Goal: Information Seeking & Learning: Learn about a topic

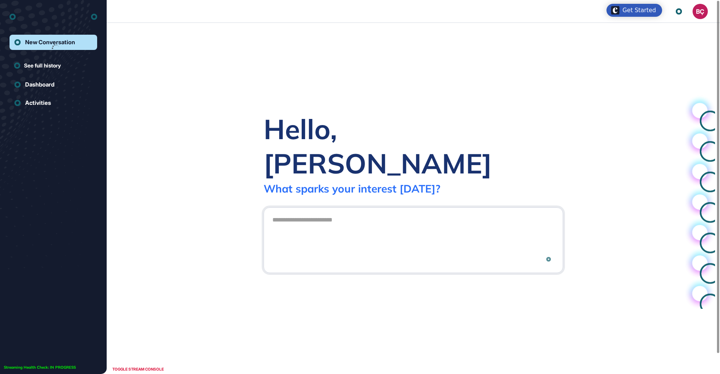
scroll to position [0, 0]
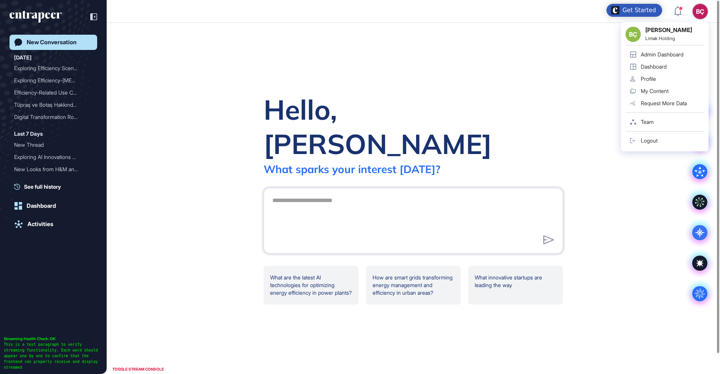
click at [654, 53] on div "Admin Dashboard" at bounding box center [662, 54] width 43 height 6
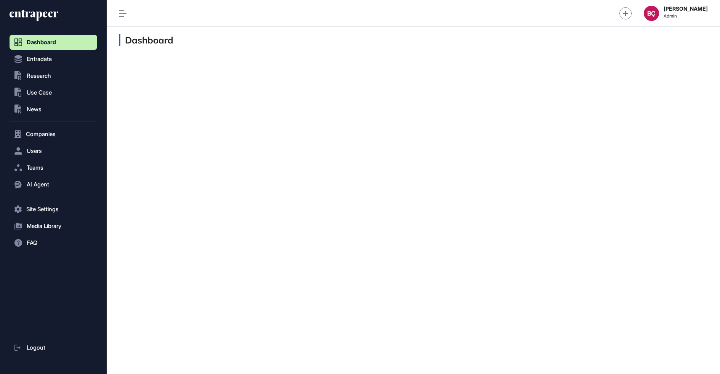
scroll to position [0, 0]
click at [42, 154] on span "Users" at bounding box center [34, 151] width 15 height 6
click at [27, 67] on nav "Dashboard Entradata .st0{fill:currentColor} Research .st0{fill:currentColor} Us…" at bounding box center [54, 205] width 88 height 340
click at [31, 81] on button ".st0{fill:currentColor} Research" at bounding box center [54, 75] width 88 height 15
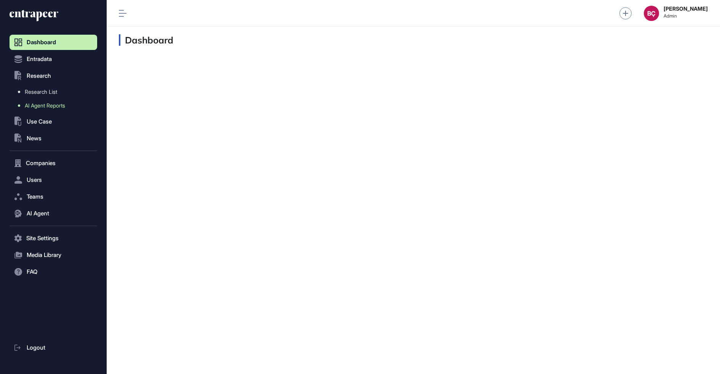
click at [33, 103] on span "AI Agent Reports" at bounding box center [45, 106] width 40 height 6
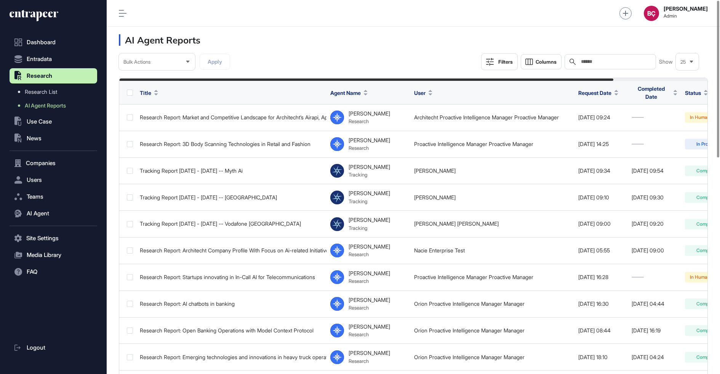
scroll to position [374, 614]
click at [508, 60] on div "Filters" at bounding box center [506, 62] width 14 height 6
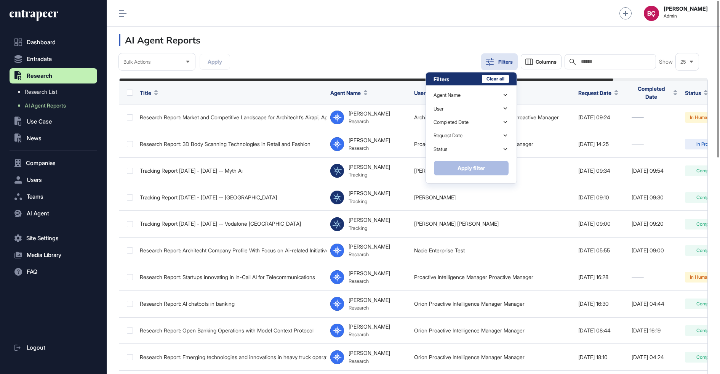
click at [508, 60] on div "Filters" at bounding box center [506, 62] width 14 height 6
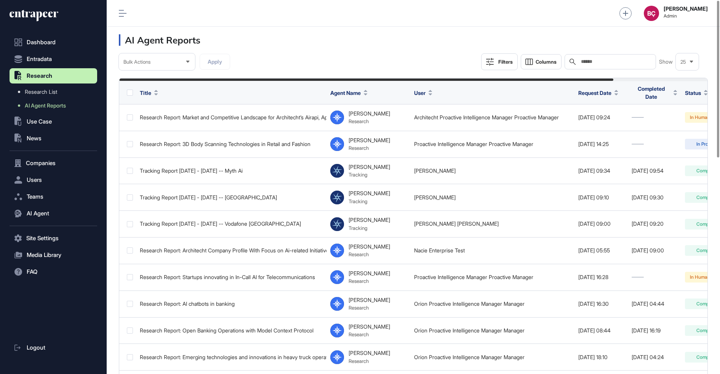
click at [634, 66] on div "Search" at bounding box center [610, 61] width 91 height 15
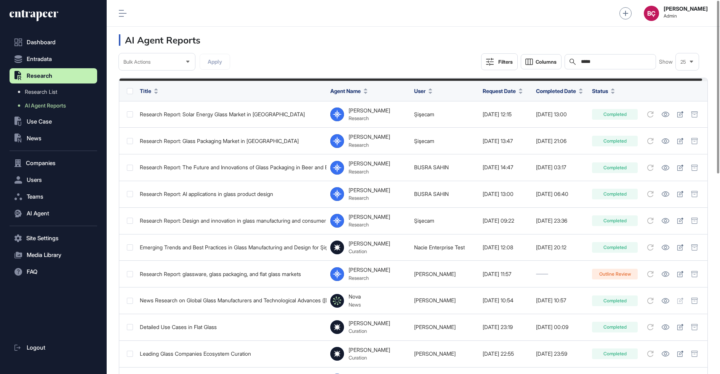
scroll to position [374, 614]
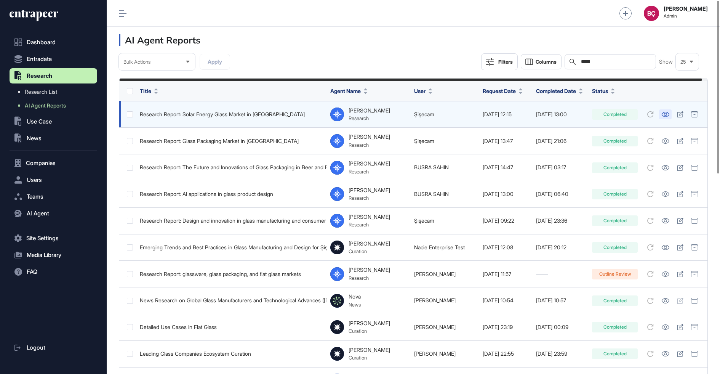
type input "*****"
click at [671, 117] on link at bounding box center [665, 114] width 13 height 10
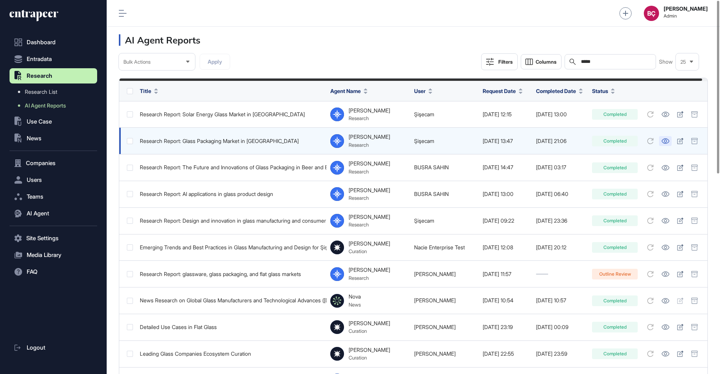
click at [666, 140] on link at bounding box center [665, 141] width 13 height 10
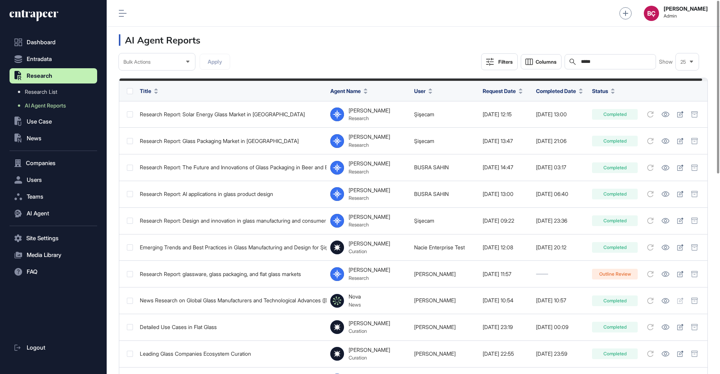
click at [38, 16] on icon at bounding box center [39, 16] width 6 height 10
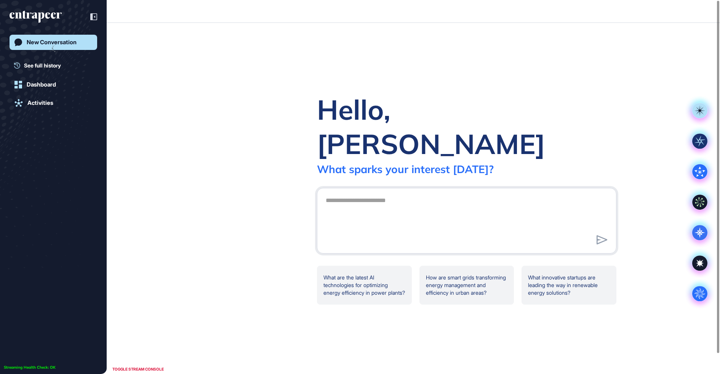
scroll to position [0, 0]
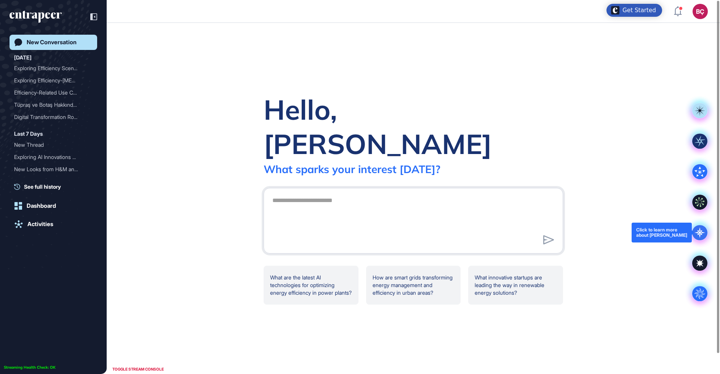
click at [696, 236] on icon at bounding box center [699, 232] width 15 height 15
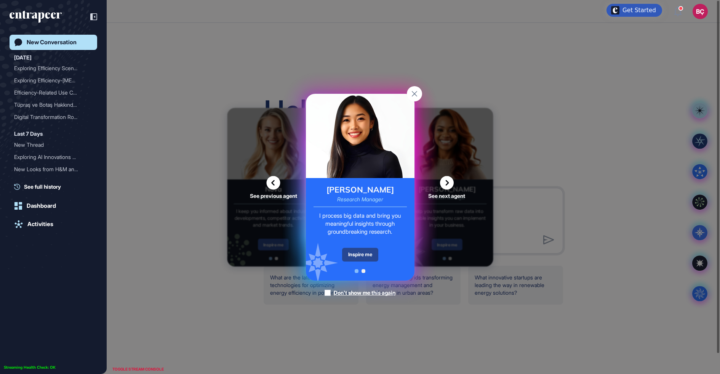
click at [362, 257] on div "Inspire me" at bounding box center [360, 255] width 36 height 14
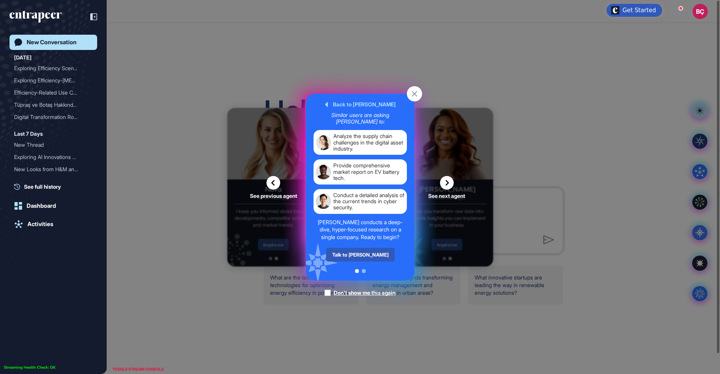
click at [362, 257] on div "Talk to Reese" at bounding box center [360, 255] width 69 height 14
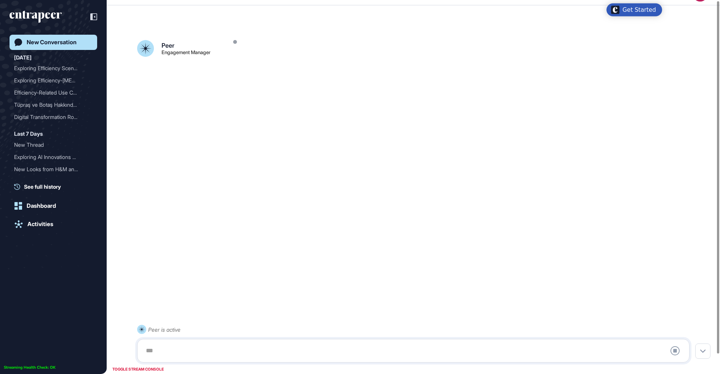
scroll to position [21, 0]
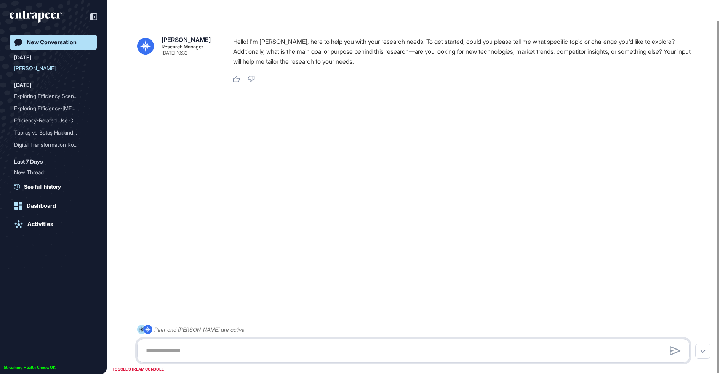
click at [255, 357] on textarea at bounding box center [413, 350] width 544 height 15
paste textarea "**********"
click at [401, 349] on textarea "**********" at bounding box center [413, 350] width 544 height 15
drag, startPoint x: 272, startPoint y: 353, endPoint x: 418, endPoint y: 351, distance: 145.6
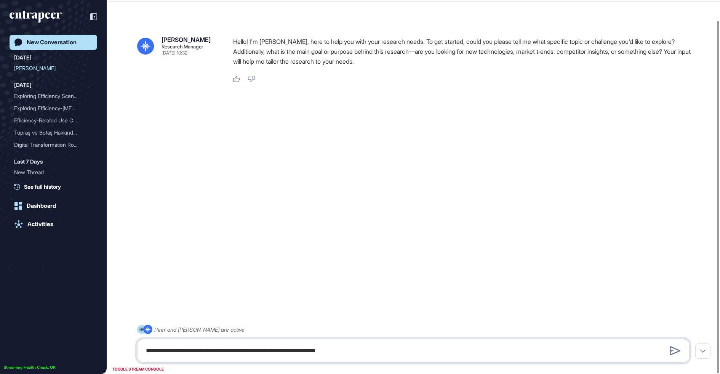
click at [418, 351] on textarea "**********" at bounding box center [413, 350] width 544 height 15
type textarea "**********"
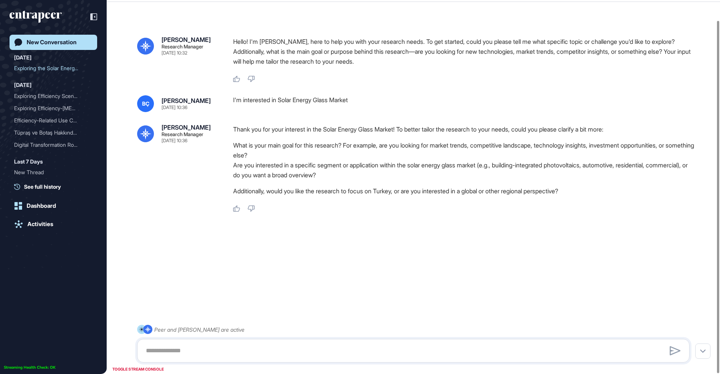
click at [300, 155] on li "What is your main goal for this research? For example, are you looking for mark…" at bounding box center [464, 150] width 463 height 20
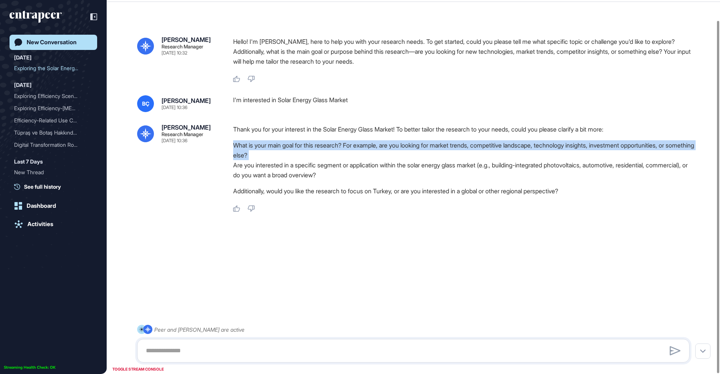
click at [300, 155] on li "What is your main goal for this research? For example, are you looking for mark…" at bounding box center [464, 150] width 463 height 20
click at [309, 159] on li "What is your main goal for this research? For example, are you looking for mark…" at bounding box center [464, 150] width 463 height 20
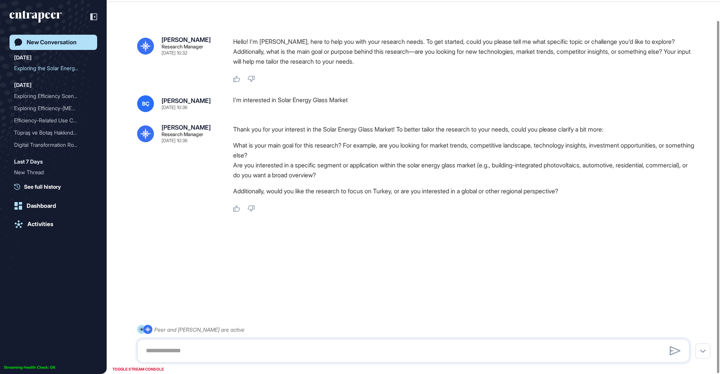
click at [489, 164] on li "Are you interested in a specific segment or application within the solar energy…" at bounding box center [464, 170] width 463 height 20
click at [288, 352] on textarea at bounding box center [413, 350] width 544 height 15
drag, startPoint x: 445, startPoint y: 144, endPoint x: 552, endPoint y: 147, distance: 107.1
click at [552, 147] on li "What is your main goal for this research? For example, are you looking for mark…" at bounding box center [464, 150] width 463 height 20
copy li "market trends, competitive landscape"
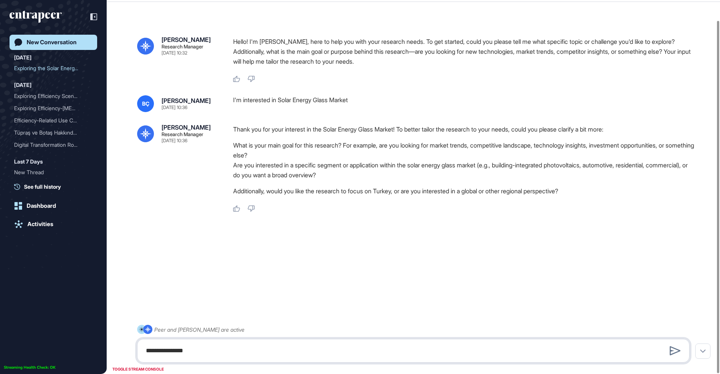
click at [216, 348] on textarea "**********" at bounding box center [413, 350] width 544 height 15
paste textarea "**********"
click at [231, 352] on textarea "**********" at bounding box center [413, 350] width 544 height 15
click at [362, 355] on textarea "**********" at bounding box center [413, 350] width 544 height 15
type textarea "**********"
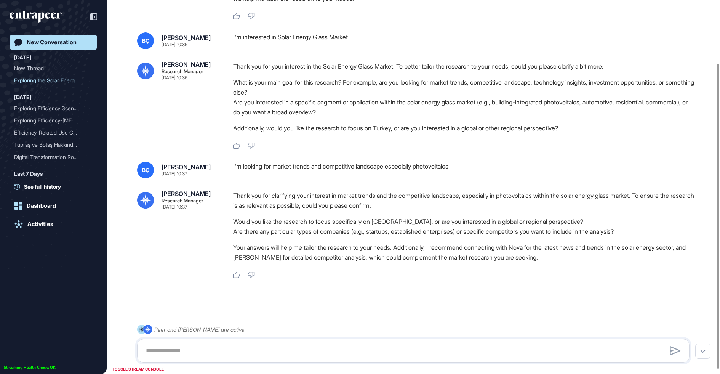
scroll to position [83, 0]
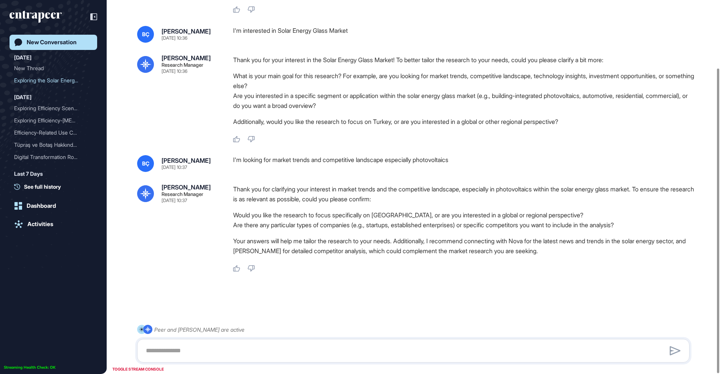
click at [302, 220] on li "Are there any particular types of companies (e.g., startups, established enterp…" at bounding box center [464, 225] width 463 height 10
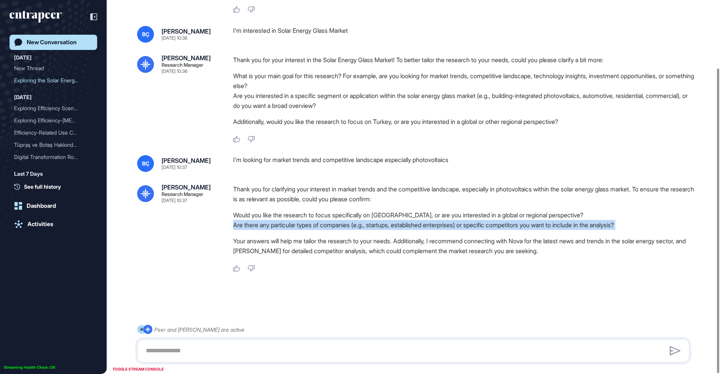
click at [302, 220] on li "Are there any particular types of companies (e.g., startups, established enterp…" at bounding box center [464, 225] width 463 height 10
click at [308, 234] on div "Thank you for clarifying your interest in market trends and the competitive lan…" at bounding box center [464, 221] width 463 height 75
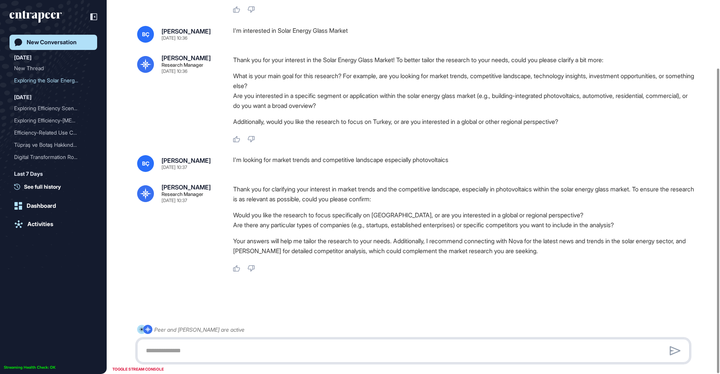
click at [281, 346] on textarea at bounding box center [413, 350] width 544 height 15
type textarea "**********"
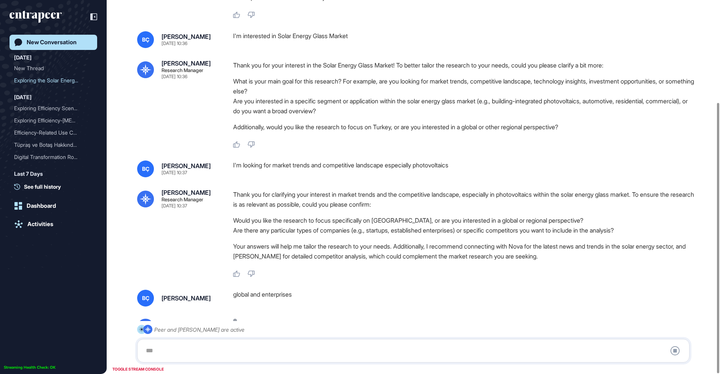
scroll to position [141, 0]
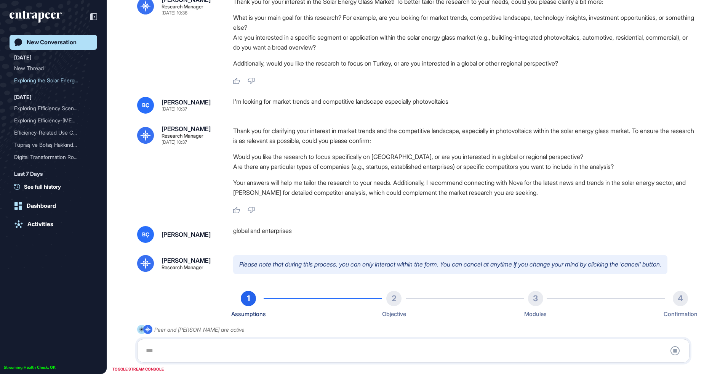
type input "******"
type input "*"
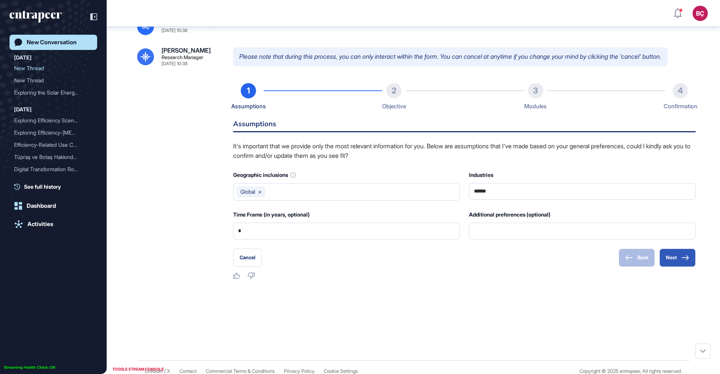
scroll to position [353, 0]
click at [643, 260] on div "Back Next" at bounding box center [657, 257] width 77 height 18
click at [676, 257] on button "Next" at bounding box center [678, 257] width 36 height 18
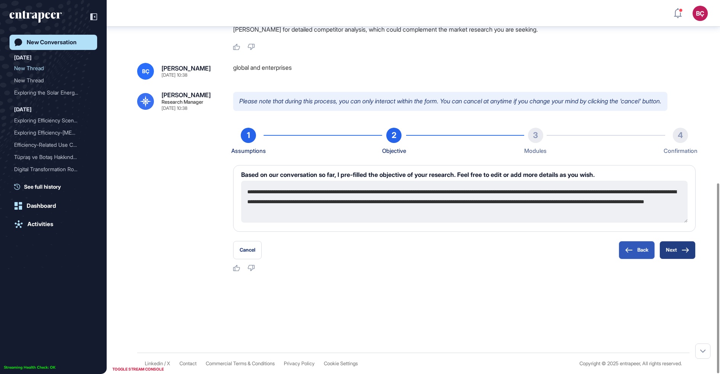
scroll to position [308, 0]
click at [635, 256] on button "Back" at bounding box center [637, 250] width 36 height 18
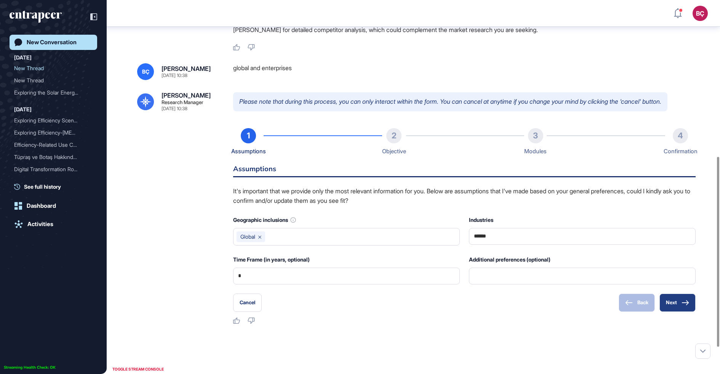
click at [667, 297] on button "Next" at bounding box center [678, 302] width 36 height 18
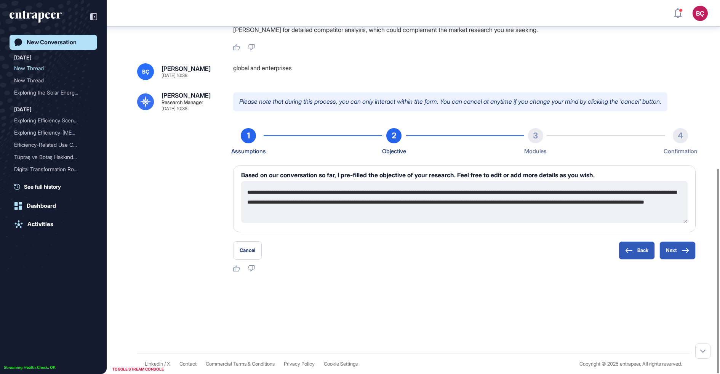
drag, startPoint x: 369, startPoint y: 193, endPoint x: 537, endPoint y: 222, distance: 170.5
click at [535, 222] on textarea "**********" at bounding box center [464, 202] width 447 height 42
click at [537, 222] on textarea "**********" at bounding box center [464, 202] width 447 height 42
click at [676, 253] on button "Next" at bounding box center [678, 250] width 36 height 18
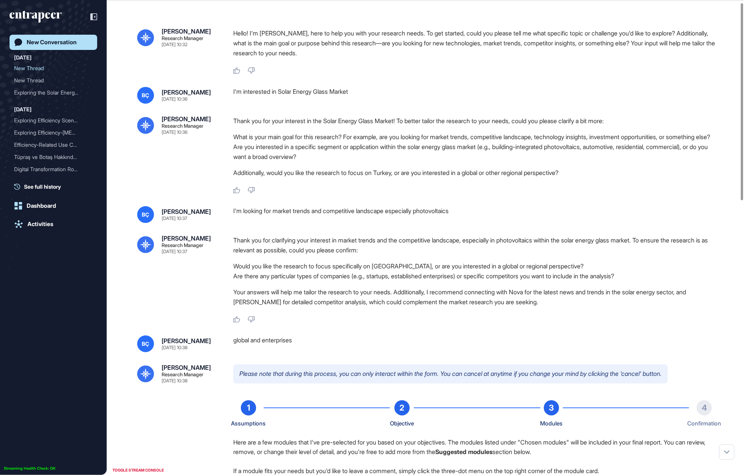
scroll to position [0, 0]
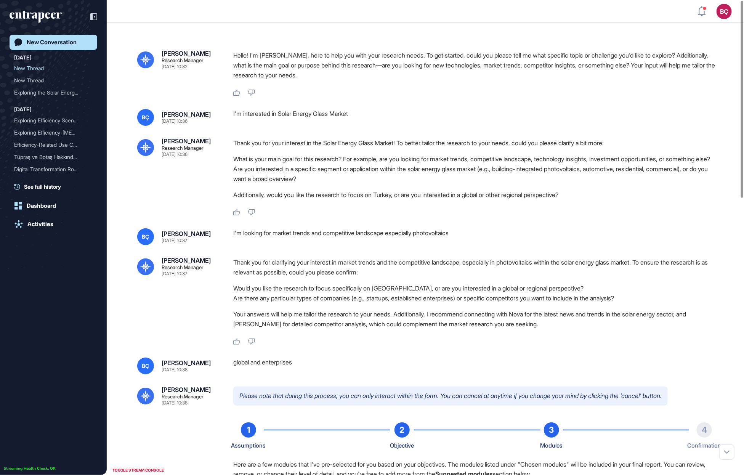
click at [288, 113] on div "I'm interested in Solar Energy Glass Market" at bounding box center [476, 117] width 486 height 17
copy div "I'm interested in Solar Energy Glass Market"
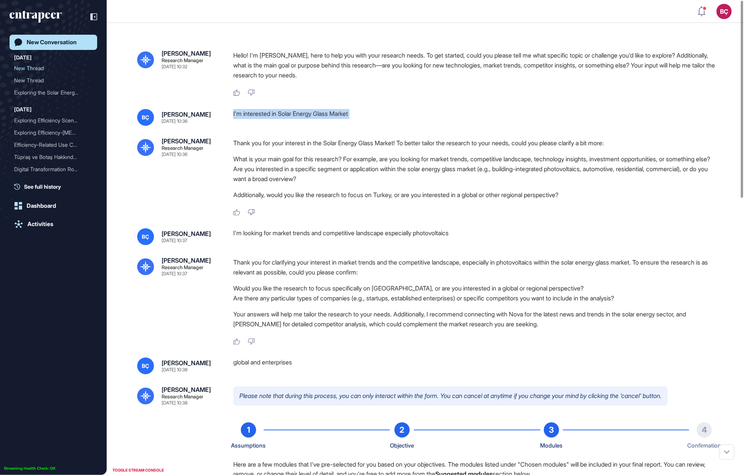
click at [289, 127] on div "BÇ Beril Çiftci Aug 28, 2025 10:36 I'm interested in Solar Energy Glass Market …" at bounding box center [425, 162] width 576 height 107
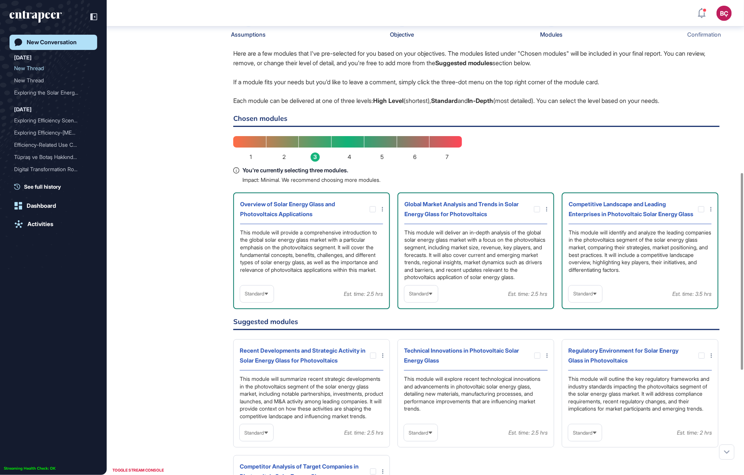
scroll to position [424, 0]
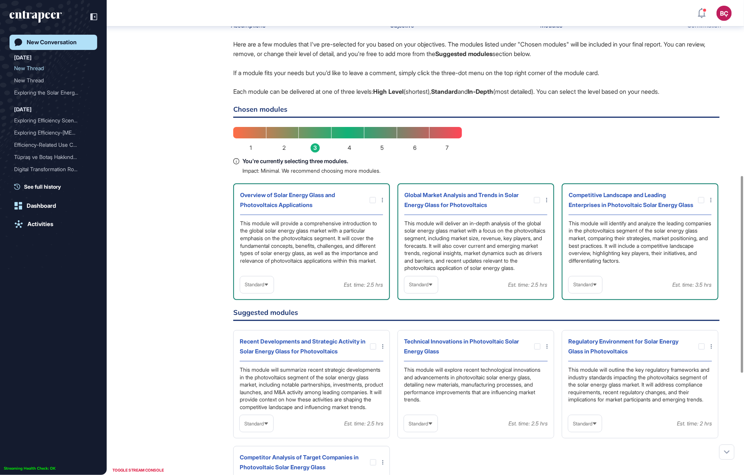
click at [582, 292] on div "Standard" at bounding box center [586, 284] width 34 height 15
click at [582, 341] on li "In-depth" at bounding box center [585, 333] width 29 height 15
click at [267, 287] on icon at bounding box center [266, 284] width 5 height 5
click at [267, 311] on li "High-Level" at bounding box center [256, 302] width 29 height 15
click at [431, 287] on icon at bounding box center [430, 284] width 5 height 5
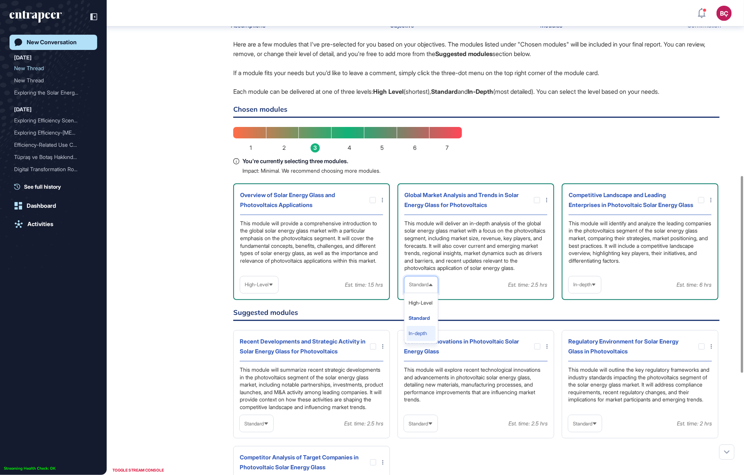
click at [429, 341] on li "In-depth" at bounding box center [421, 333] width 29 height 15
click at [547, 202] on icon at bounding box center [546, 200] width 1 height 5
click at [542, 221] on div "Add comment" at bounding box center [544, 215] width 37 height 11
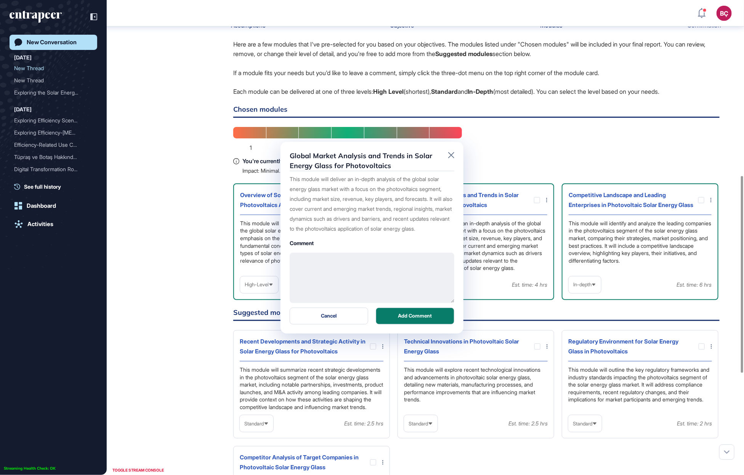
click at [348, 276] on textarea at bounding box center [372, 278] width 165 height 50
click at [450, 152] on icon at bounding box center [451, 155] width 6 height 6
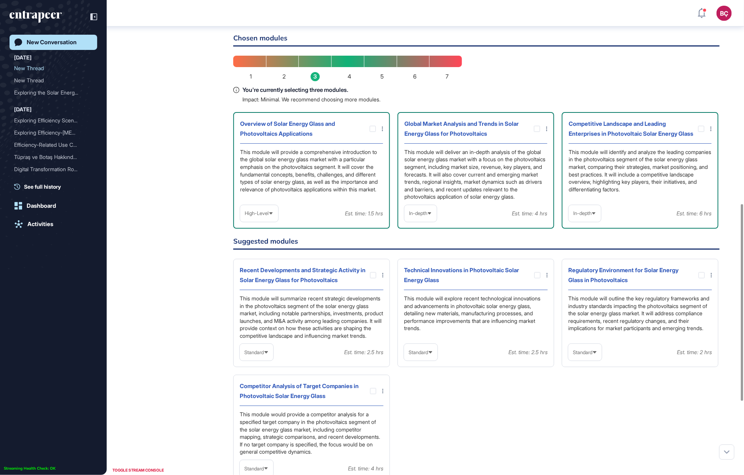
scroll to position [500, 0]
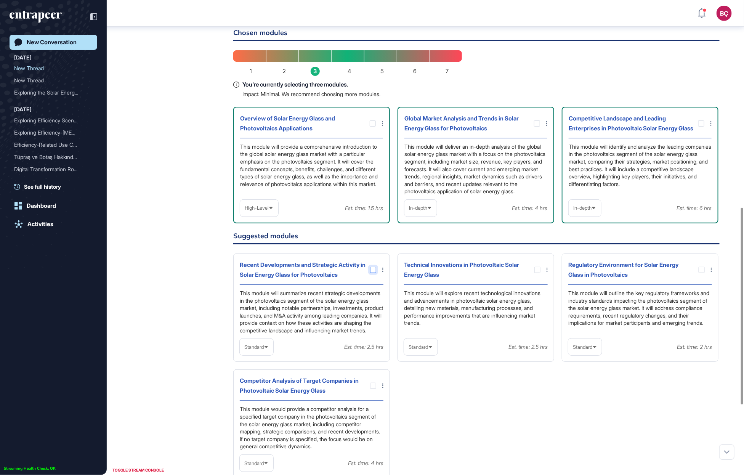
click at [373, 273] on div at bounding box center [373, 270] width 6 height 6
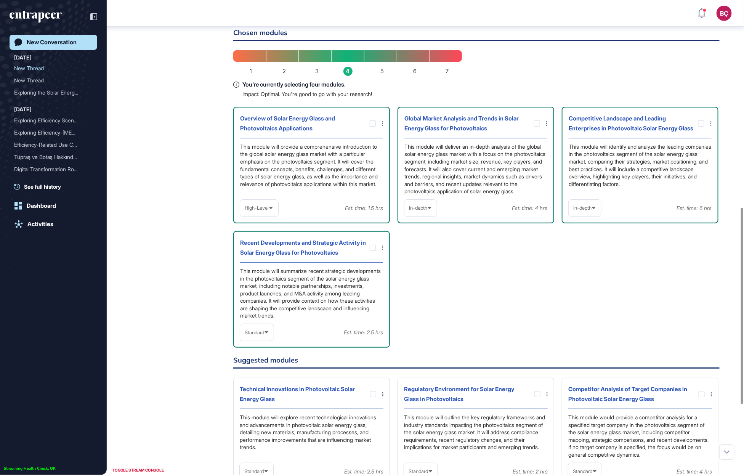
click at [264, 335] on span "Standard" at bounding box center [254, 333] width 19 height 6
click at [516, 327] on div "Overview of Solar Energy Glass and Photovoltaics Applications This module will …" at bounding box center [476, 227] width 486 height 241
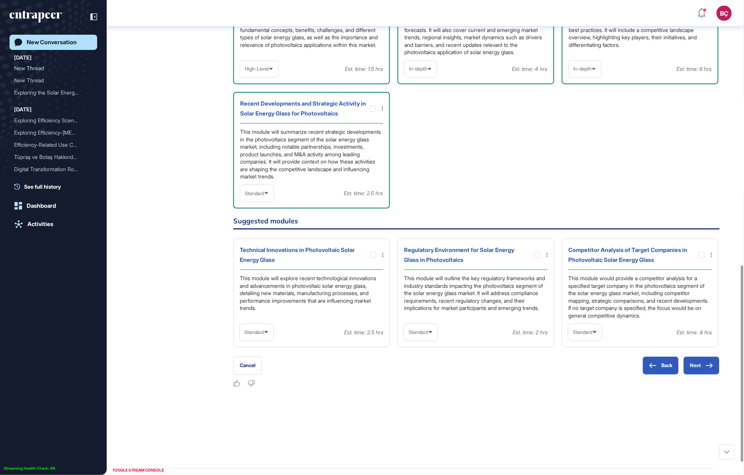
scroll to position [640, 0]
click at [704, 373] on button "Next" at bounding box center [701, 365] width 36 height 18
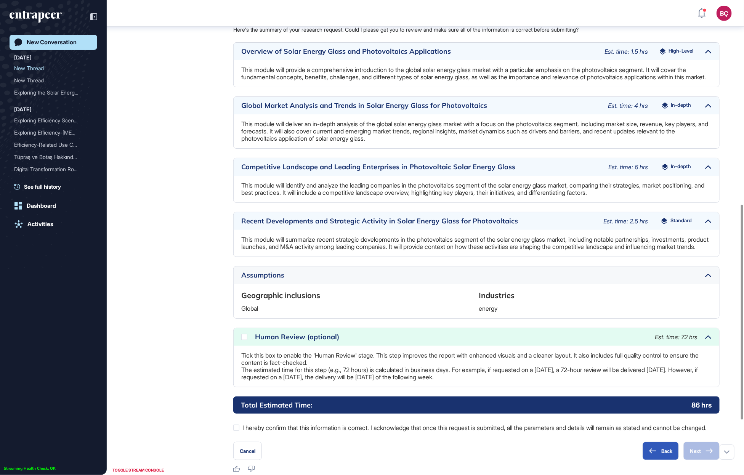
scroll to position [450, 0]
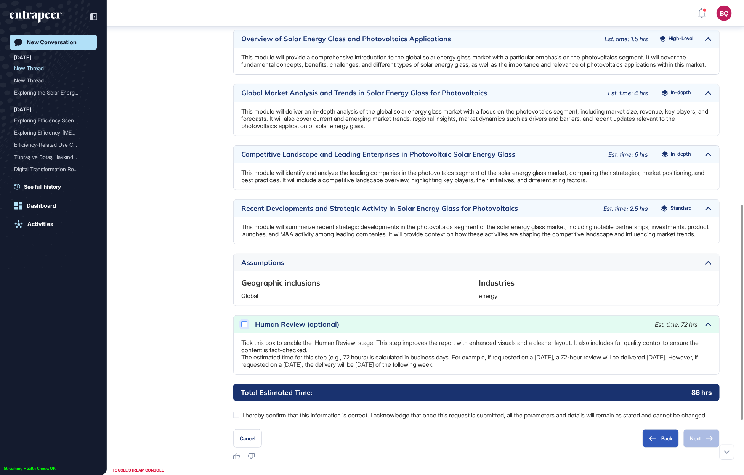
click at [245, 327] on div at bounding box center [244, 324] width 6 height 6
click at [198, 300] on div "Reese Research Manager Aug 28, 2025 10:38 Please note that during this process,…" at bounding box center [425, 200] width 576 height 520
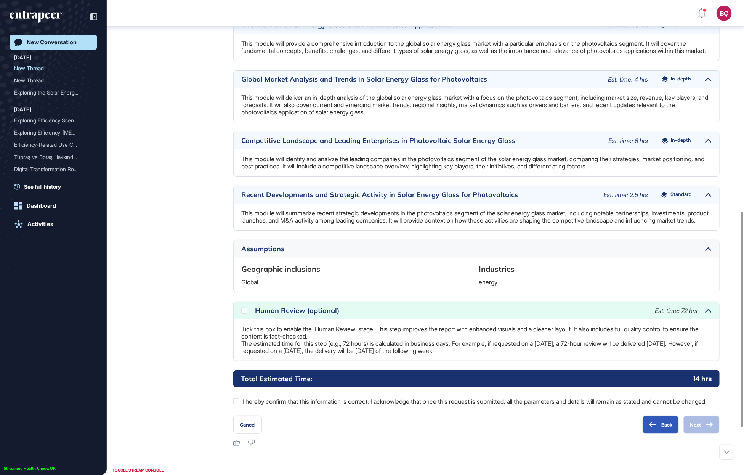
scroll to position [476, 0]
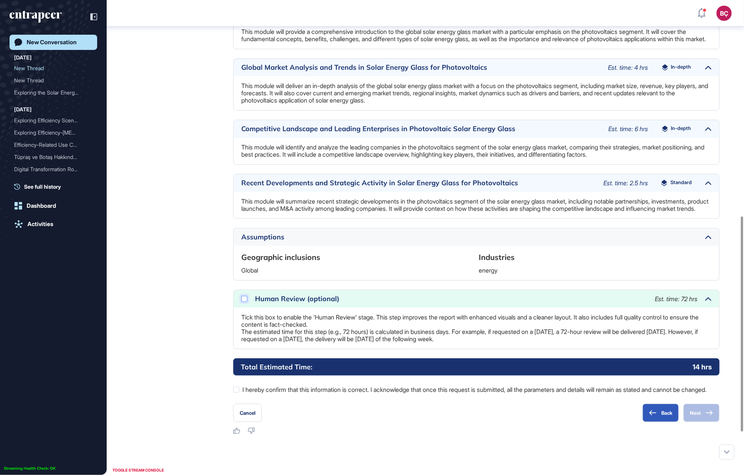
click at [245, 302] on div at bounding box center [244, 299] width 6 height 6
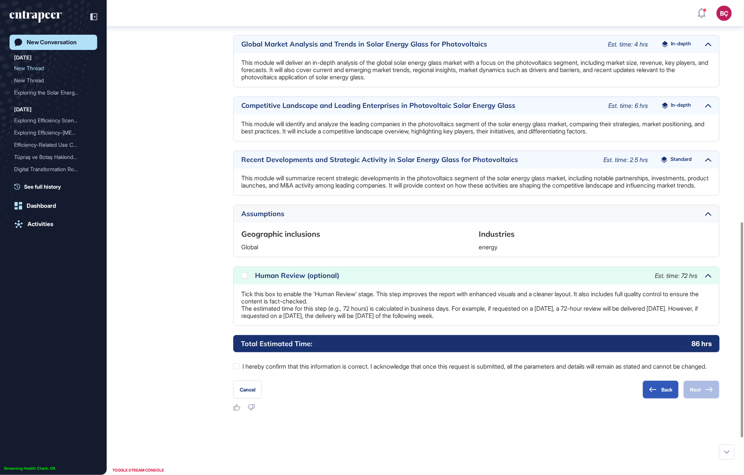
scroll to position [518, 0]
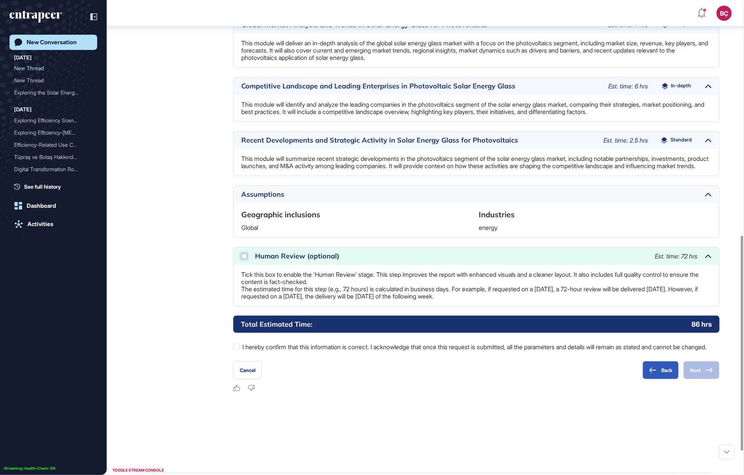
click at [0, 0] on icon at bounding box center [0, 0] width 0 height 0
click at [260, 352] on label "I hereby confirm that this information is correct. I acknowledge that once this…" at bounding box center [476, 347] width 486 height 10
click at [699, 373] on button "Next" at bounding box center [701, 370] width 36 height 18
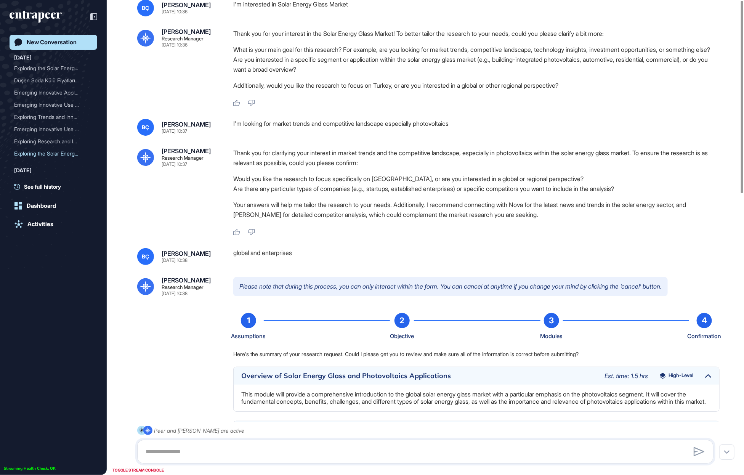
scroll to position [0, 0]
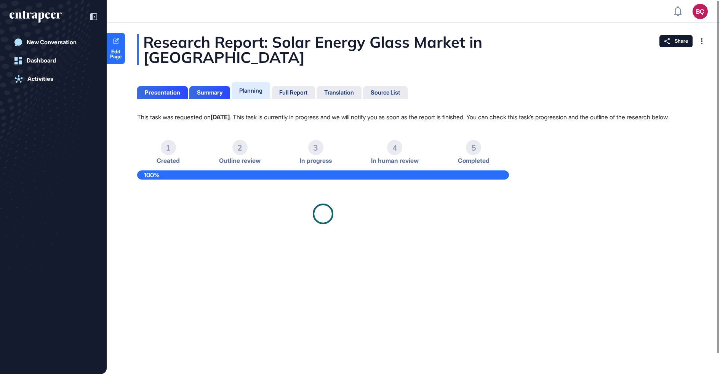
scroll to position [0, 0]
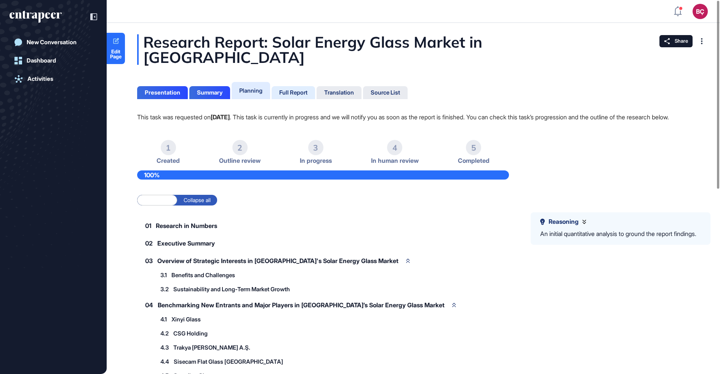
click at [303, 89] on div "Full Report" at bounding box center [293, 92] width 28 height 7
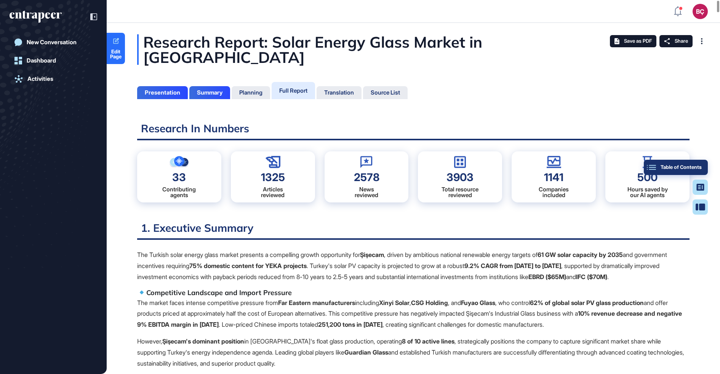
click at [704, 167] on button "Table of Contents" at bounding box center [676, 167] width 64 height 15
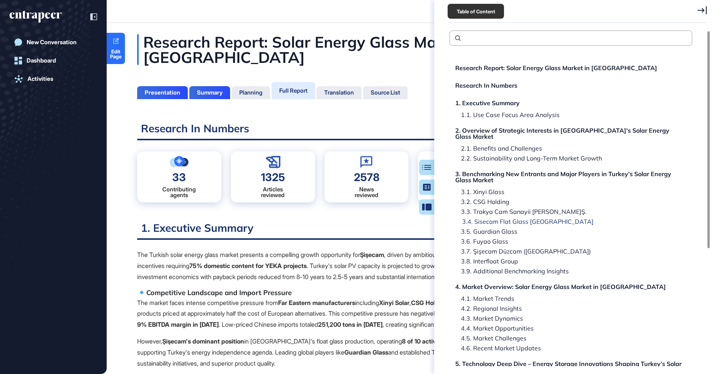
click at [486, 218] on div "3.4. Sisecam Flat Glass India" at bounding box center [525, 221] width 137 height 6
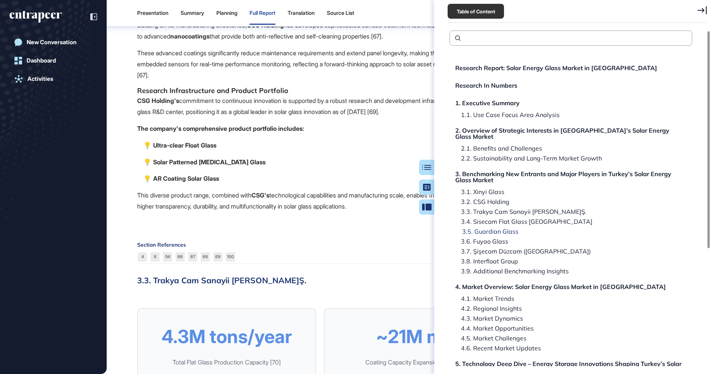
scroll to position [12268, 0]
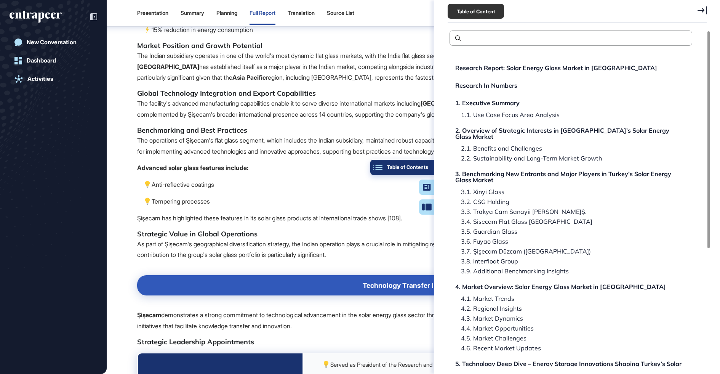
click at [432, 161] on button "Table of Contents" at bounding box center [402, 167] width 64 height 15
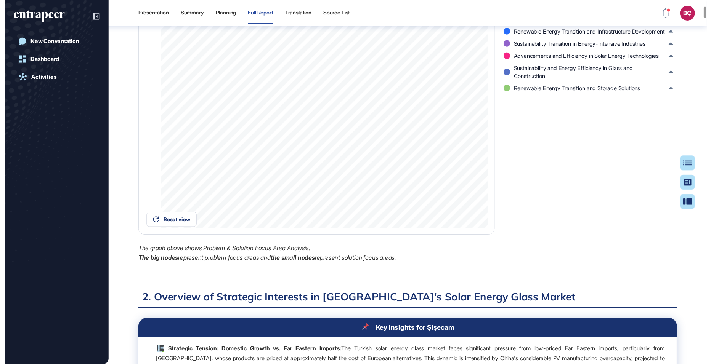
scroll to position [0, 0]
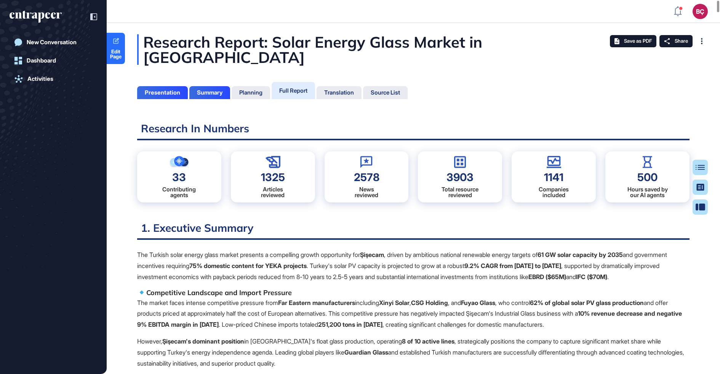
click at [272, 43] on div "Research Report: Solar Energy Glass Market in Turkey" at bounding box center [413, 49] width 553 height 30
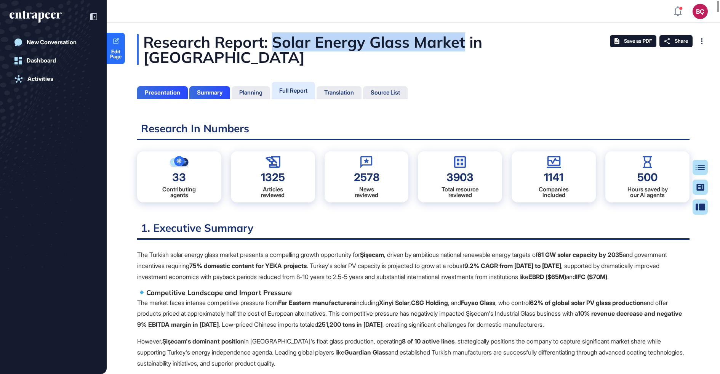
drag, startPoint x: 272, startPoint y: 43, endPoint x: 463, endPoint y: 46, distance: 191.0
click at [463, 46] on div "Research Report: Solar Energy Glass Market in Turkey" at bounding box center [413, 49] width 553 height 30
copy div "Solar Energy Glass Market"
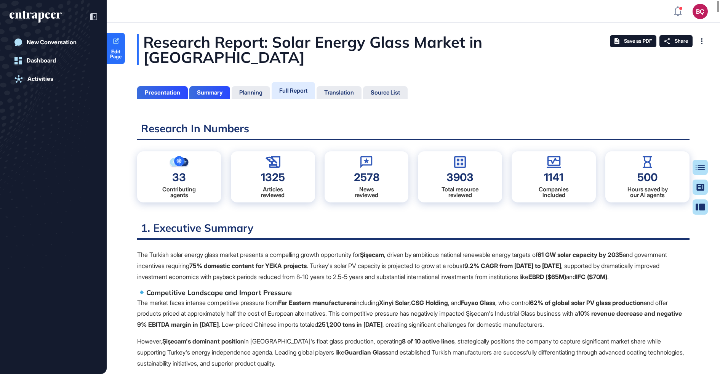
click at [482, 50] on div "Research Report: Solar Energy Glass Market in Turkey" at bounding box center [413, 49] width 553 height 30
click at [676, 41] on span "Share" at bounding box center [681, 41] width 13 height 6
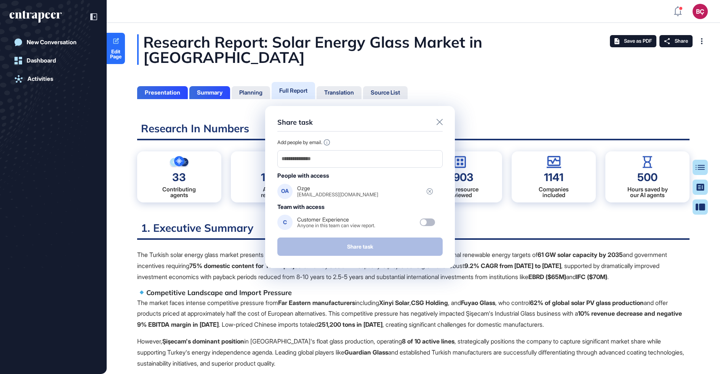
drag, startPoint x: 440, startPoint y: 123, endPoint x: 414, endPoint y: 96, distance: 37.2
click at [440, 123] on icon at bounding box center [440, 122] width 6 height 6
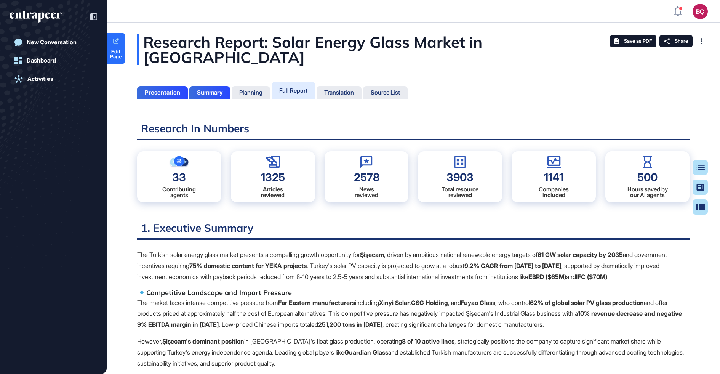
scroll to position [336, 2]
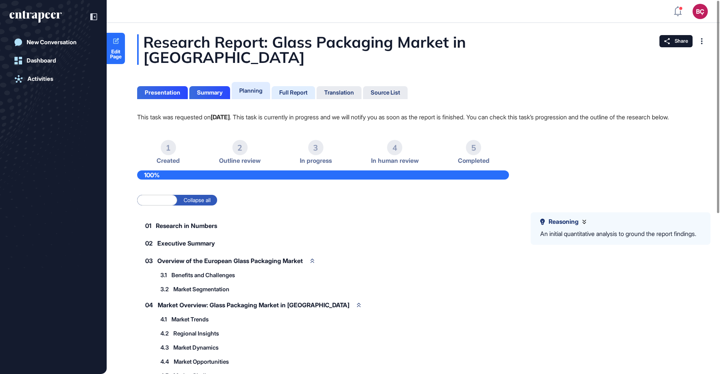
click at [286, 89] on div "Full Report" at bounding box center [293, 92] width 28 height 7
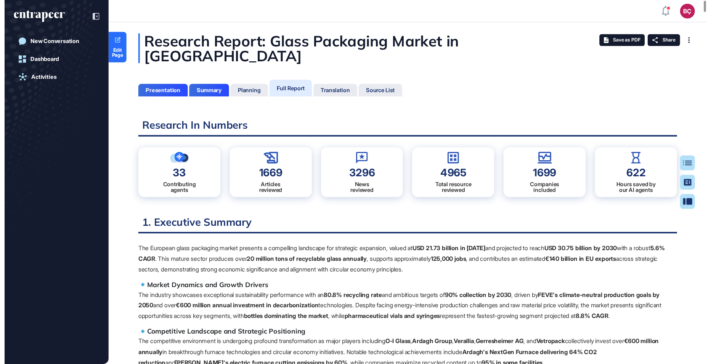
scroll to position [336, 2]
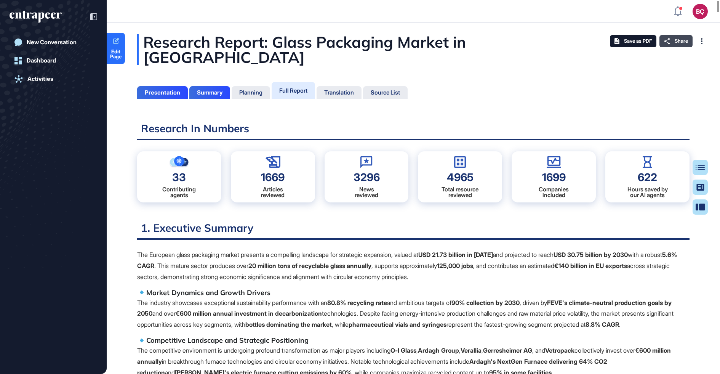
click at [677, 44] on span "Share" at bounding box center [681, 41] width 13 height 6
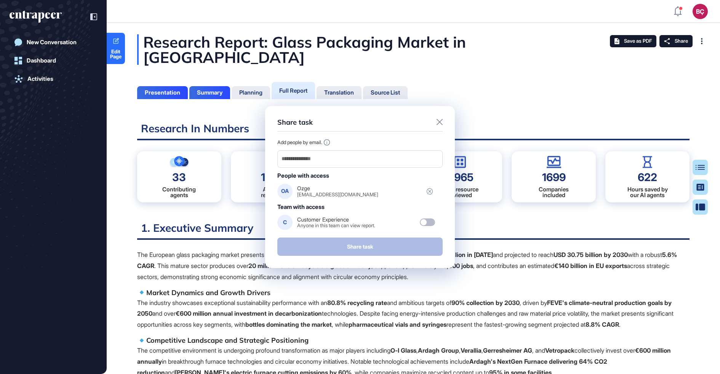
click at [443, 125] on div "Share task Add people by email. People with access OA Ozge [EMAIL_ADDRESS][DOMA…" at bounding box center [360, 187] width 190 height 162
click at [440, 122] on icon at bounding box center [440, 122] width 6 height 6
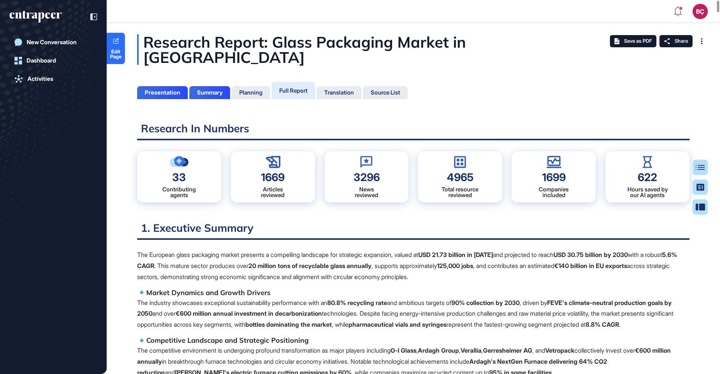
click at [297, 297] on p "The industry showcases exceptional sustainability performance with an 80.8% rec…" at bounding box center [413, 313] width 553 height 33
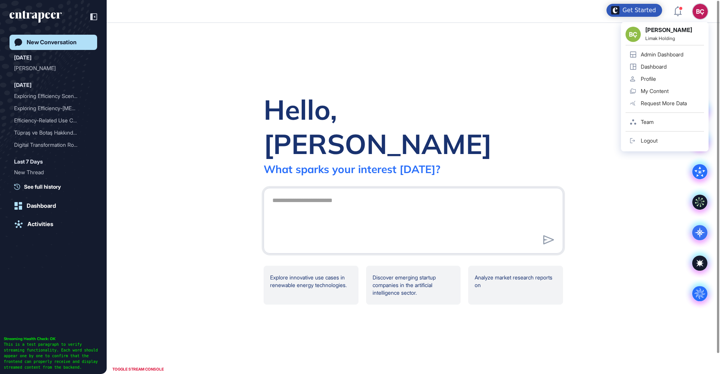
click at [677, 52] on div "Admin Dashboard" at bounding box center [662, 54] width 43 height 6
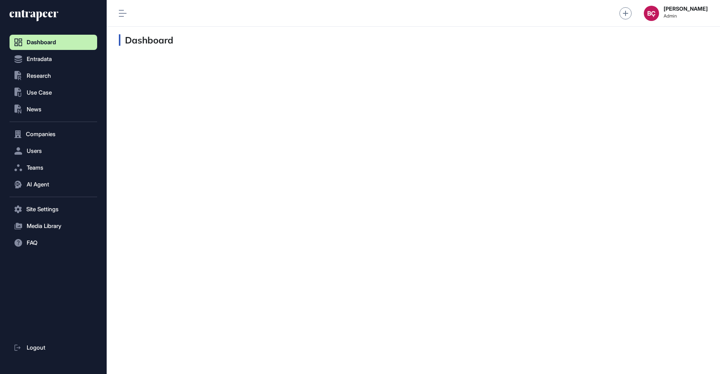
scroll to position [0, 0]
click at [29, 148] on span "Users" at bounding box center [34, 151] width 15 height 6
click at [34, 164] on span "User List" at bounding box center [35, 167] width 21 height 6
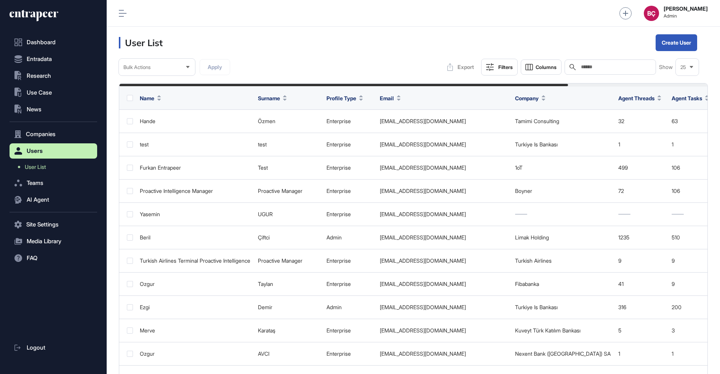
scroll to position [374, 614]
click at [629, 65] on input "text" at bounding box center [615, 67] width 71 height 6
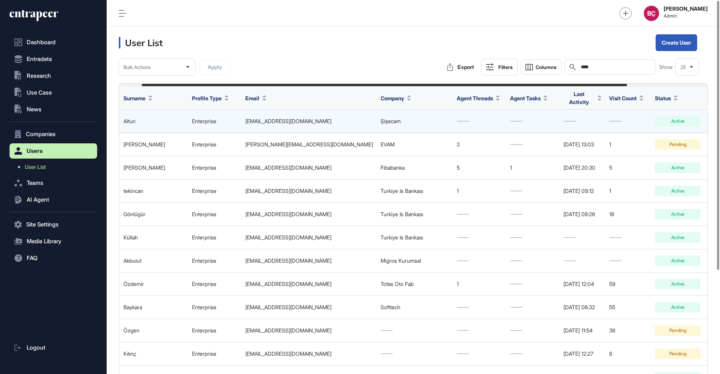
scroll to position [0, 125]
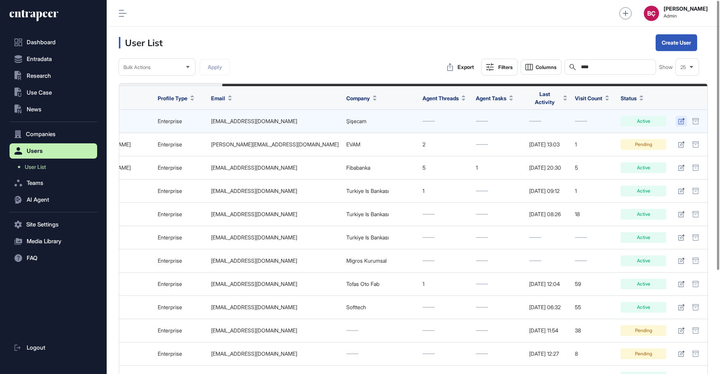
type input "****"
click at [680, 118] on icon at bounding box center [681, 121] width 6 height 6
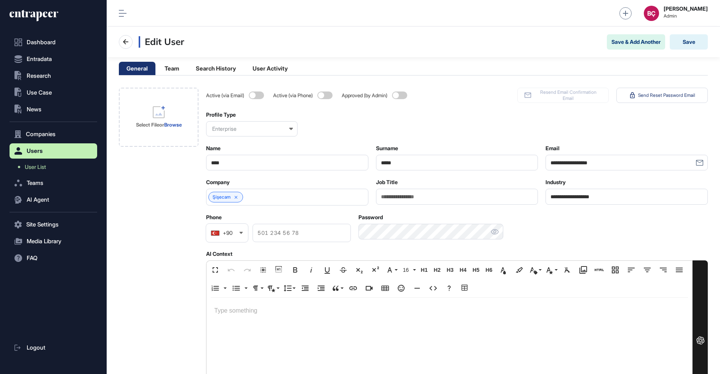
scroll to position [374, 614]
click at [319, 332] on div at bounding box center [450, 351] width 486 height 106
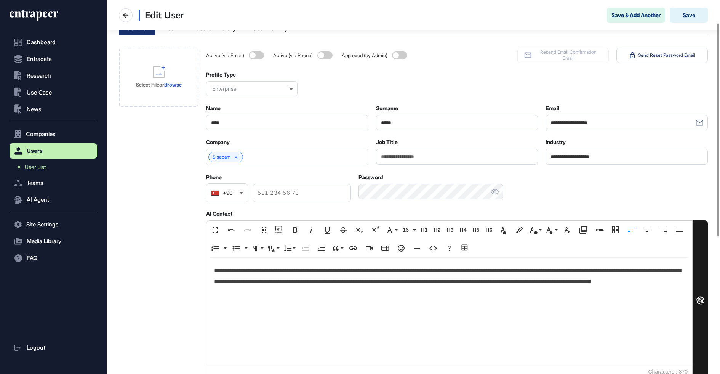
scroll to position [41, 0]
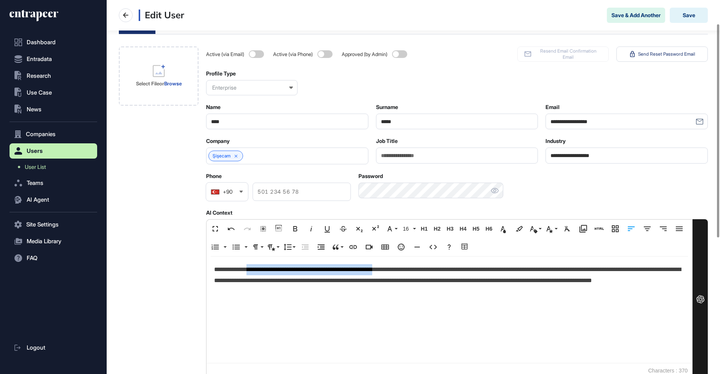
drag, startPoint x: 424, startPoint y: 271, endPoint x: 253, endPoint y: 271, distance: 170.4
click at [253, 271] on p "**********" at bounding box center [449, 280] width 471 height 33
copy p "**********"
click at [400, 160] on input "Job Title" at bounding box center [457, 155] width 162 height 16
paste input "**********"
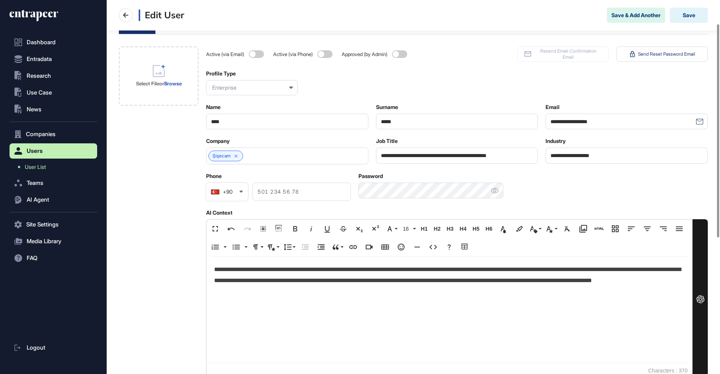
scroll to position [0, 11]
type input "**********"
click at [686, 16] on button "Save" at bounding box center [689, 15] width 38 height 15
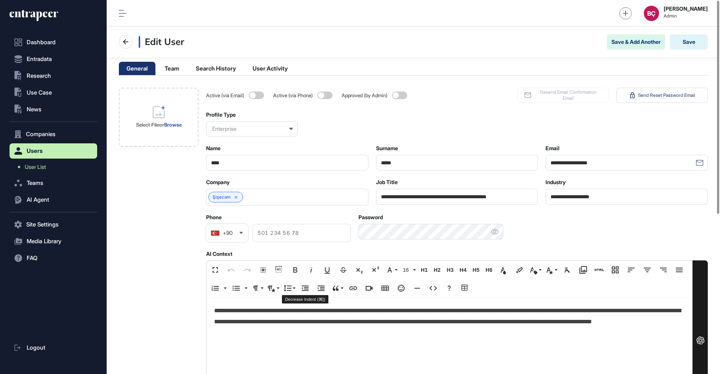
click at [300, 308] on p "**********" at bounding box center [449, 321] width 471 height 33
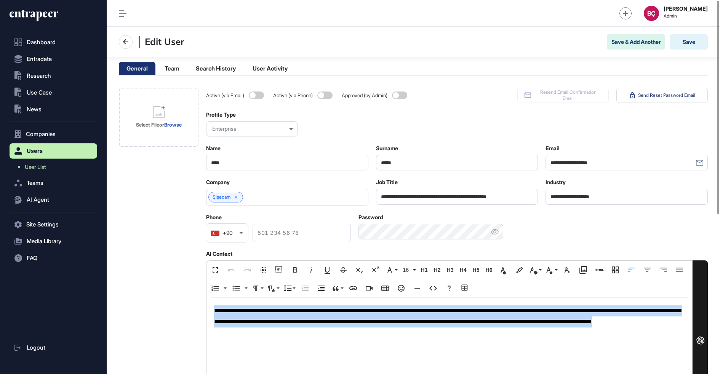
click at [300, 308] on p "**********" at bounding box center [449, 321] width 471 height 33
copy p "**********"
click at [45, 165] on span "User List" at bounding box center [35, 167] width 21 height 6
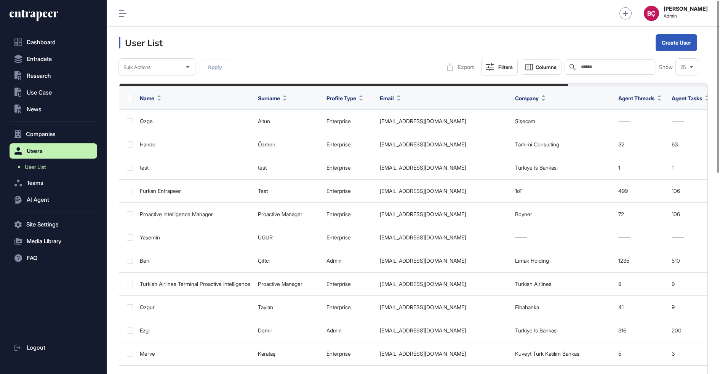
scroll to position [374, 614]
click at [594, 64] on input "text" at bounding box center [615, 67] width 71 height 6
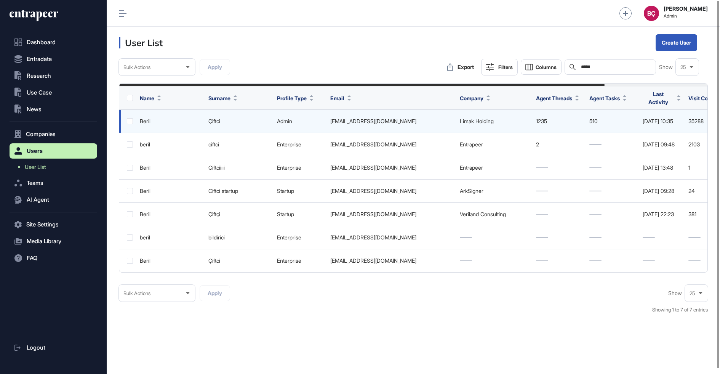
scroll to position [0, 125]
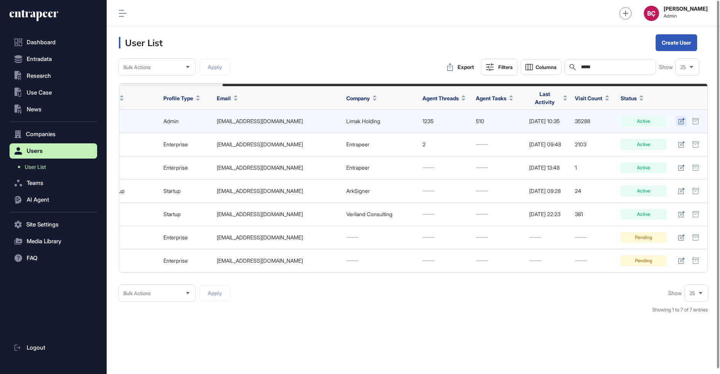
type input "*****"
click at [685, 118] on link at bounding box center [681, 121] width 11 height 11
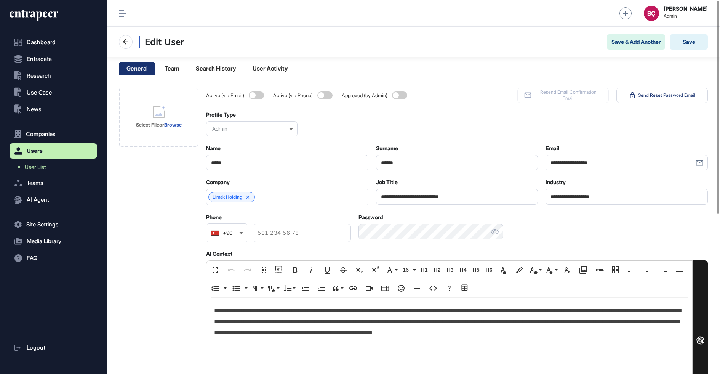
scroll to position [374, 614]
click at [346, 329] on p "**********" at bounding box center [449, 321] width 471 height 33
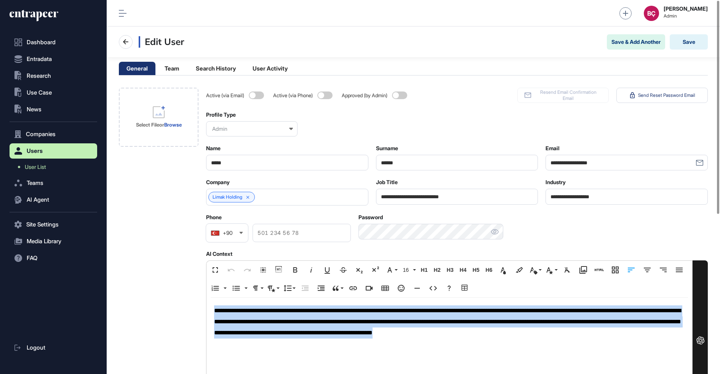
click at [346, 329] on p "**********" at bounding box center [449, 321] width 471 height 33
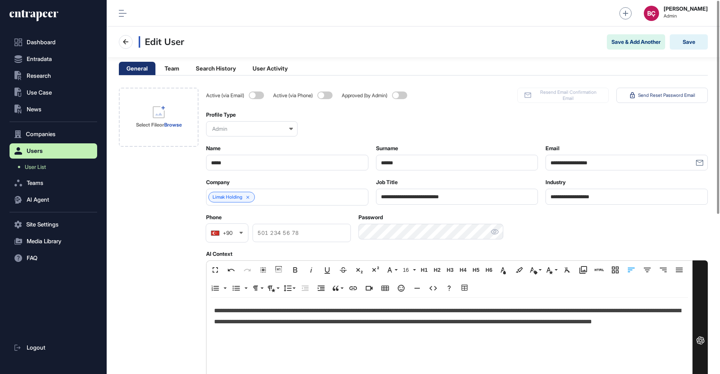
click at [347, 316] on p "**********" at bounding box center [449, 321] width 471 height 33
drag, startPoint x: 424, startPoint y: 311, endPoint x: 234, endPoint y: 312, distance: 189.4
click at [234, 312] on p "**********" at bounding box center [449, 321] width 471 height 33
copy p "**********"
click at [459, 201] on input "**********" at bounding box center [457, 197] width 162 height 16
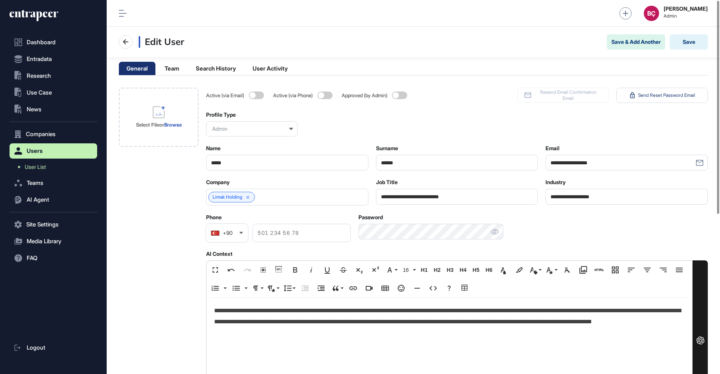
click at [459, 201] on input "**********" at bounding box center [457, 197] width 162 height 16
paste input "**********"
type input "**********"
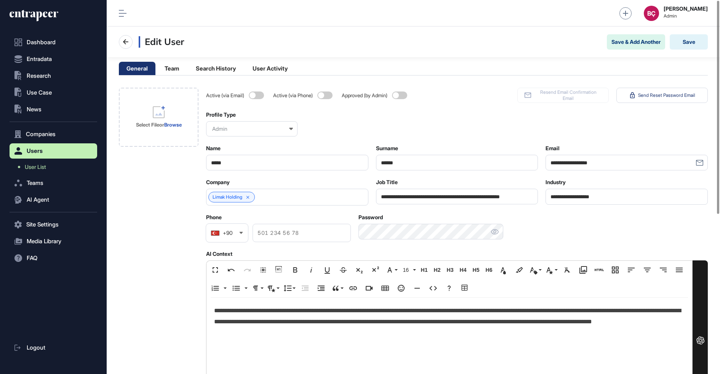
scroll to position [0, 0]
click at [256, 197] on div "Limak Holding" at bounding box center [287, 197] width 162 height 17
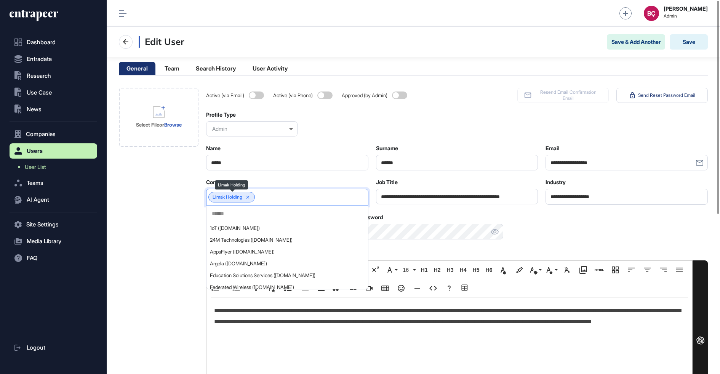
click at [251, 197] on icon at bounding box center [247, 197] width 5 height 5
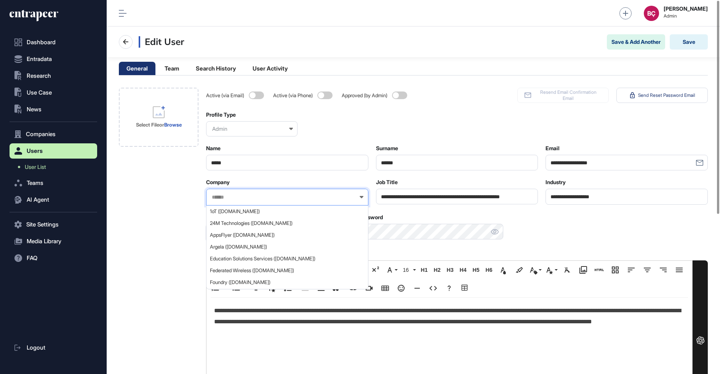
click at [253, 196] on input "text" at bounding box center [282, 197] width 143 height 6
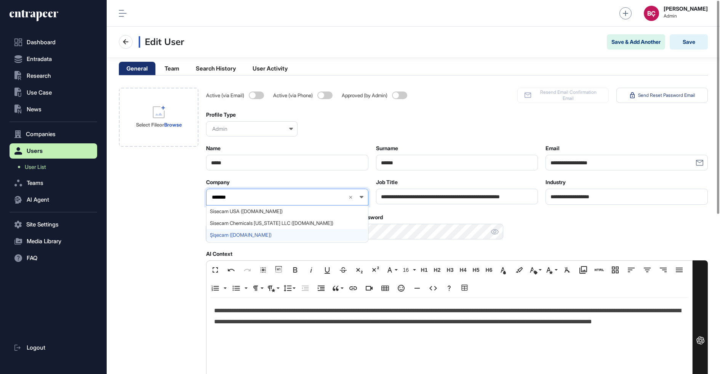
type input "*******"
click at [237, 234] on span "Şişecam (sisecam.com)" at bounding box center [287, 235] width 154 height 6
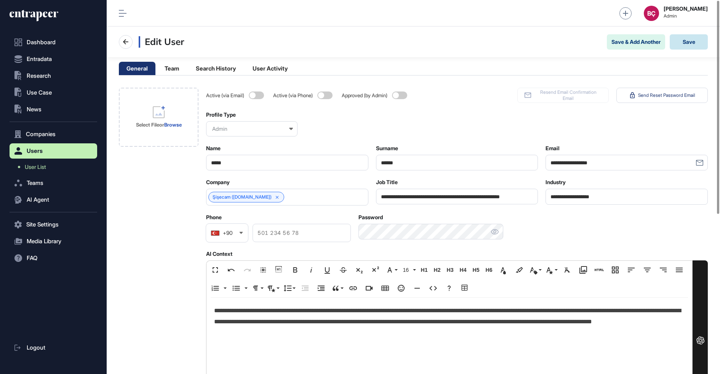
click at [688, 38] on button "Save" at bounding box center [689, 41] width 38 height 15
click at [47, 16] on icon at bounding box center [34, 16] width 49 height 12
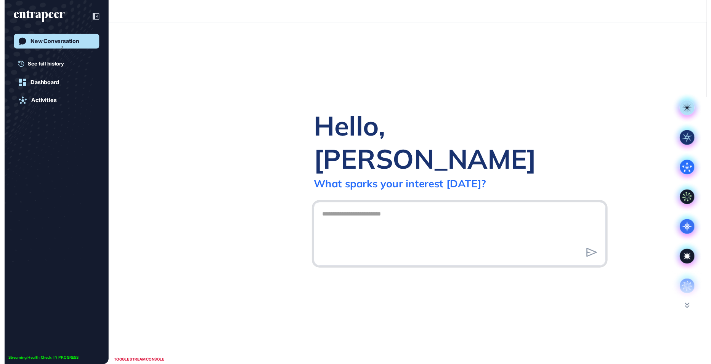
scroll to position [0, 0]
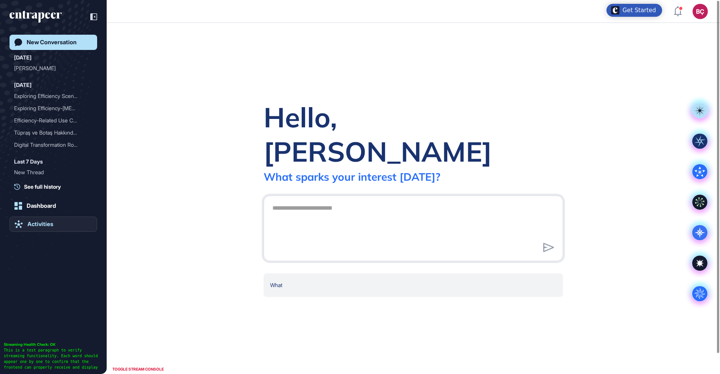
click at [35, 222] on div "Activities" at bounding box center [40, 224] width 26 height 7
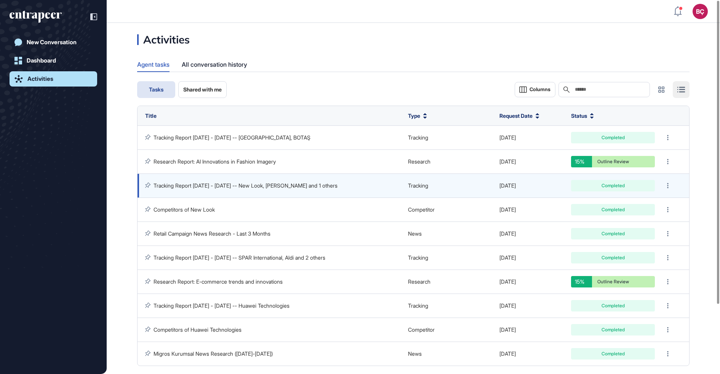
click at [230, 183] on link "Tracking Report [DATE] - [DATE] -- New Look, [PERSON_NAME] and 1 others" at bounding box center [246, 185] width 184 height 6
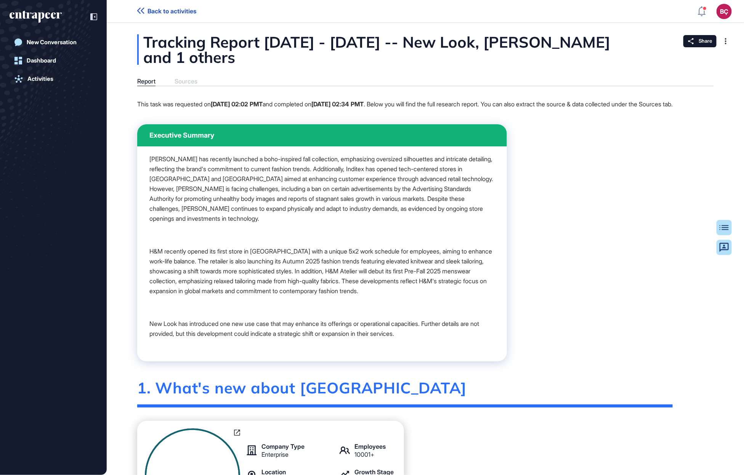
scroll to position [475, 744]
click at [720, 226] on div "Table of Contents" at bounding box center [700, 227] width 52 height 6
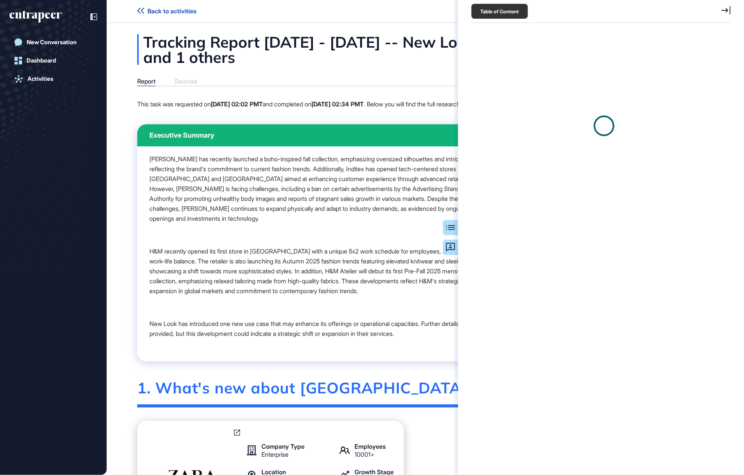
scroll to position [3, 0]
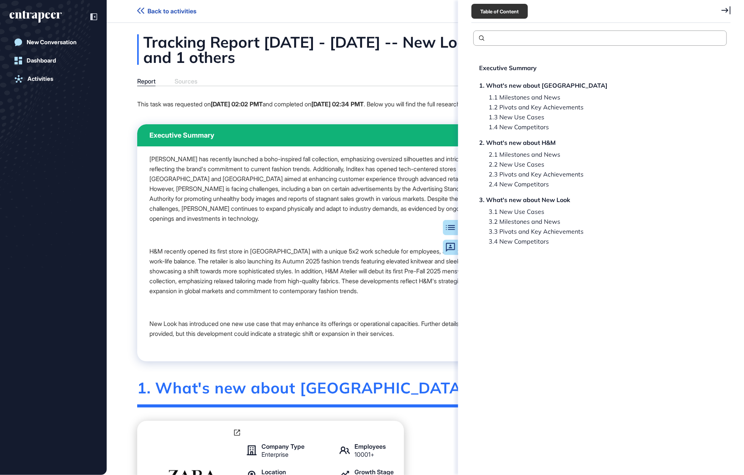
click at [720, 12] on icon at bounding box center [725, 10] width 9 height 8
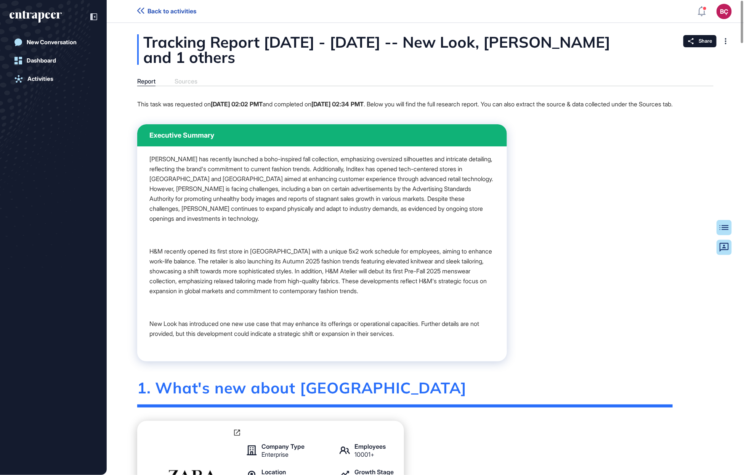
click at [311, 115] on div "This task was requested on Aug 21, 2025 02:02 PMT and completed on Aug 21, 2025…" at bounding box center [404, 107] width 535 height 16
click at [313, 115] on div "This task was requested on Aug 21, 2025 02:02 PMT and completed on Aug 21, 2025…" at bounding box center [404, 107] width 535 height 16
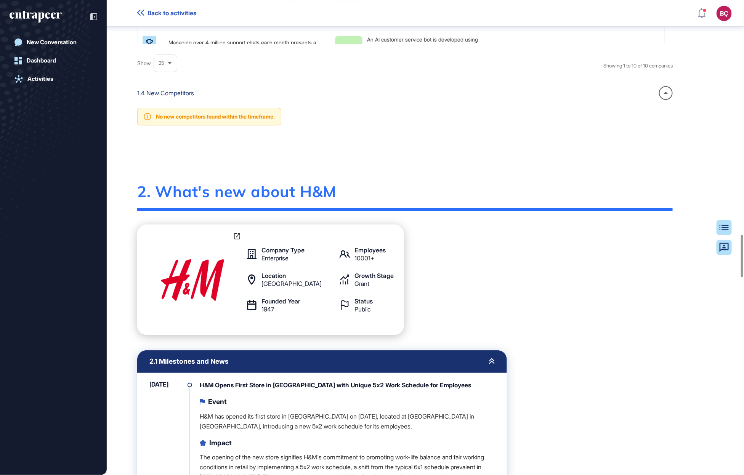
scroll to position [2672, 0]
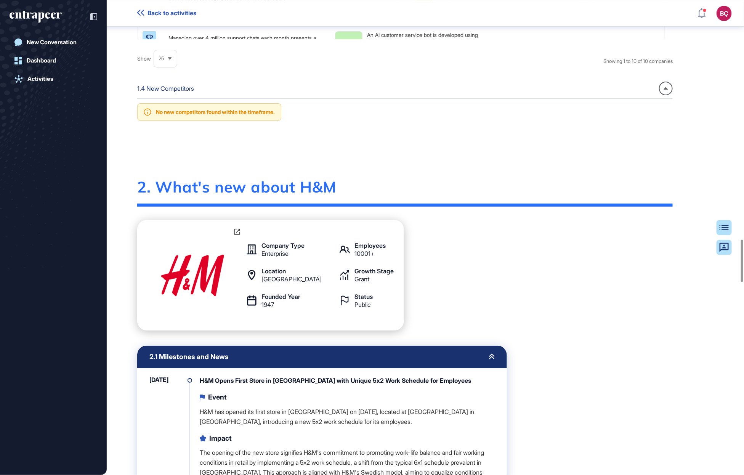
drag, startPoint x: 287, startPoint y: 181, endPoint x: 308, endPoint y: 186, distance: 21.8
click at [288, 181] on div "2. What's new about H&M" at bounding box center [404, 192] width 535 height 29
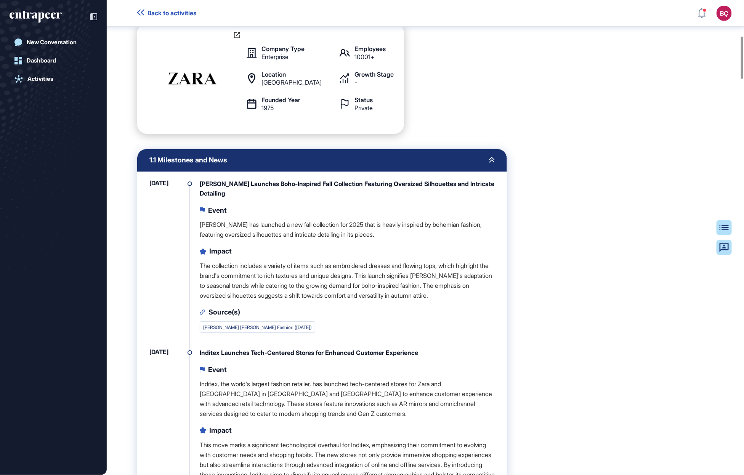
scroll to position [0, 0]
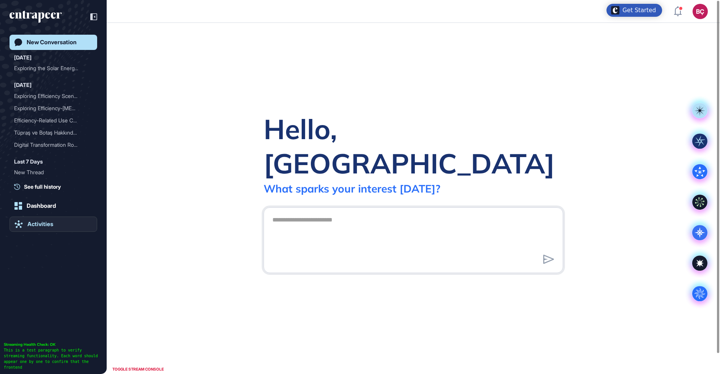
click at [66, 221] on link "Activities" at bounding box center [54, 223] width 88 height 15
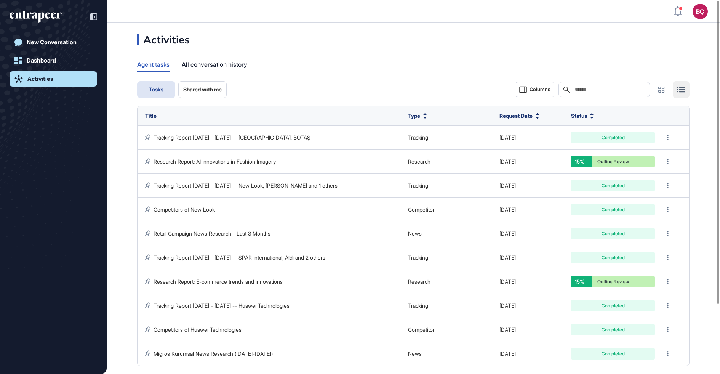
click at [588, 89] on input "text" at bounding box center [609, 90] width 71 height 6
click at [196, 59] on div "All conversation history" at bounding box center [215, 64] width 66 height 15
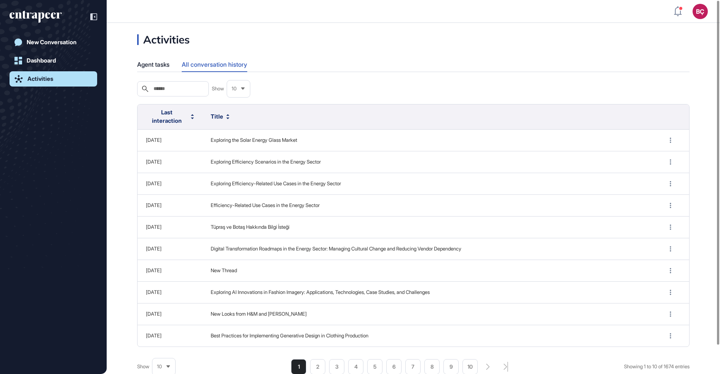
click at [138, 83] on div "Search" at bounding box center [173, 88] width 72 height 15
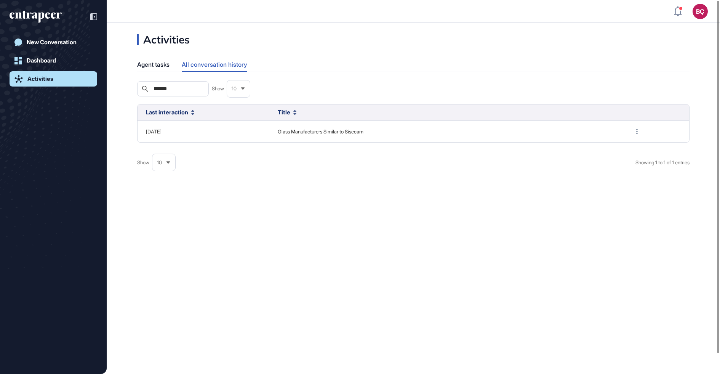
click at [161, 88] on input "*******" at bounding box center [178, 89] width 51 height 6
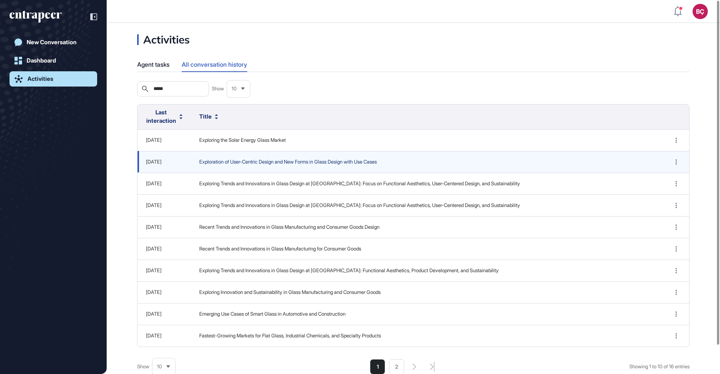
type input "*****"
click at [229, 164] on span "Exploration of User-Centric Design and New Forms in Glass Design with Use Cases" at bounding box center [426, 162] width 455 height 8
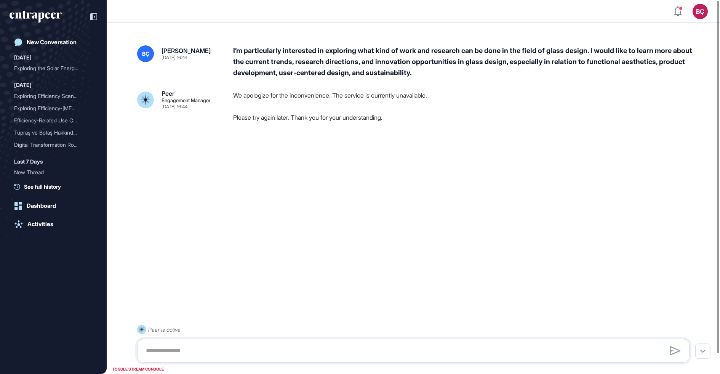
click at [276, 61] on div "I’m particularly interested in exploring what kind of work and research can be …" at bounding box center [464, 61] width 463 height 33
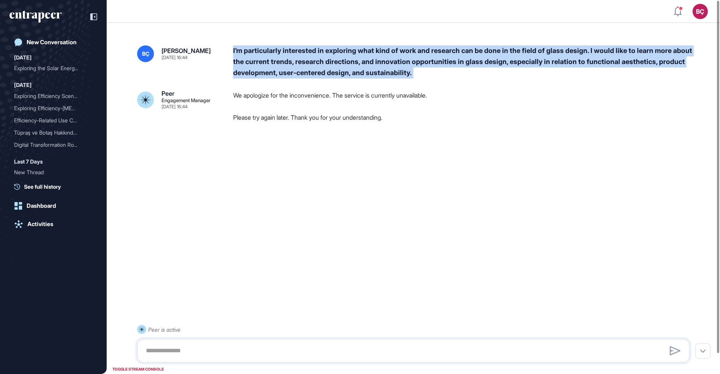
click at [276, 61] on div "I’m particularly interested in exploring what kind of work and research can be …" at bounding box center [464, 61] width 463 height 33
copy div "I’m particularly interested in exploring what kind of work and research can be …"
click at [53, 48] on link "New Conversation" at bounding box center [54, 42] width 88 height 15
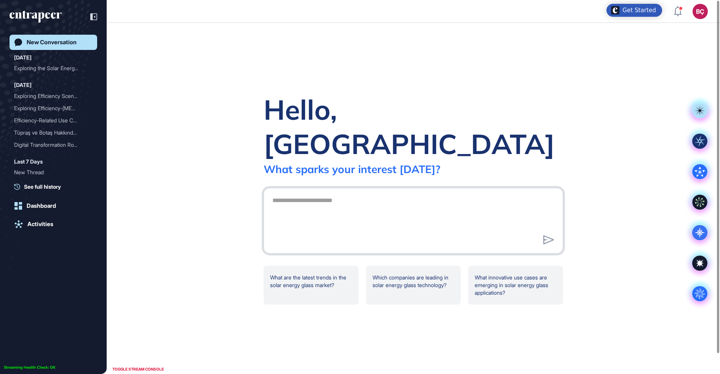
click at [335, 208] on textarea at bounding box center [413, 219] width 291 height 53
paste textarea "**********"
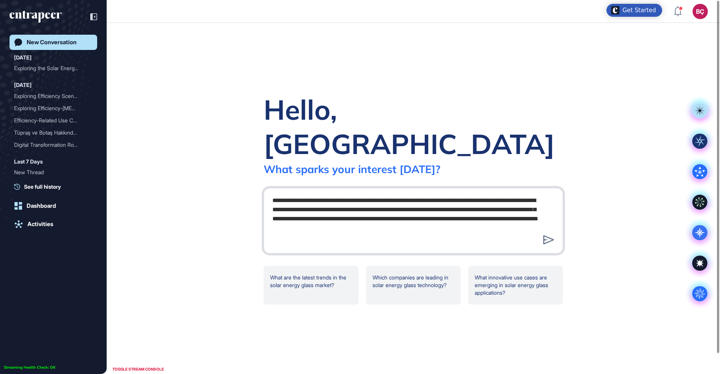
type textarea "**********"
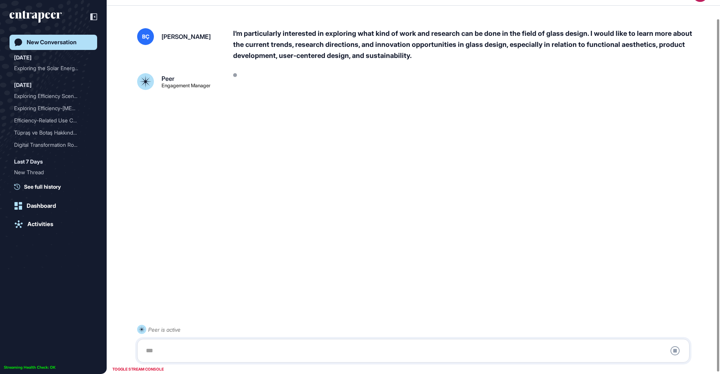
scroll to position [21, 0]
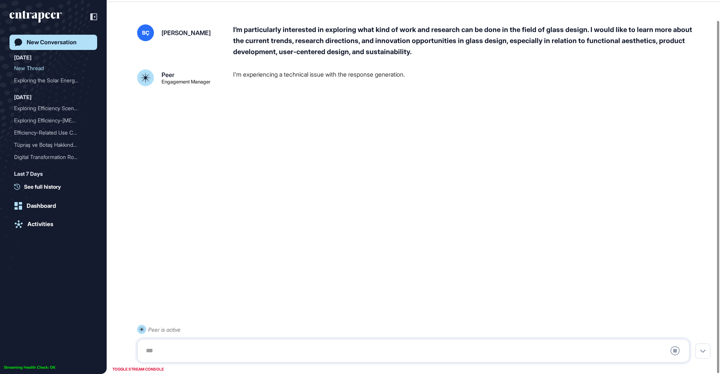
click at [318, 46] on div "I’m particularly interested in exploring what kind of work and research can be …" at bounding box center [464, 40] width 463 height 33
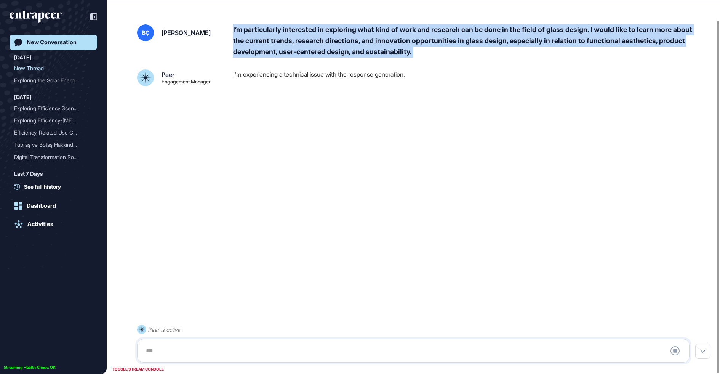
click at [318, 46] on div "I’m particularly interested in exploring what kind of work and research can be …" at bounding box center [464, 40] width 463 height 33
copy div "I’m particularly interested in exploring what kind of work and research can be …"
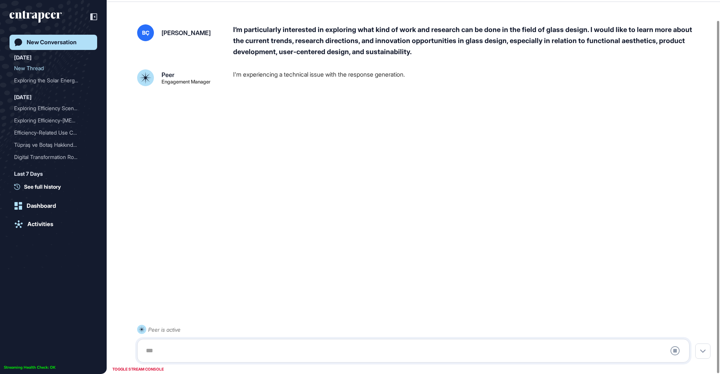
drag, startPoint x: 264, startPoint y: 46, endPoint x: 244, endPoint y: 46, distance: 19.8
click at [264, 46] on div "I’m particularly interested in exploring what kind of work and research can be …" at bounding box center [464, 40] width 463 height 33
click at [59, 43] on div "New Conversation" at bounding box center [52, 42] width 50 height 7
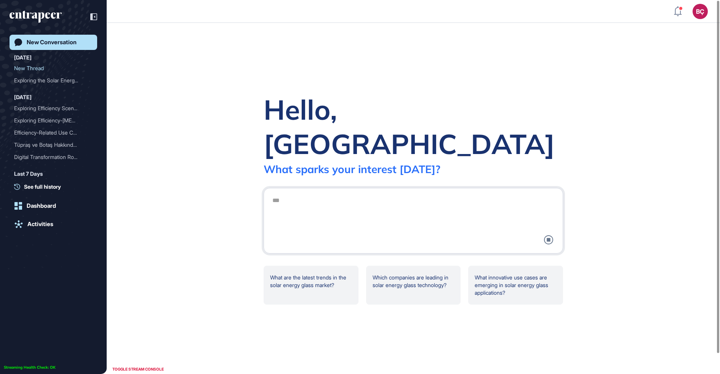
click at [342, 193] on div at bounding box center [413, 221] width 291 height 56
click at [552, 235] on icon at bounding box center [548, 239] width 9 height 9
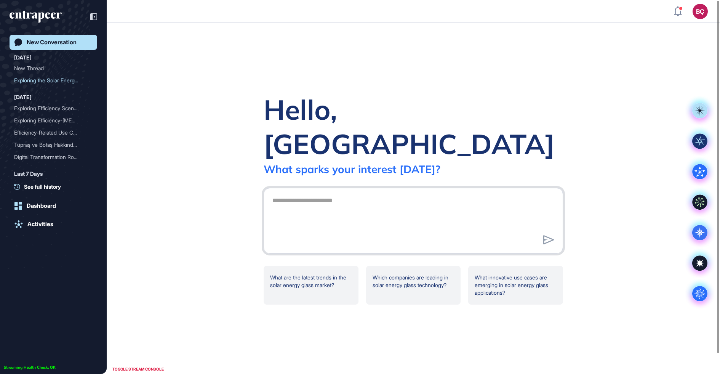
click at [320, 196] on textarea at bounding box center [413, 219] width 291 height 53
paste textarea "**********"
type textarea "**********"
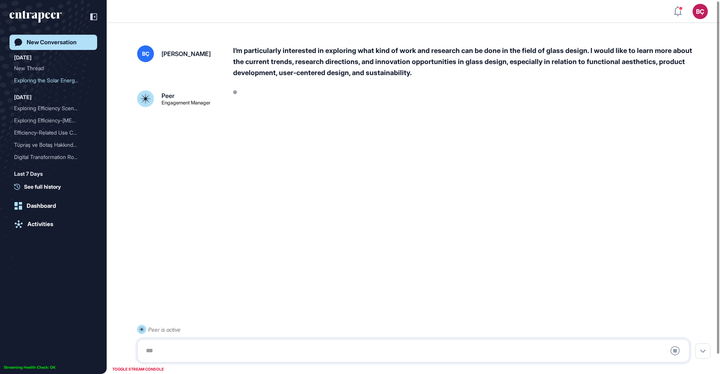
scroll to position [18, 0]
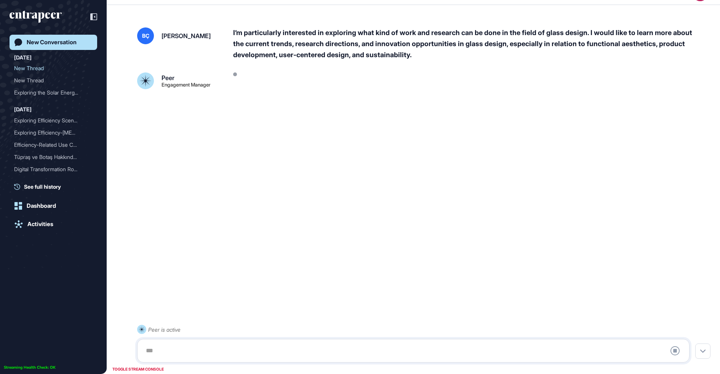
scroll to position [21, 0]
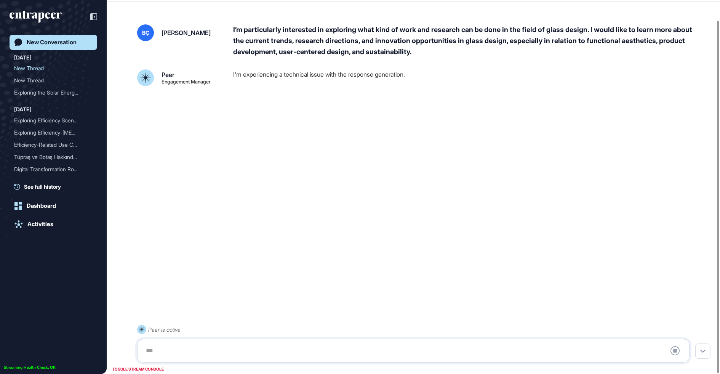
click at [292, 41] on div "I’m particularly interested in exploring what kind of work and research can be …" at bounding box center [464, 40] width 463 height 33
click at [295, 50] on div "I’m particularly interested in exploring what kind of work and research can be …" at bounding box center [464, 40] width 463 height 33
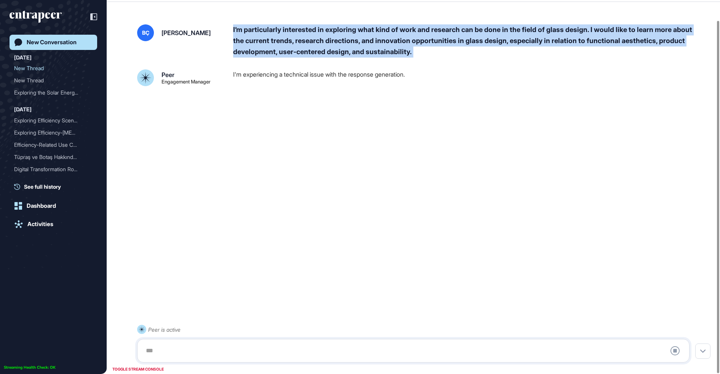
click at [295, 50] on div "I’m particularly interested in exploring what kind of work and research can be …" at bounding box center [464, 40] width 463 height 33
copy div "I’m particularly interested in exploring what kind of work and research can be …"
click at [48, 39] on div "New Conversation" at bounding box center [52, 42] width 50 height 7
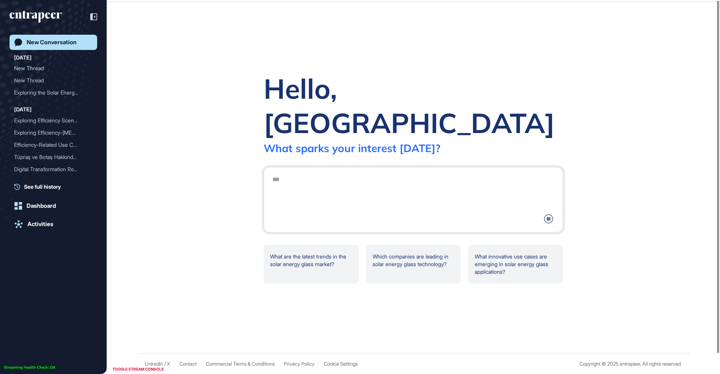
scroll to position [0, 0]
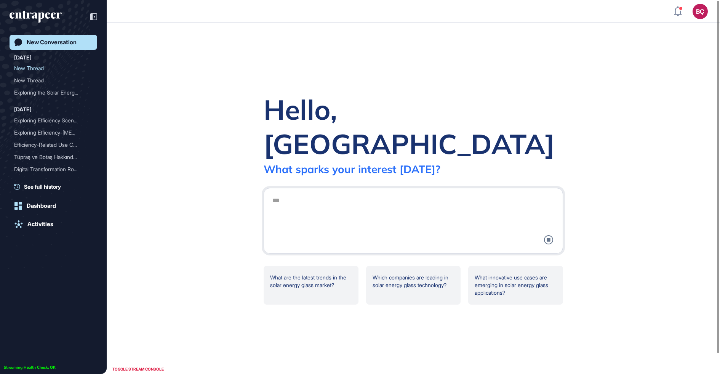
click at [342, 196] on div at bounding box center [413, 221] width 291 height 56
click at [489, 276] on div "What innovative use cases are emerging in solar energy glass applications?" at bounding box center [515, 285] width 95 height 39
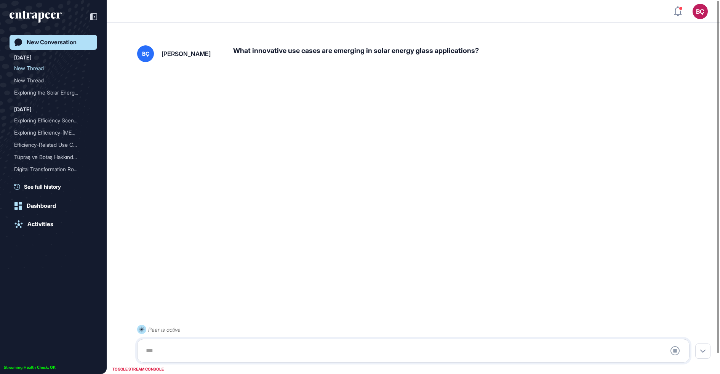
click at [361, 52] on div "What innovative use cases are emerging in solar energy glass applications?" at bounding box center [464, 53] width 463 height 17
copy div "What innovative use cases are emerging in solar energy glass applications?"
click at [93, 44] on link "New Conversation" at bounding box center [54, 42] width 88 height 15
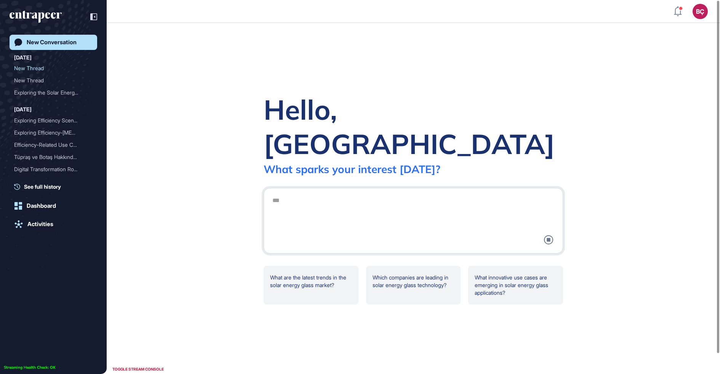
click at [301, 193] on div at bounding box center [413, 221] width 291 height 56
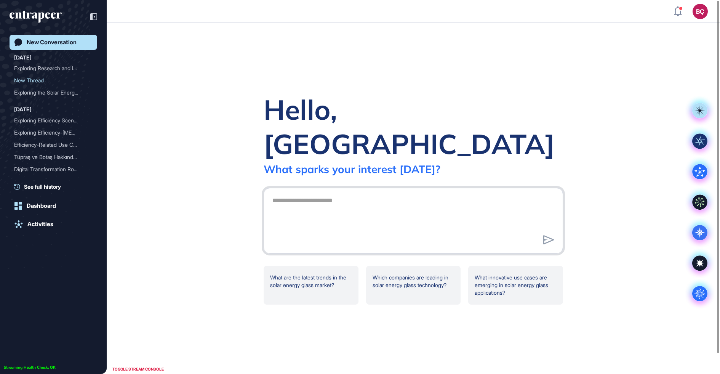
click at [479, 194] on textarea at bounding box center [413, 219] width 291 height 53
paste textarea "**********"
type textarea "**********"
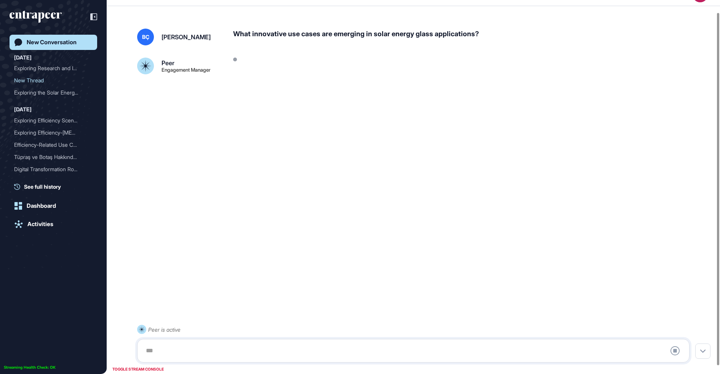
scroll to position [21, 0]
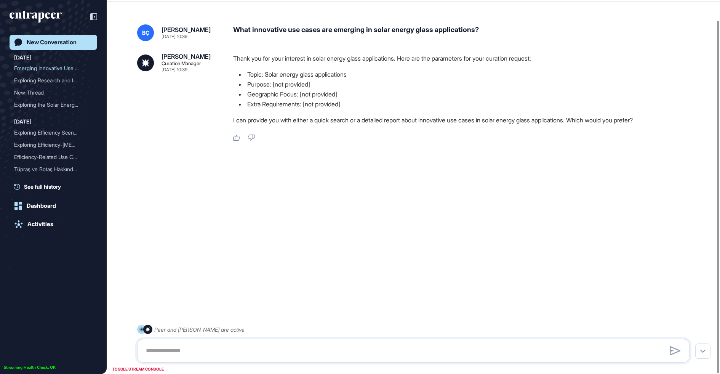
click at [250, 25] on div "What innovative use cases are emerging in solar energy glass applications?" at bounding box center [464, 32] width 463 height 17
copy div "What innovative use cases are emerging in solar energy glass applications?"
click at [72, 40] on div "New Conversation" at bounding box center [52, 42] width 50 height 7
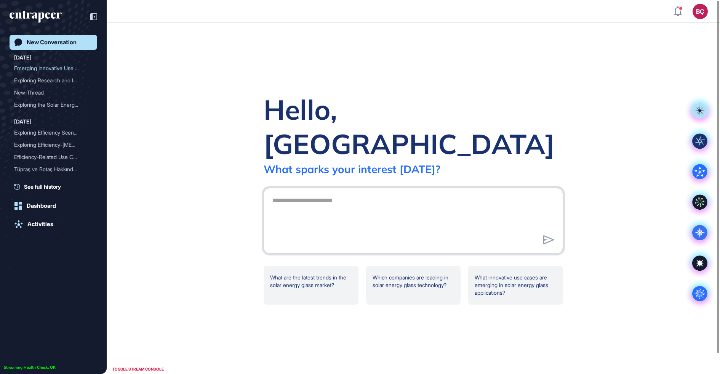
click at [390, 208] on textarea at bounding box center [413, 219] width 291 height 53
paste textarea "**********"
drag, startPoint x: 289, startPoint y: 183, endPoint x: 249, endPoint y: 181, distance: 40.0
click at [249, 181] on div "**********" at bounding box center [414, 198] width 614 height 351
click at [535, 193] on textarea "**********" at bounding box center [413, 219] width 291 height 53
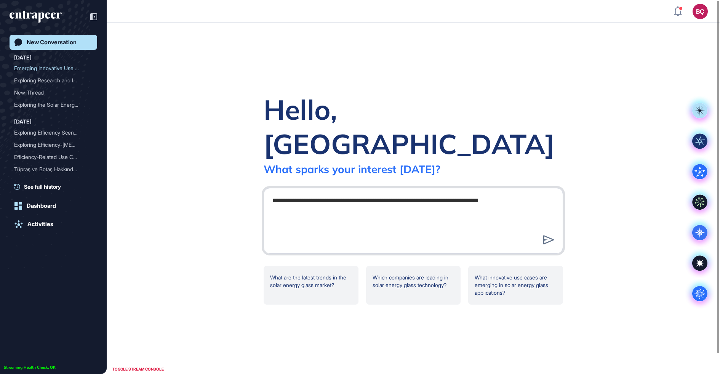
type textarea "**********"
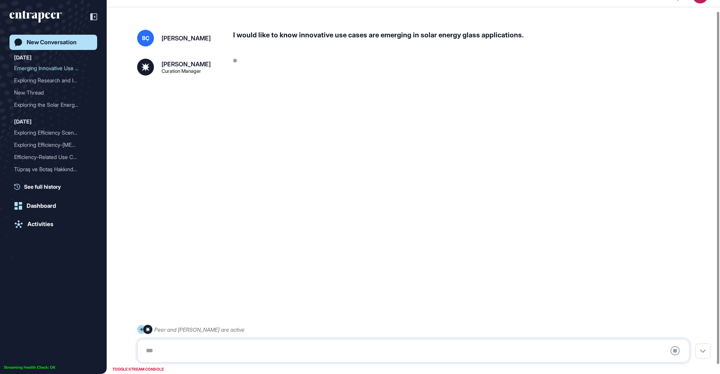
scroll to position [21, 0]
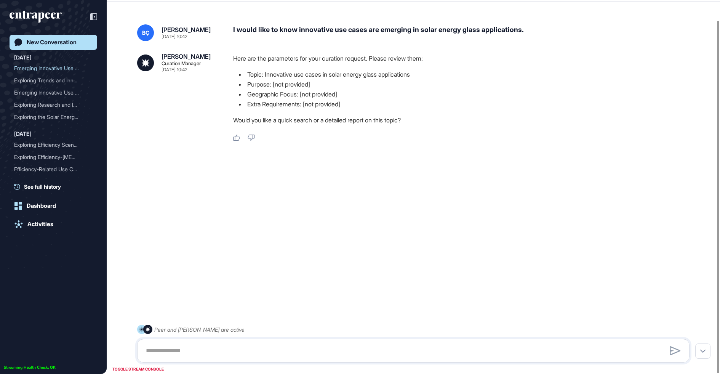
click at [354, 30] on div "I would like to know innovative use cases are emerging in solar energy glass ap…" at bounding box center [464, 32] width 463 height 17
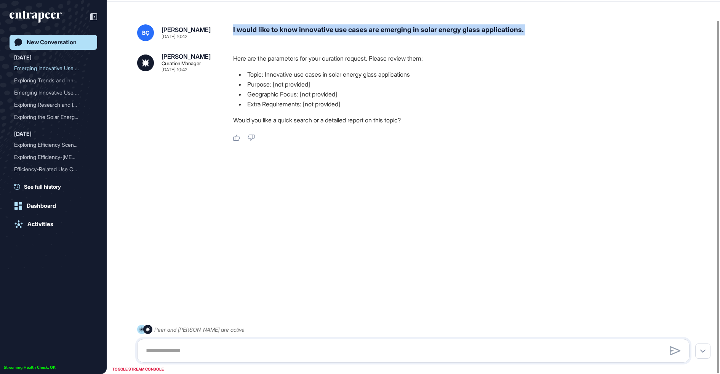
click at [354, 30] on div "I would like to know innovative use cases are emerging in solar energy glass ap…" at bounding box center [464, 32] width 463 height 17
copy div "I would like to know innovative use cases are emerging in solar energy glass ap…"
click at [55, 36] on link "New Conversation" at bounding box center [54, 42] width 88 height 15
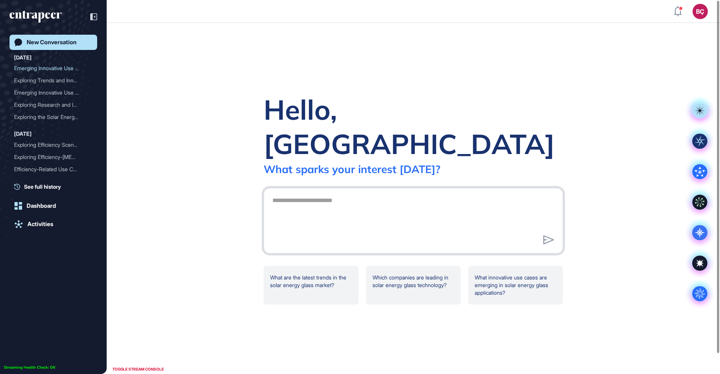
click at [339, 210] on textarea at bounding box center [413, 219] width 291 height 53
paste textarea "**********"
click at [326, 193] on textarea "**********" at bounding box center [413, 219] width 291 height 53
click at [339, 193] on textarea "**********" at bounding box center [413, 219] width 291 height 53
click at [390, 193] on textarea "**********" at bounding box center [413, 219] width 291 height 53
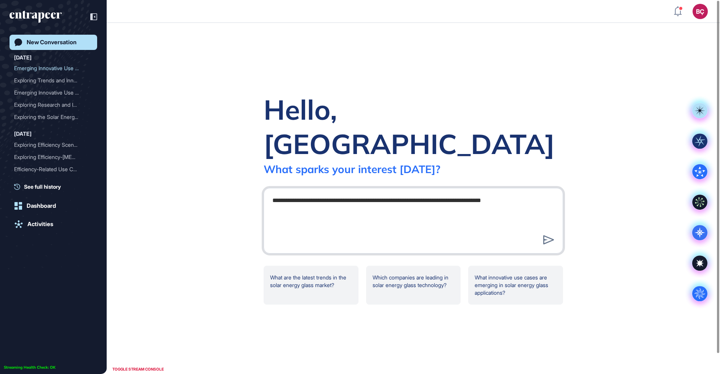
click at [407, 193] on textarea "**********" at bounding box center [413, 219] width 291 height 53
click at [369, 193] on textarea "**********" at bounding box center [413, 219] width 291 height 53
drag, startPoint x: 389, startPoint y: 185, endPoint x: 361, endPoint y: 186, distance: 28.2
click at [361, 193] on textarea "**********" at bounding box center [413, 219] width 291 height 53
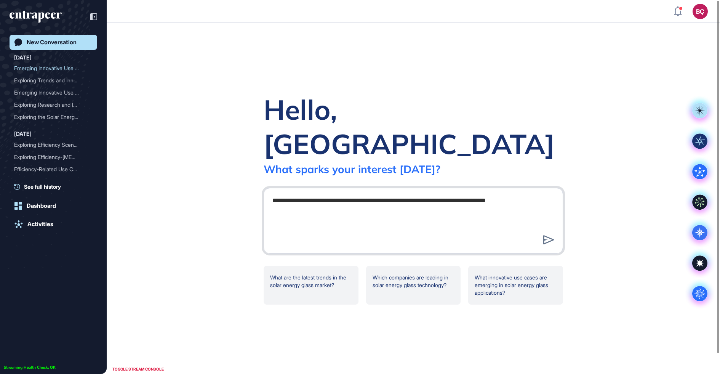
type textarea "**********"
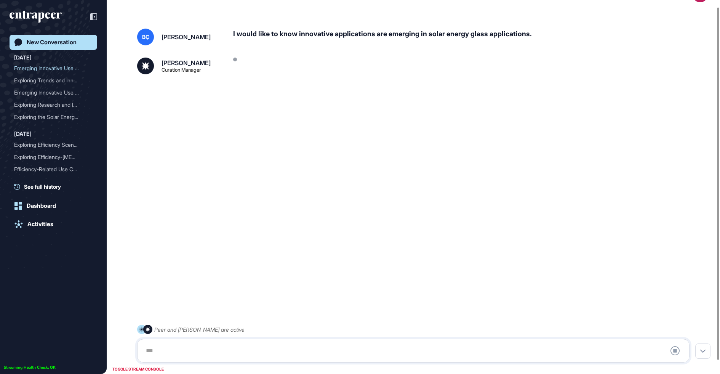
scroll to position [21, 0]
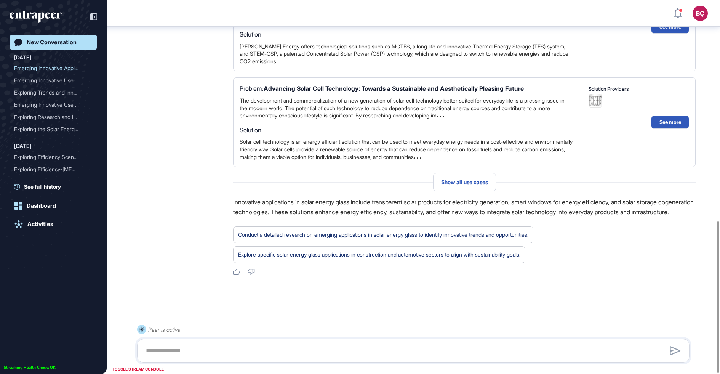
scroll to position [543, 0]
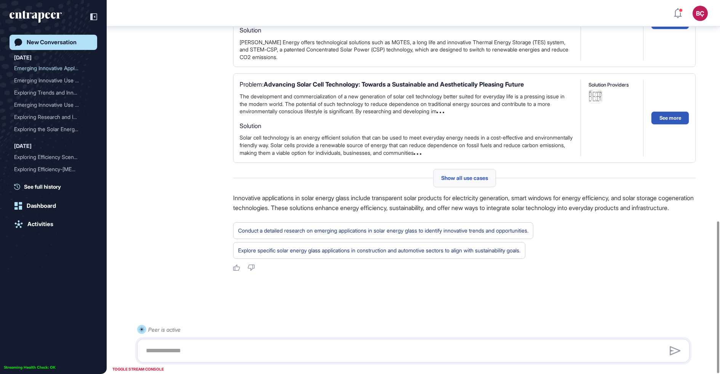
click at [478, 175] on span "Show all use cases" at bounding box center [464, 178] width 47 height 6
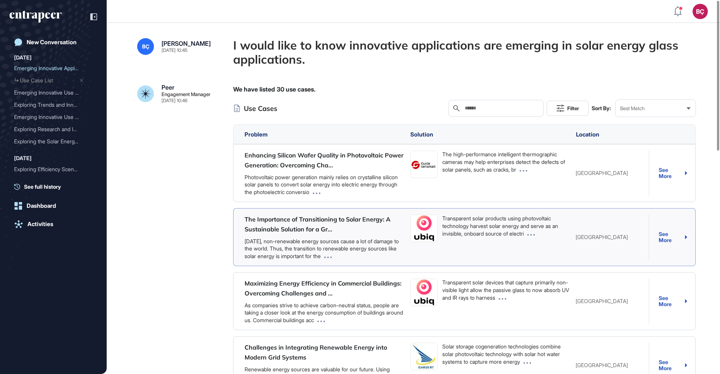
click at [659, 234] on div "See More" at bounding box center [673, 237] width 29 height 13
click at [667, 233] on div "See More" at bounding box center [673, 237] width 29 height 13
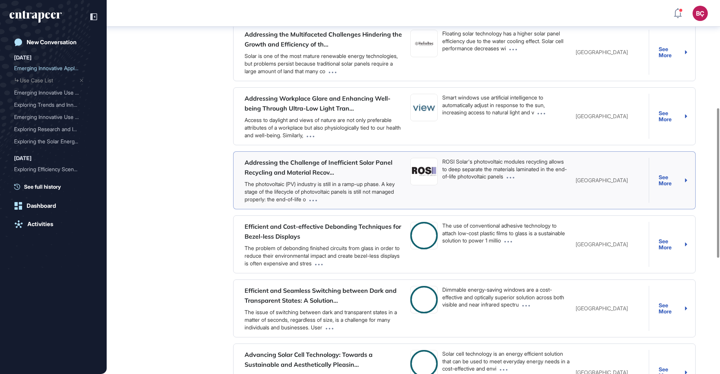
scroll to position [559, 0]
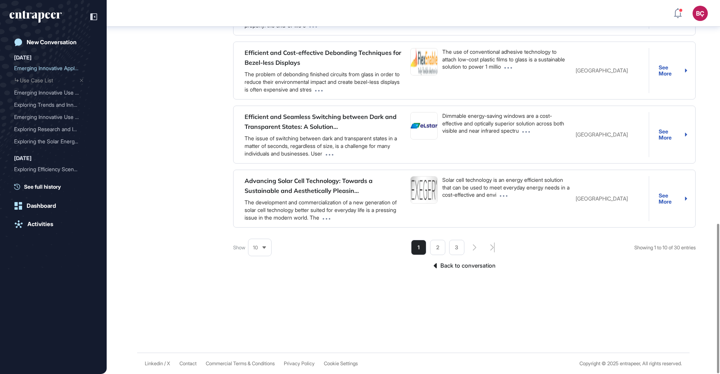
click at [463, 269] on link "Back to conversation" at bounding box center [464, 266] width 463 height 10
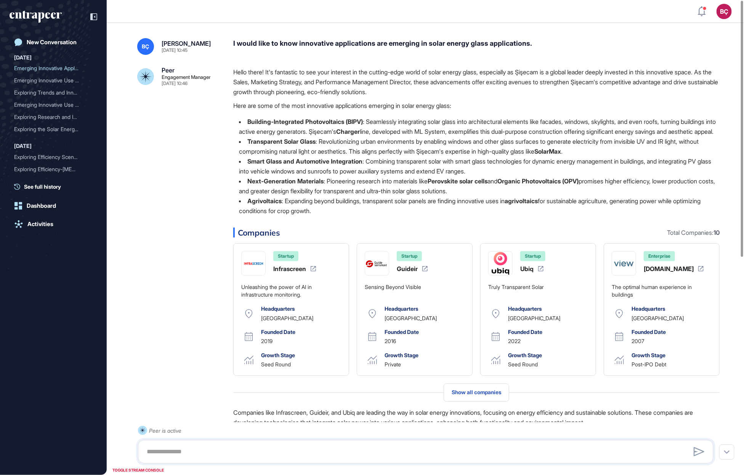
scroll to position [475, 744]
click at [431, 136] on li "Building-Integrated Photovoltaics (BIPV) : Seamlessly integrating solar glass i…" at bounding box center [476, 127] width 486 height 20
drag, startPoint x: 161, startPoint y: 71, endPoint x: 176, endPoint y: 72, distance: 15.3
click at [176, 72] on div "Peer Engagement Manager Aug 28, 2025 10:46" at bounding box center [179, 76] width 84 height 19
click at [176, 72] on div "Peer Engagement Manager Aug 28, 2025 10:46" at bounding box center [186, 76] width 49 height 19
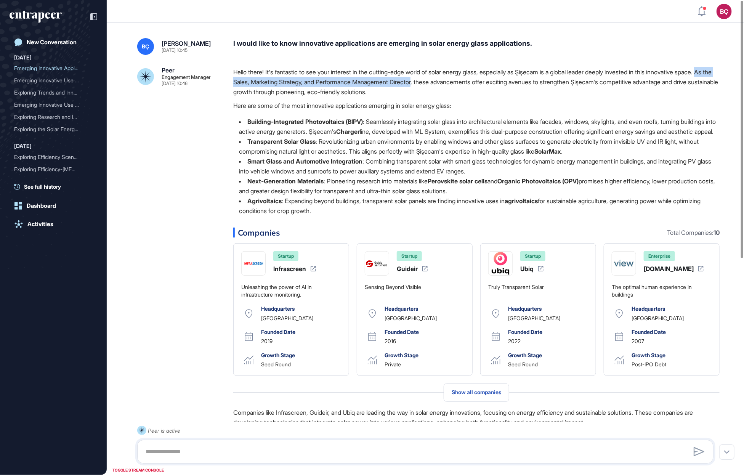
drag, startPoint x: 255, startPoint y: 84, endPoint x: 463, endPoint y: 83, distance: 207.7
click at [463, 83] on p "Hello there! It's fantastic to see your interest in the cutting-edge world of s…" at bounding box center [476, 82] width 486 height 30
click at [455, 115] on div "Hello there! It's fantastic to see your interest in the cutting-edge world of s…" at bounding box center [476, 144] width 486 height 155
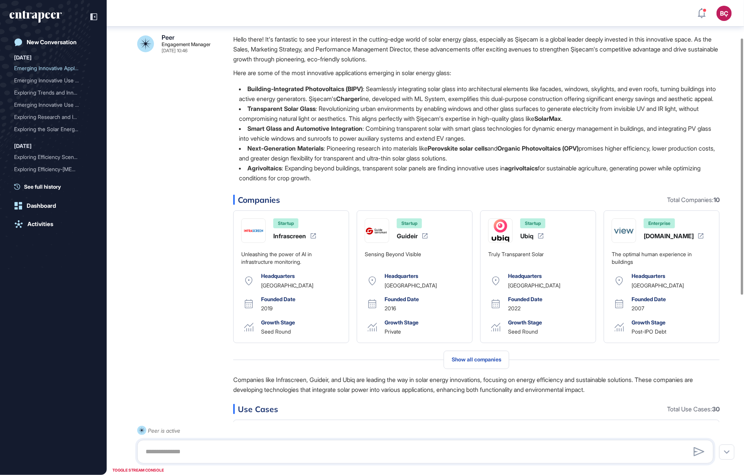
scroll to position [0, 0]
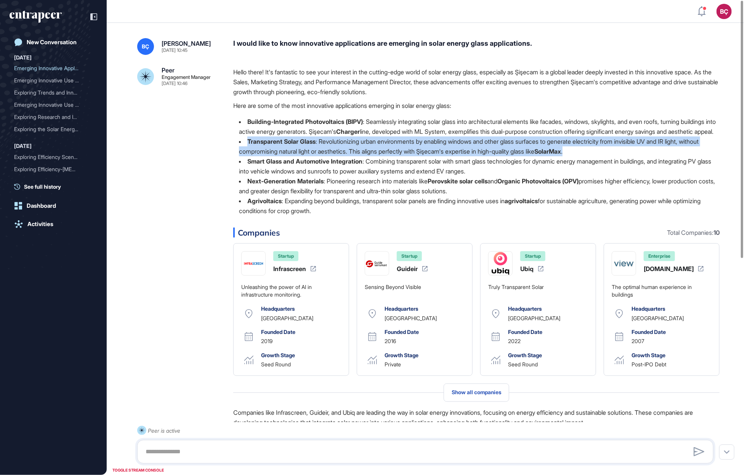
drag, startPoint x: 240, startPoint y: 148, endPoint x: 623, endPoint y: 163, distance: 383.3
click at [623, 156] on li "Transparent Solar Glass : Revolutionizing urban environments by enabling window…" at bounding box center [476, 146] width 486 height 20
click at [350, 156] on li "Transparent Solar Glass : Revolutionizing urban environments by enabling window…" at bounding box center [476, 146] width 486 height 20
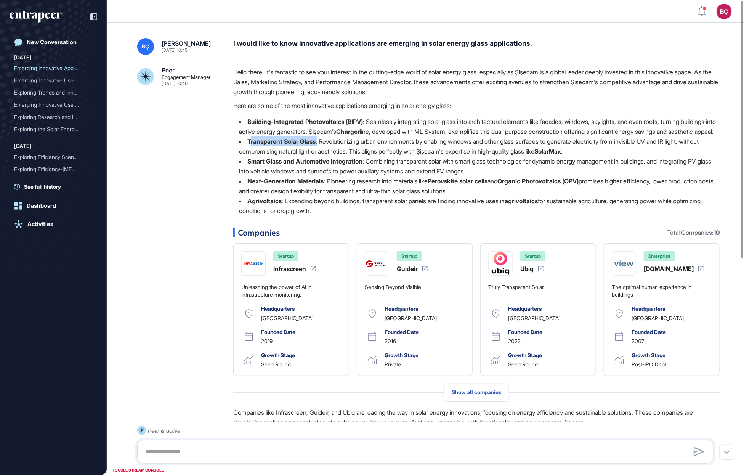
drag, startPoint x: 320, startPoint y: 152, endPoint x: 248, endPoint y: 151, distance: 71.7
click at [250, 151] on li "Transparent Solar Glass : Revolutionizing urban environments by enabling window…" at bounding box center [476, 146] width 486 height 20
click at [248, 145] on strong "Transparent Solar Glass" at bounding box center [281, 142] width 68 height 8
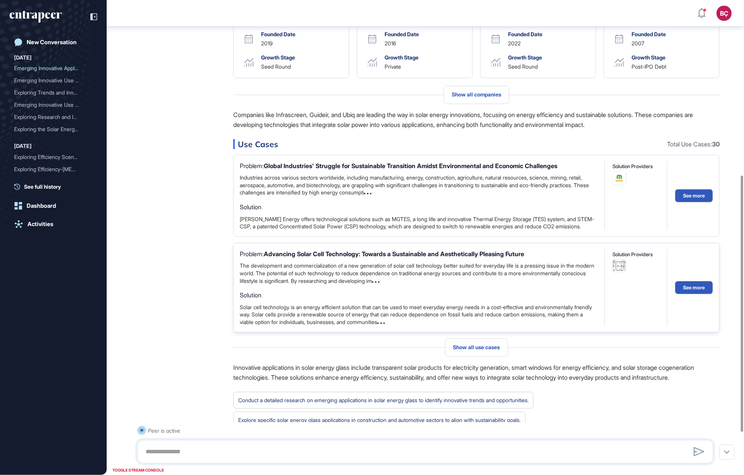
scroll to position [402, 0]
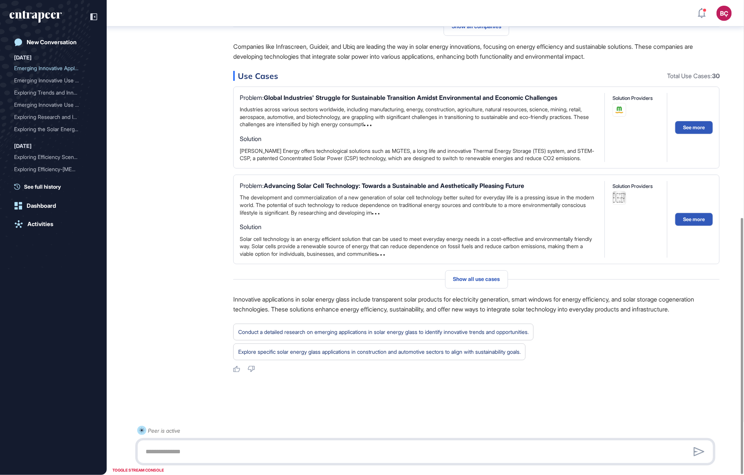
click at [274, 373] on textarea at bounding box center [425, 451] width 568 height 15
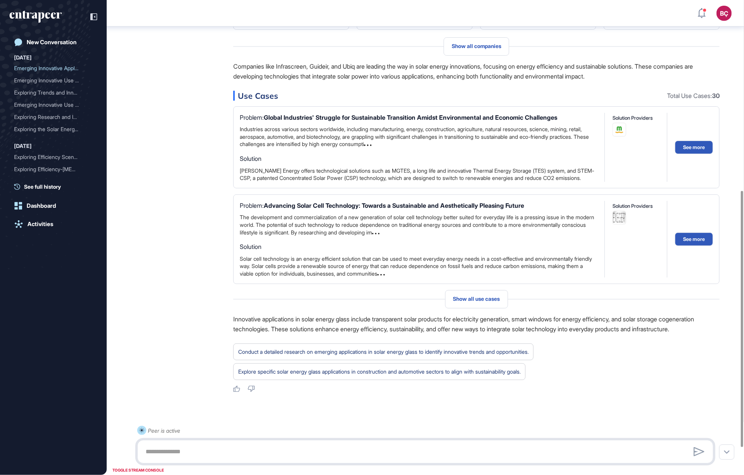
scroll to position [349, 0]
click at [492, 302] on span "Show all use cases" at bounding box center [476, 299] width 47 height 6
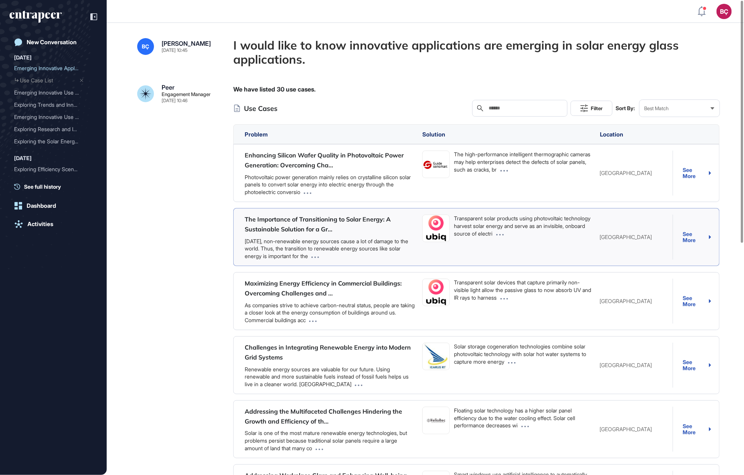
click at [689, 233] on div "See More" at bounding box center [697, 237] width 29 height 13
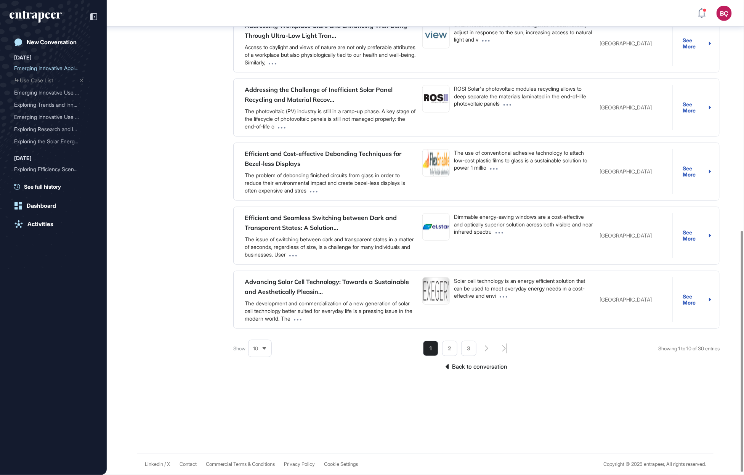
scroll to position [458, 0]
click at [473, 370] on link "Back to conversation" at bounding box center [476, 367] width 486 height 10
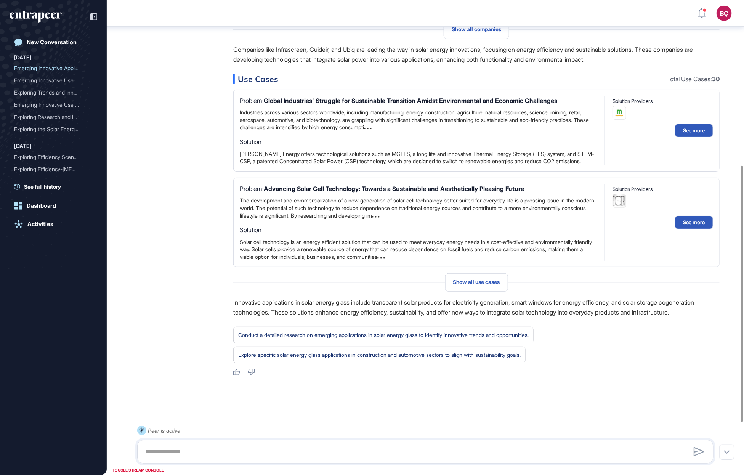
scroll to position [372, 0]
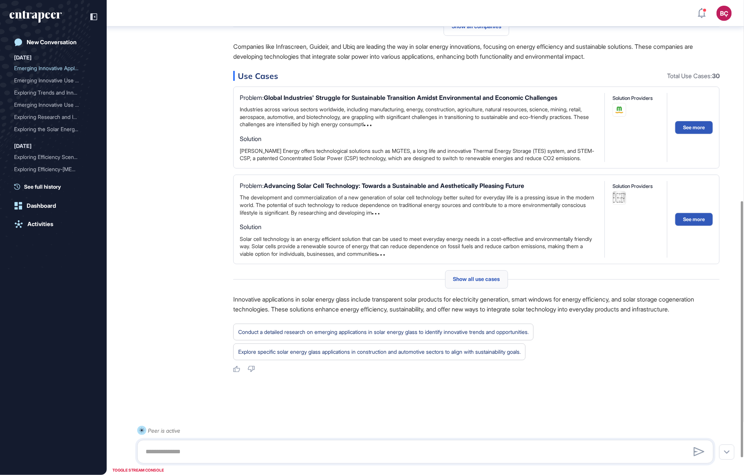
click at [494, 289] on div "Show all use cases" at bounding box center [476, 279] width 63 height 18
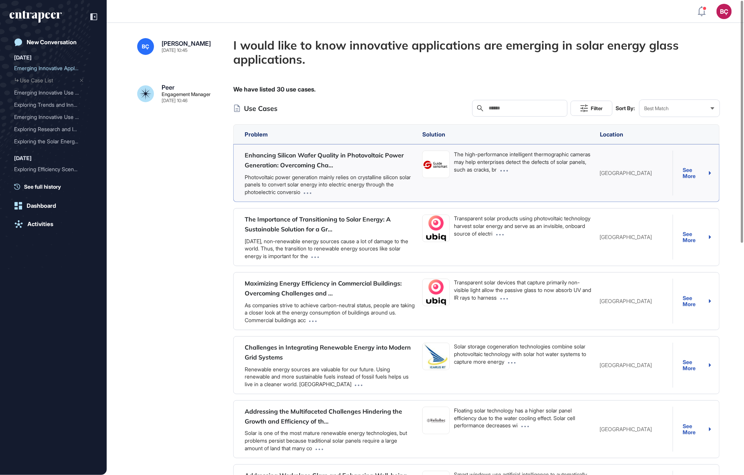
click at [689, 175] on div "See More" at bounding box center [697, 173] width 29 height 13
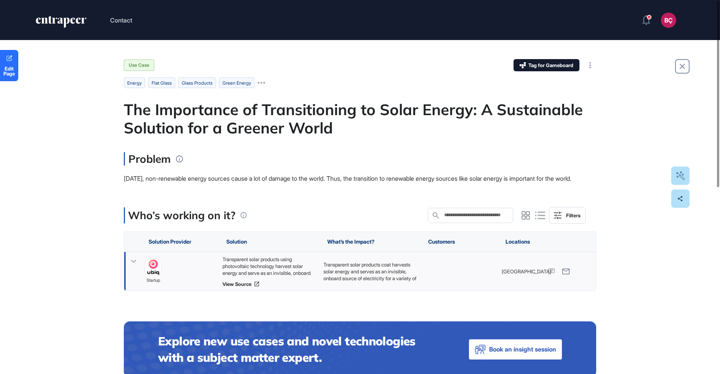
click at [277, 276] on div "Transparent solar products using photovoltaic technology harvest solar energy a…" at bounding box center [269, 266] width 93 height 21
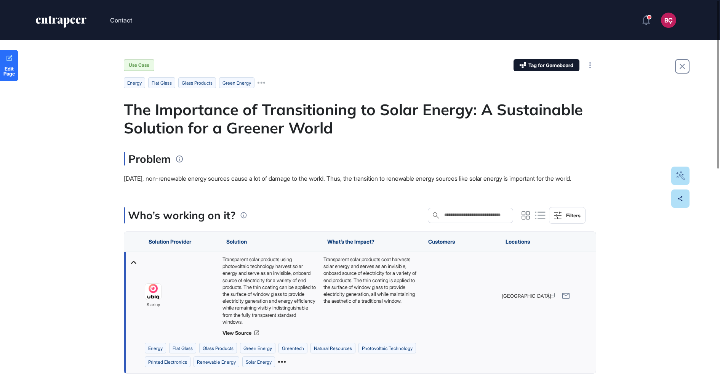
click at [153, 299] on img at bounding box center [153, 292] width 16 height 16
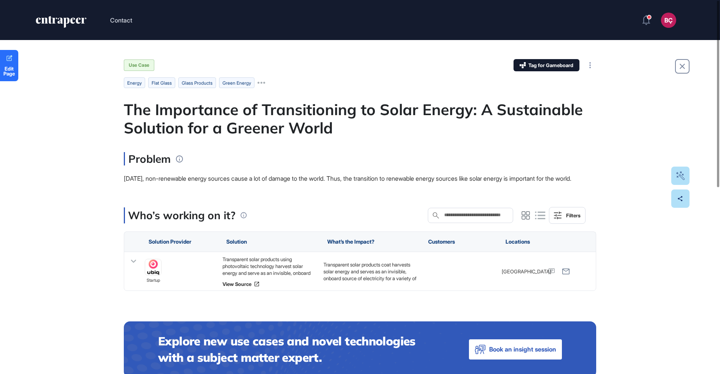
click at [186, 121] on div "The Importance of Transitioning to Solar Energy: A Sustainable Solution for a G…" at bounding box center [360, 118] width 473 height 37
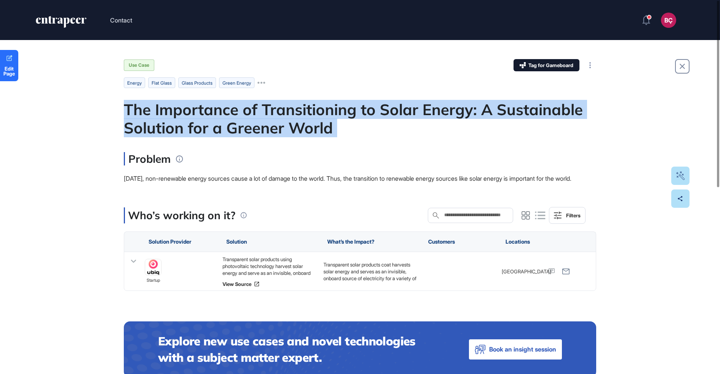
click at [186, 121] on div "The Importance of Transitioning to Solar Energy: A Sustainable Solution for a G…" at bounding box center [360, 118] width 473 height 37
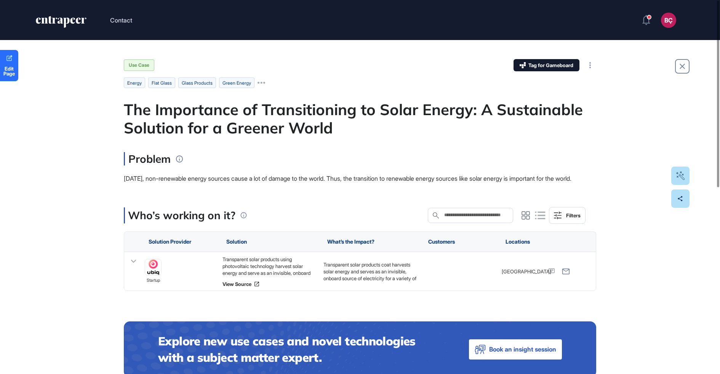
click at [280, 138] on main "Use Case Tag for Gameboard Build Partner Invest Acquire energy flat glass glass…" at bounding box center [360, 349] width 473 height 580
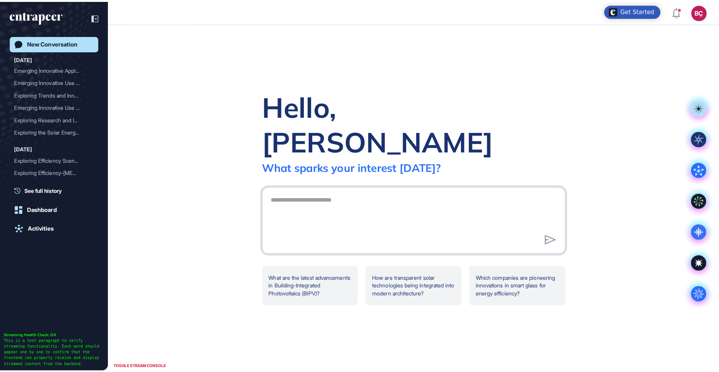
scroll to position [364, 711]
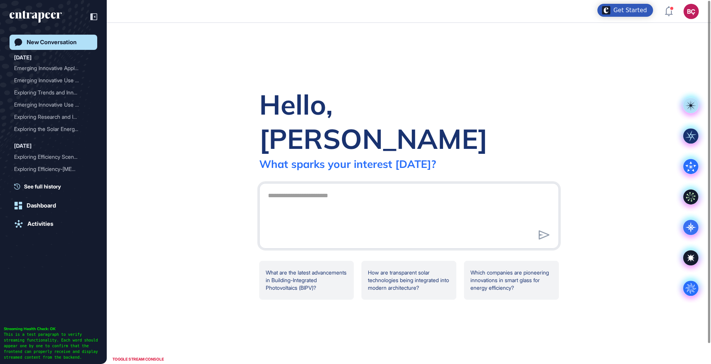
click at [211, 94] on div "Hello, Beril What sparks your interest today? .cls-2{fill:#fff} What are the la…" at bounding box center [409, 193] width 604 height 341
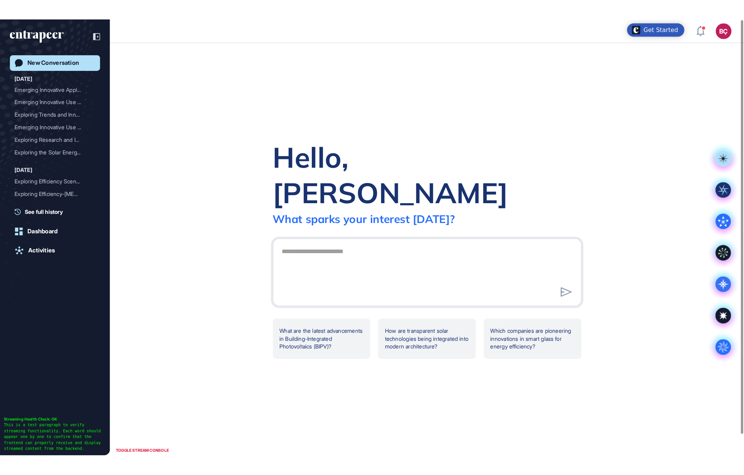
scroll to position [424, 722]
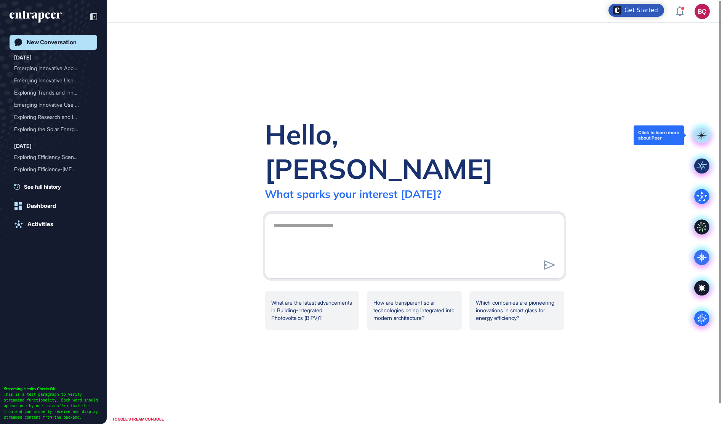
click at [699, 133] on rect at bounding box center [701, 135] width 15 height 15
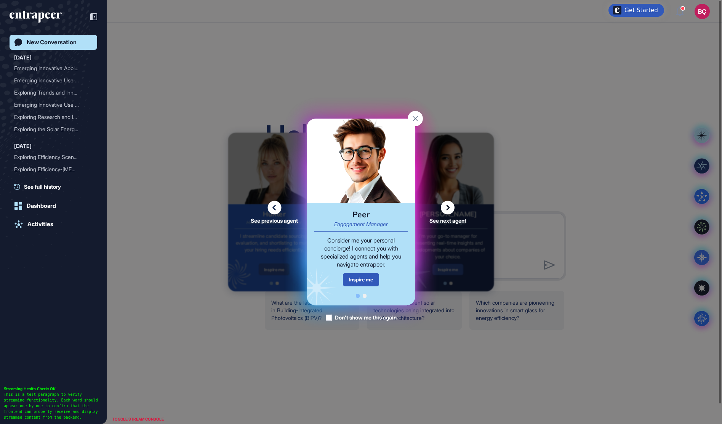
click at [450, 211] on icon at bounding box center [448, 208] width 14 height 14
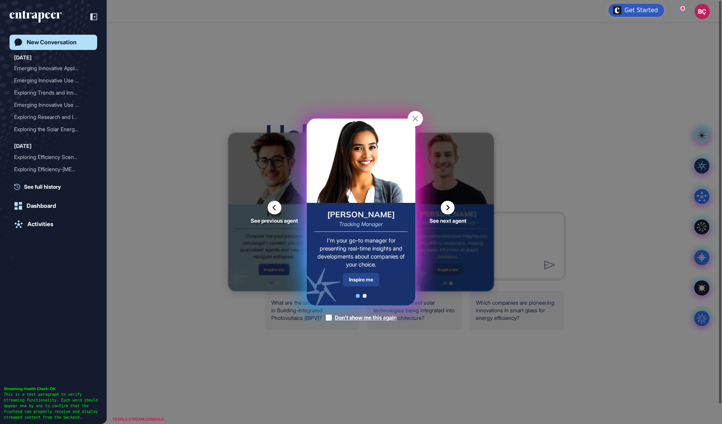
click at [369, 283] on div "Inspire me" at bounding box center [361, 279] width 36 height 13
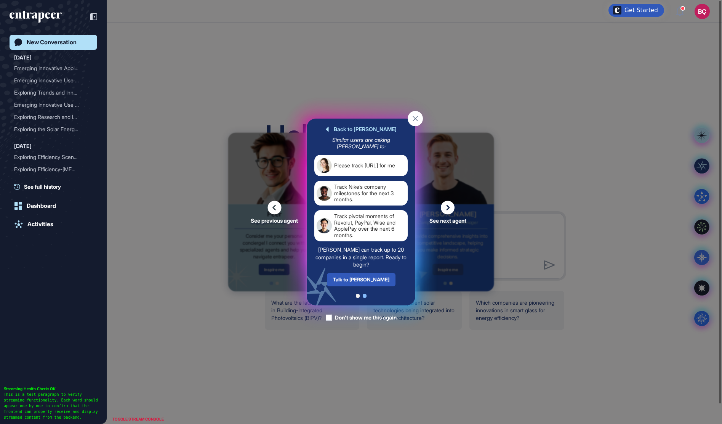
click at [450, 209] on icon at bounding box center [448, 208] width 14 height 14
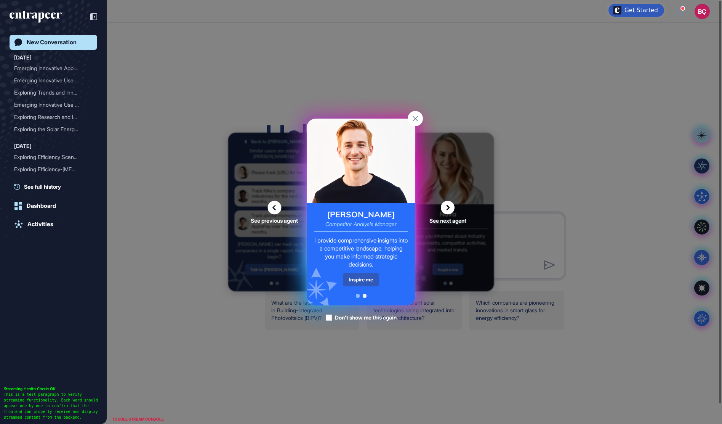
click at [414, 116] on rect at bounding box center [415, 118] width 15 height 15
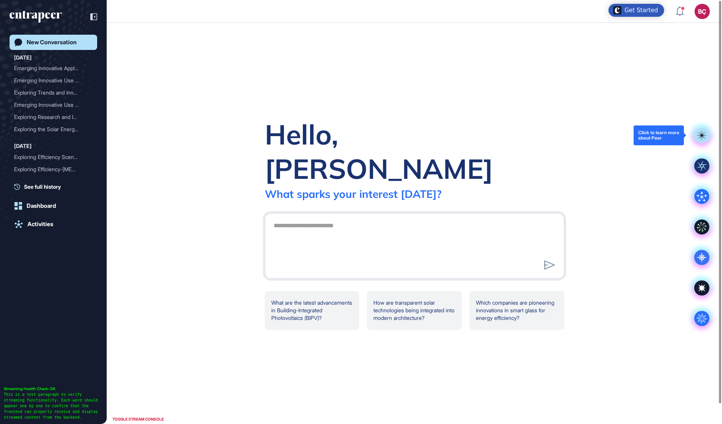
click at [707, 128] on icon at bounding box center [701, 135] width 15 height 15
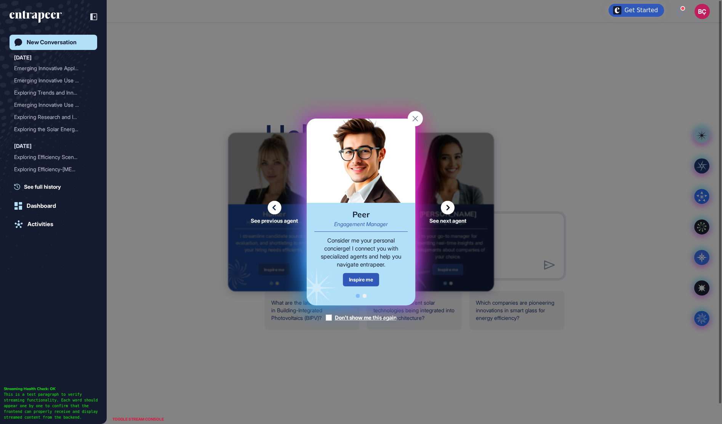
click at [447, 209] on icon at bounding box center [448, 208] width 14 height 14
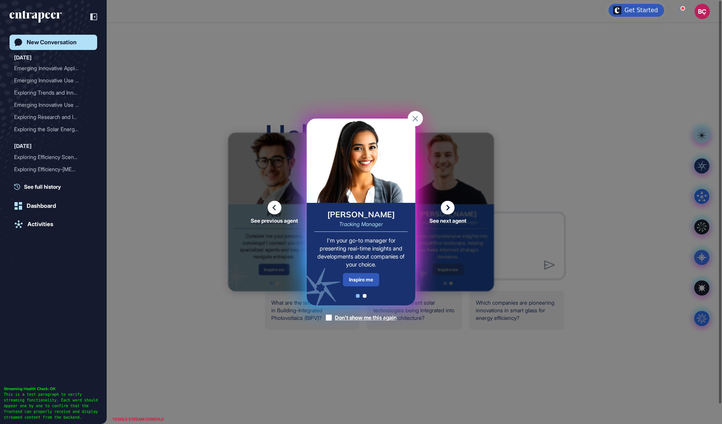
click at [447, 209] on icon at bounding box center [448, 208] width 14 height 14
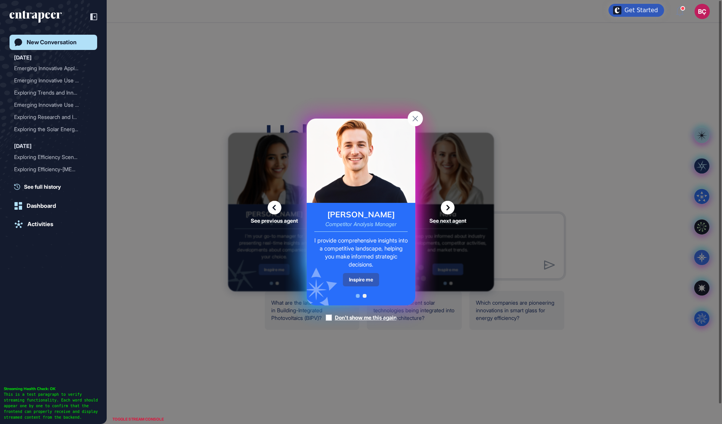
click at [447, 209] on icon at bounding box center [448, 208] width 14 height 14
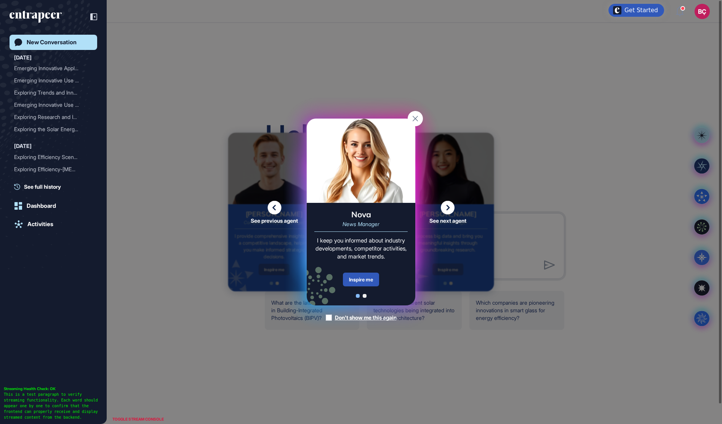
click at [447, 209] on icon at bounding box center [448, 208] width 14 height 14
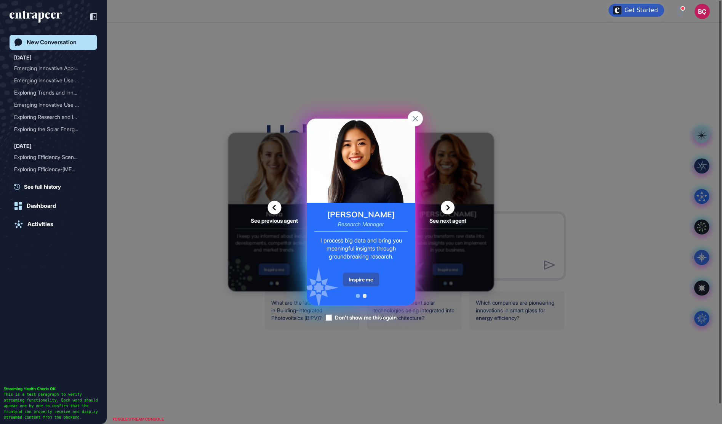
click at [451, 207] on icon at bounding box center [448, 208] width 14 height 14
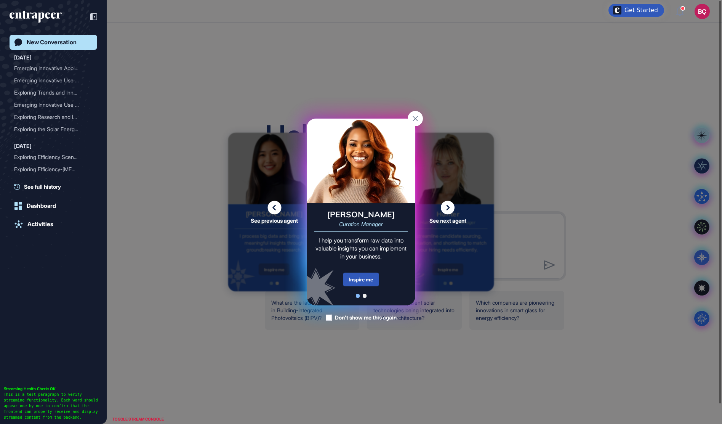
click at [418, 120] on rect at bounding box center [415, 118] width 15 height 15
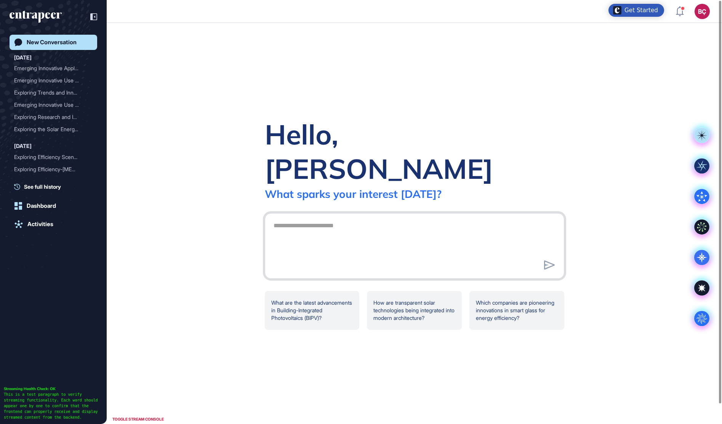
click at [309, 219] on textarea at bounding box center [414, 244] width 291 height 53
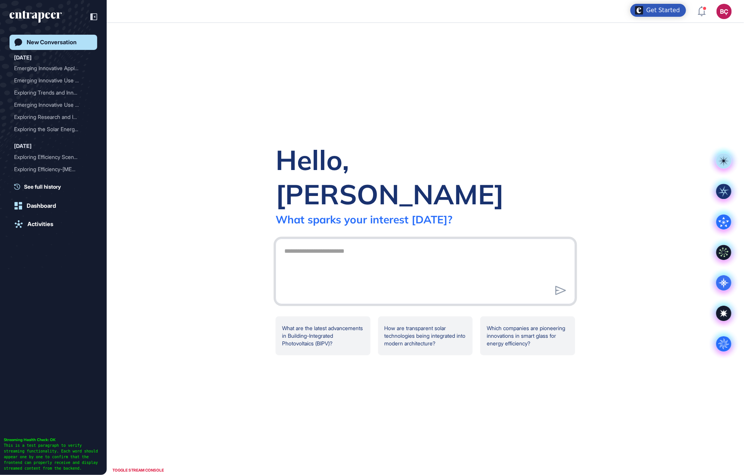
scroll to position [475, 744]
click at [354, 213] on div "What sparks your interest today?" at bounding box center [364, 219] width 177 height 13
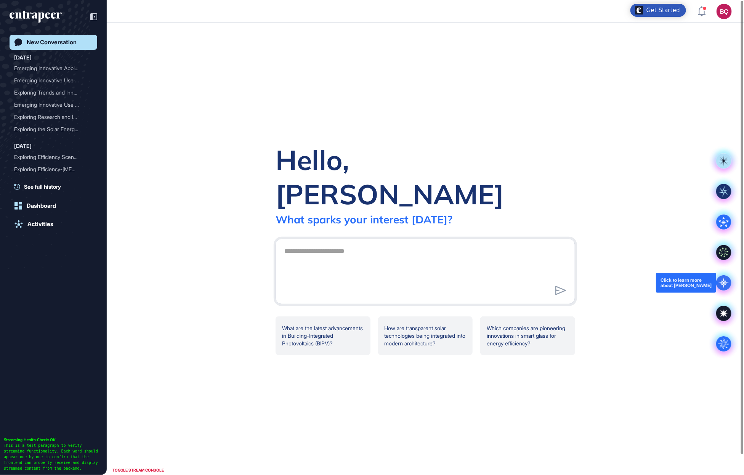
click at [719, 283] on icon at bounding box center [723, 282] width 15 height 15
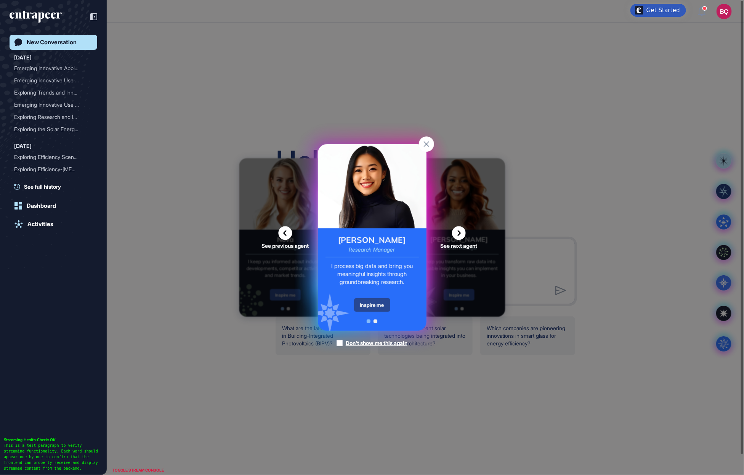
click at [373, 306] on div "Inspire me" at bounding box center [372, 305] width 36 height 14
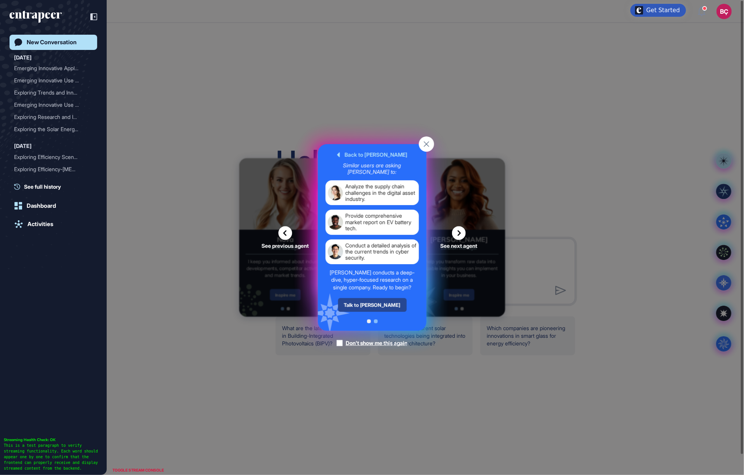
click at [373, 306] on div "Talk to Reese" at bounding box center [372, 305] width 69 height 14
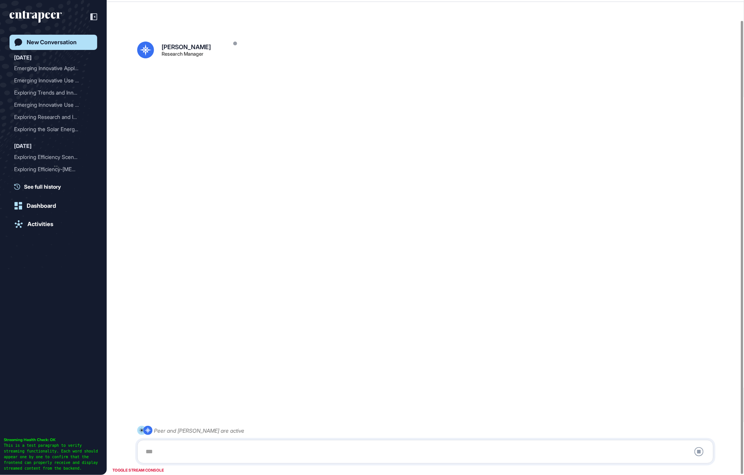
scroll to position [21, 0]
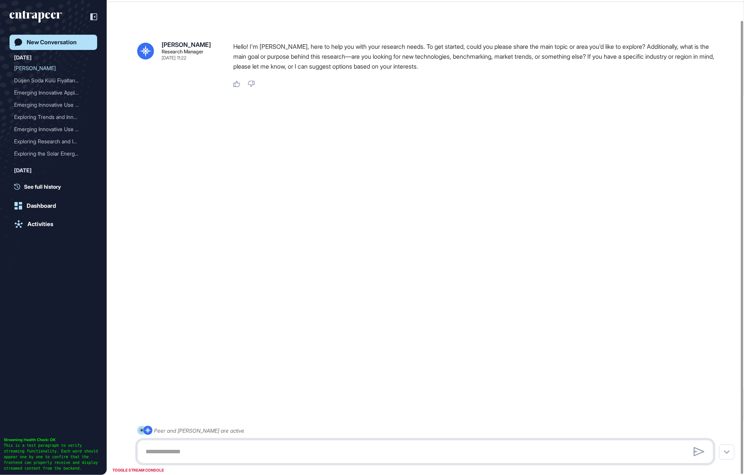
click at [184, 373] on textarea at bounding box center [425, 451] width 568 height 15
paste textarea "**********"
type textarea "**********"
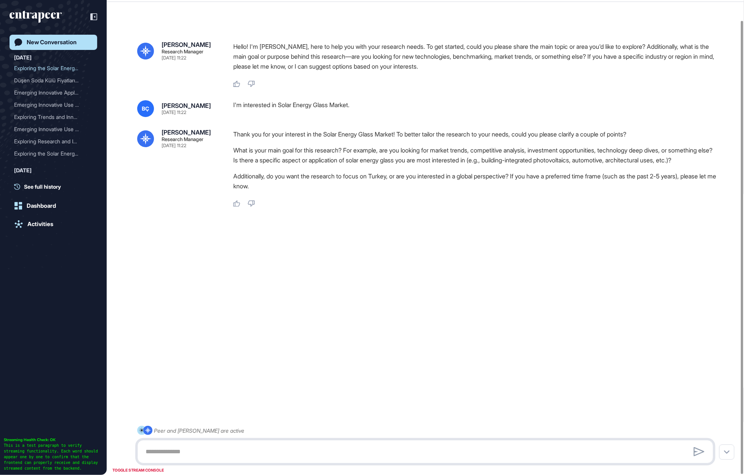
click at [231, 373] on textarea at bounding box center [425, 451] width 568 height 15
drag, startPoint x: 499, startPoint y: 168, endPoint x: 594, endPoint y: 171, distance: 94.9
click at [594, 165] on li "Is there a specific aspect or application of solar energy glass you are most in…" at bounding box center [476, 160] width 486 height 10
copy li "building-integrated photovoltaics"
click at [333, 373] on textarea "**********" at bounding box center [425, 451] width 568 height 15
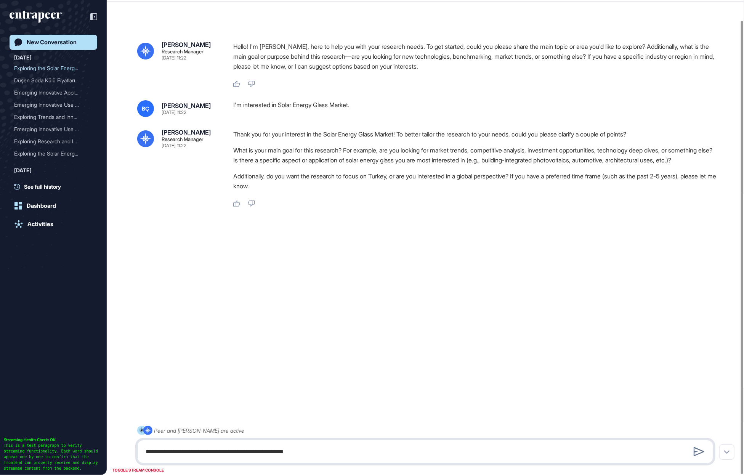
paste textarea "**********"
type textarea "**********"
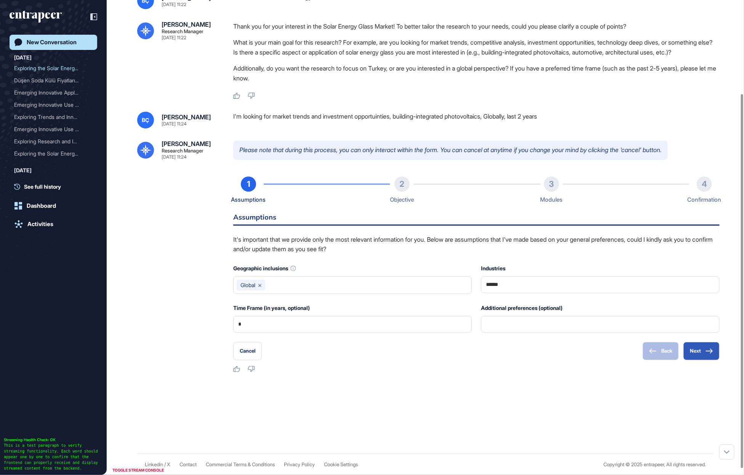
scroll to position [119, 0]
click at [523, 293] on input "******" at bounding box center [600, 285] width 229 height 16
type input "**********"
click at [525, 329] on input "text" at bounding box center [600, 324] width 229 height 16
click at [704, 355] on button "Next" at bounding box center [701, 351] width 36 height 18
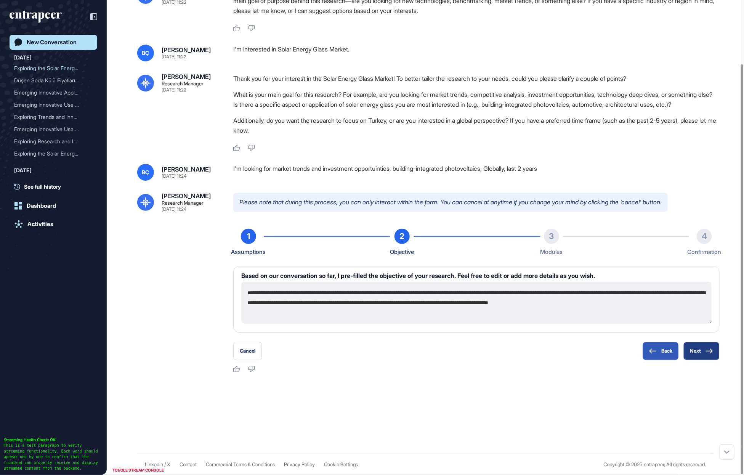
scroll to position [74, 0]
click at [388, 310] on textarea "**********" at bounding box center [476, 303] width 470 height 42
click at [443, 320] on textarea "**********" at bounding box center [476, 303] width 470 height 42
click at [709, 354] on button "Next" at bounding box center [701, 351] width 36 height 18
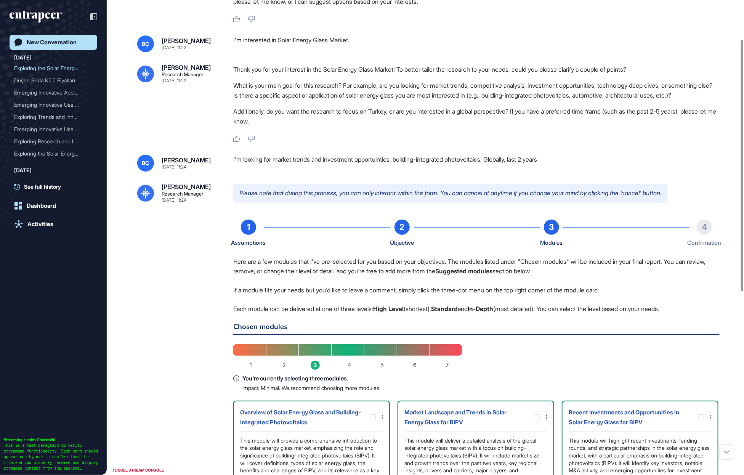
click at [59, 44] on div "New Conversation" at bounding box center [52, 42] width 50 height 7
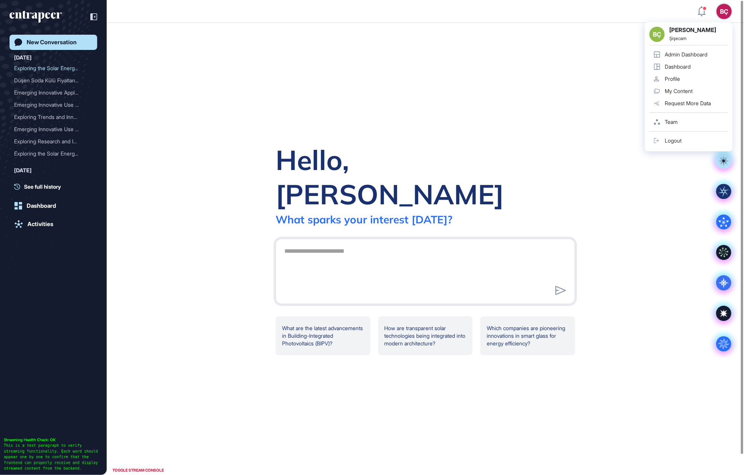
click at [704, 50] on link "Admin Dashboard" at bounding box center [688, 54] width 79 height 12
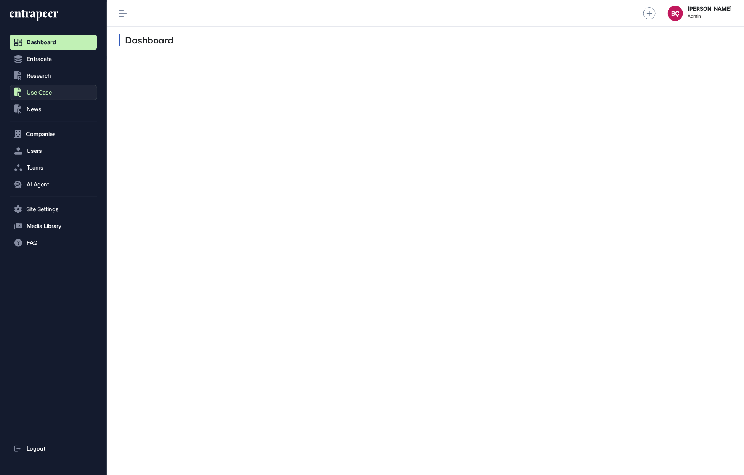
scroll to position [0, 0]
click at [29, 135] on span "Companies" at bounding box center [41, 134] width 30 height 6
click at [31, 149] on span "Company List" at bounding box center [41, 150] width 33 height 6
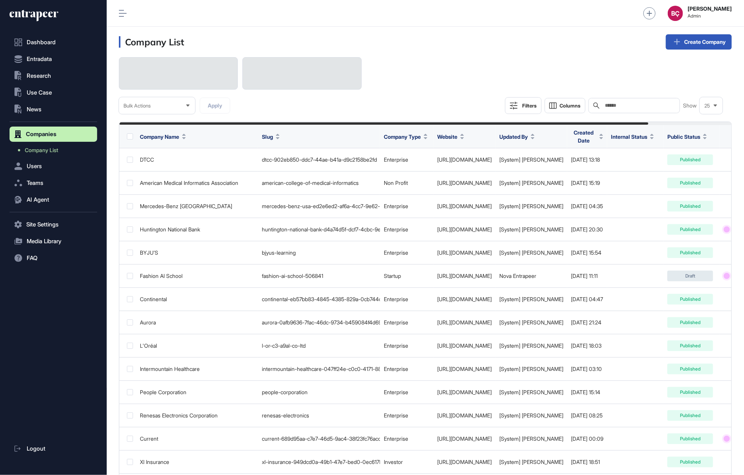
scroll to position [475, 637]
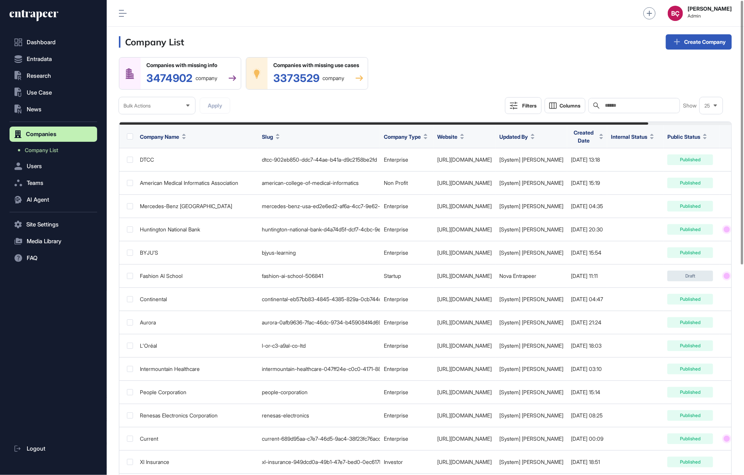
click at [658, 106] on input "text" at bounding box center [639, 106] width 71 height 6
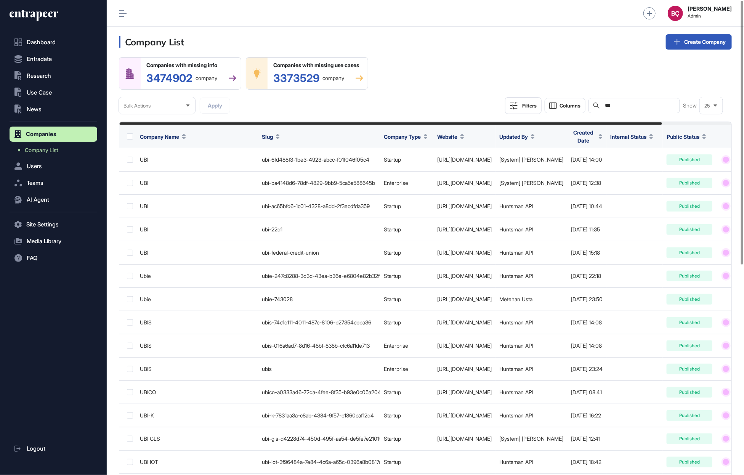
scroll to position [475, 637]
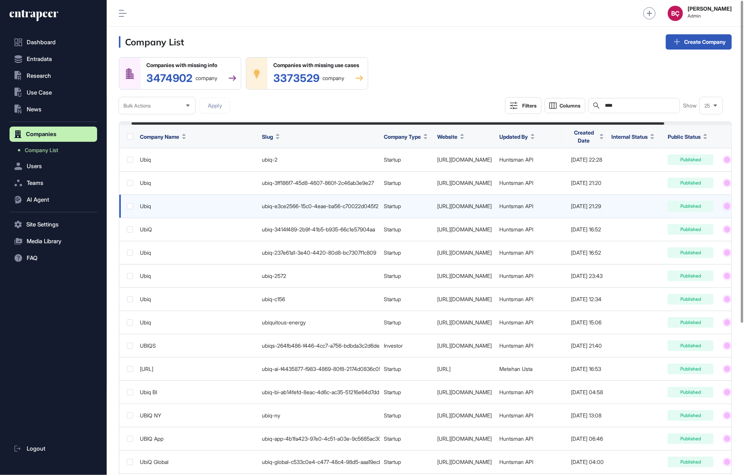
scroll to position [0, 91]
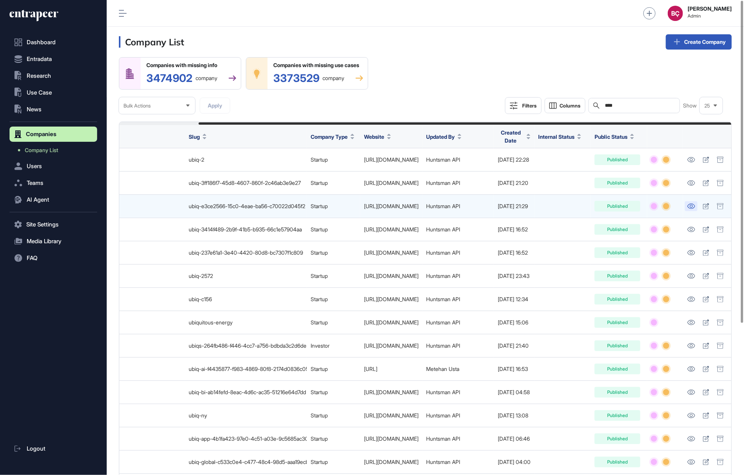
type input "****"
click at [693, 205] on icon at bounding box center [691, 206] width 8 height 5
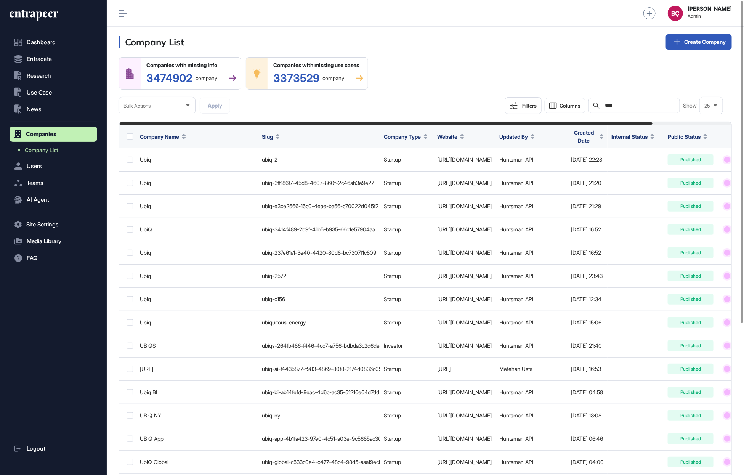
click at [26, 10] on icon at bounding box center [34, 16] width 49 height 12
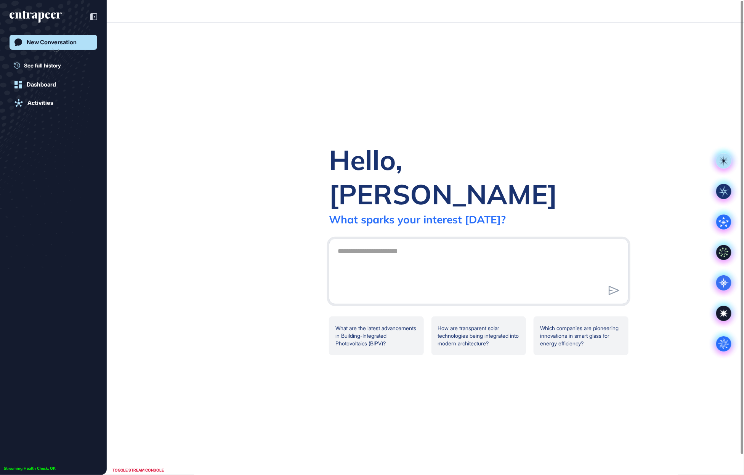
scroll to position [0, 0]
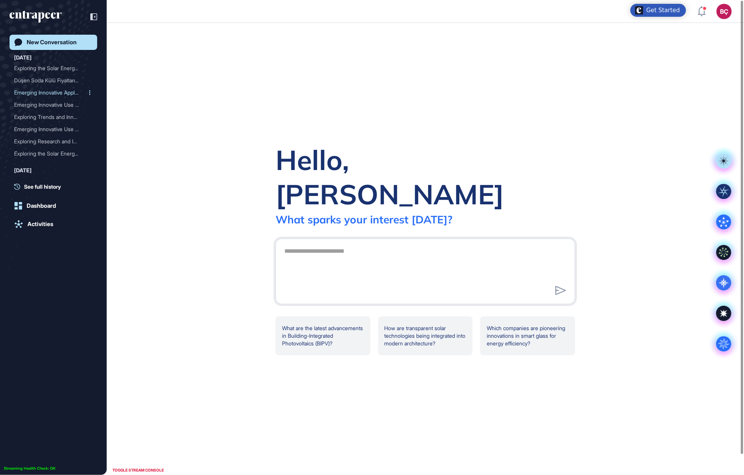
click at [32, 93] on div "Emerging Innovative Appli..." at bounding box center [50, 93] width 72 height 12
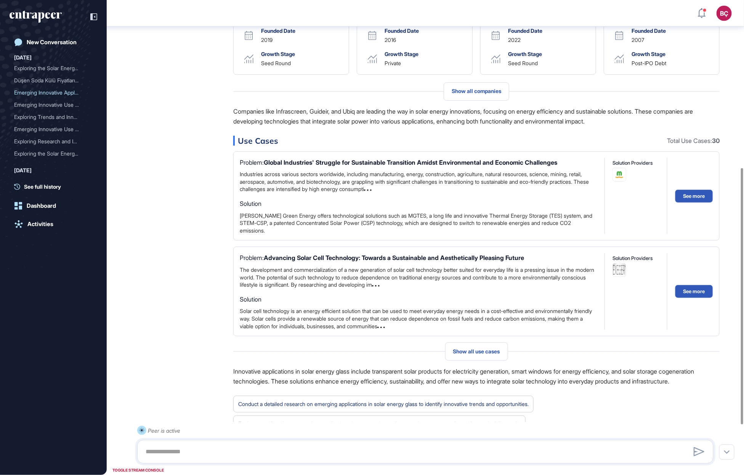
scroll to position [310, 0]
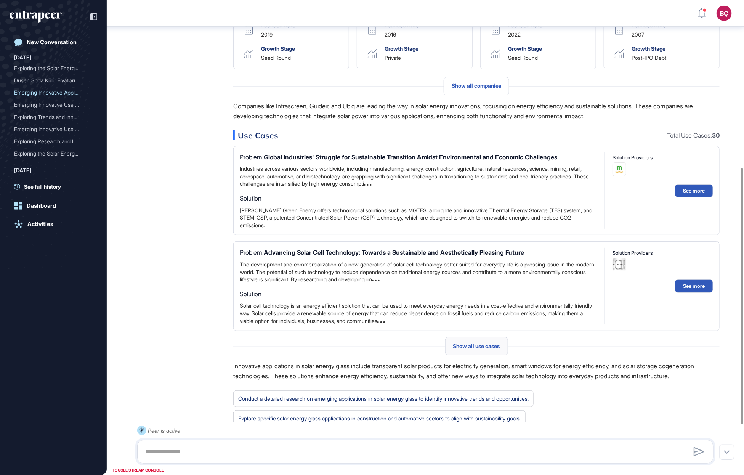
click at [483, 355] on div "Show all use cases" at bounding box center [476, 346] width 63 height 18
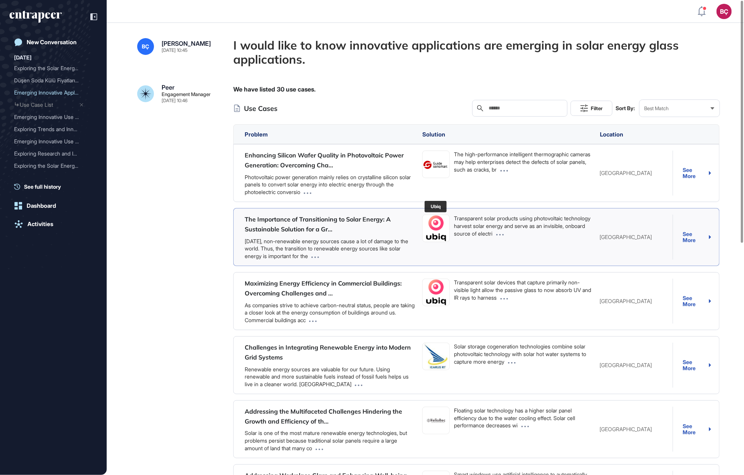
click at [439, 229] on img at bounding box center [436, 228] width 27 height 27
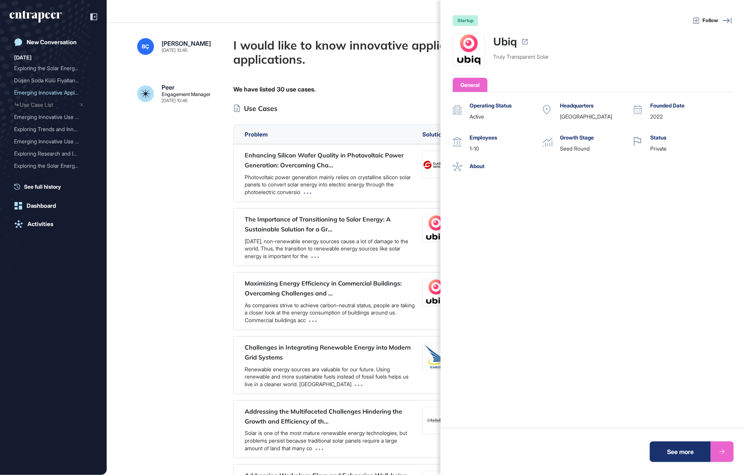
click at [506, 34] on link "Ubiq" at bounding box center [505, 42] width 24 height 16
click at [480, 17] on div "Follow" at bounding box center [605, 20] width 254 height 9
click at [290, 62] on div "startup Follow Ubiq Truly Transparent Solar General Operating Status active Hea…" at bounding box center [372, 237] width 744 height 475
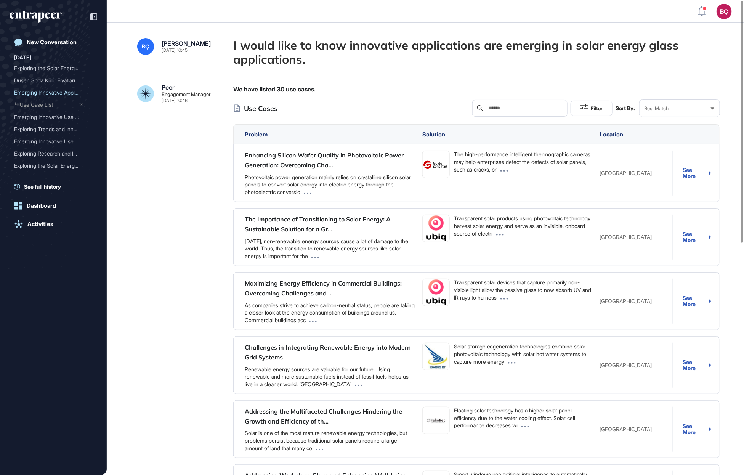
click at [45, 30] on div "New Conversation Today Exploring the Solar Energ... Use Case List Düşen Soda Kü…" at bounding box center [54, 233] width 88 height 446
click at [45, 36] on link "New Conversation" at bounding box center [54, 42] width 88 height 15
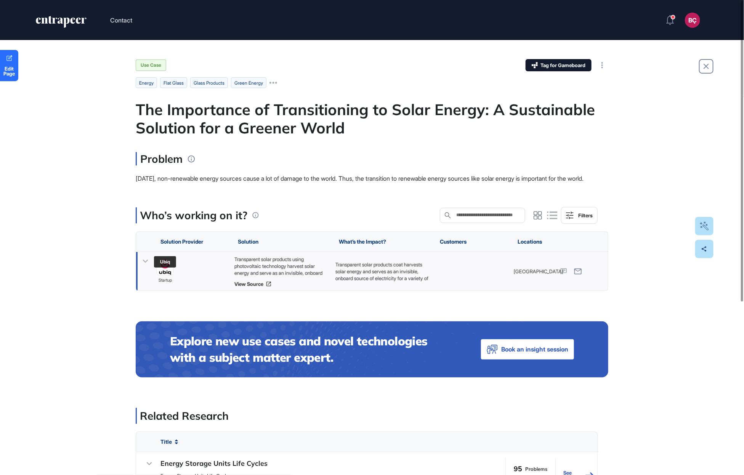
click at [163, 275] on img at bounding box center [165, 267] width 16 height 16
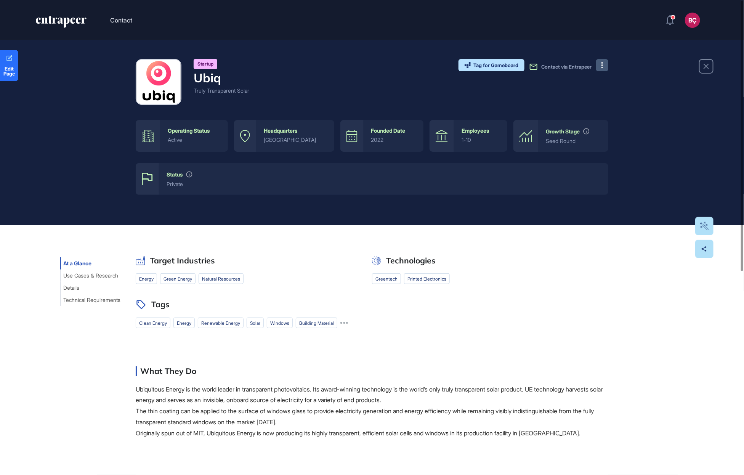
click at [602, 65] on icon at bounding box center [602, 65] width 2 height 6
click at [608, 80] on link "Visit Website" at bounding box center [623, 80] width 48 height 10
click at [257, 95] on div "Startup Ubiq Truly Transparent Solar Tag for Gameboard Build Partner Invest Acq…" at bounding box center [372, 82] width 473 height 46
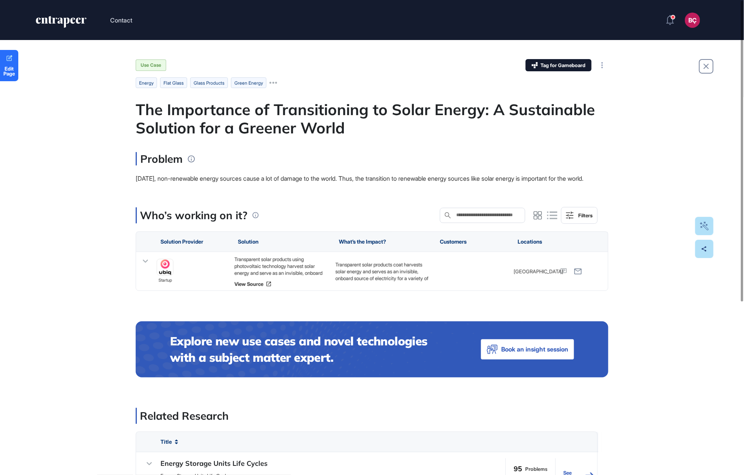
click at [91, 141] on div "Edit Page Use Case Tag for Gameboard Build Partner Invest Acquire energy flat g…" at bounding box center [372, 378] width 744 height 676
click at [146, 263] on icon at bounding box center [145, 261] width 5 height 3
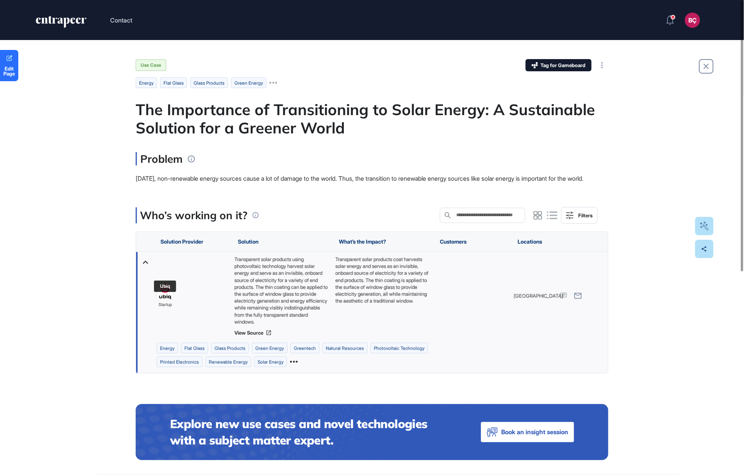
click at [160, 300] on img at bounding box center [165, 292] width 16 height 16
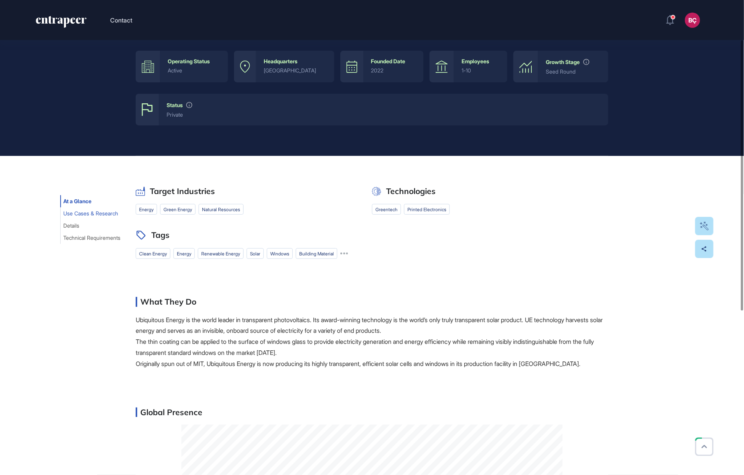
click at [95, 214] on span "Use Cases & Research" at bounding box center [90, 213] width 55 height 6
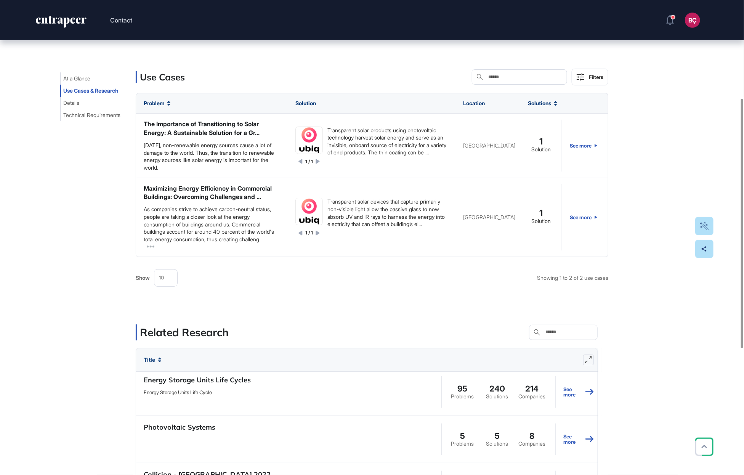
scroll to position [4, 0]
click at [69, 100] on span "Details" at bounding box center [71, 103] width 16 height 6
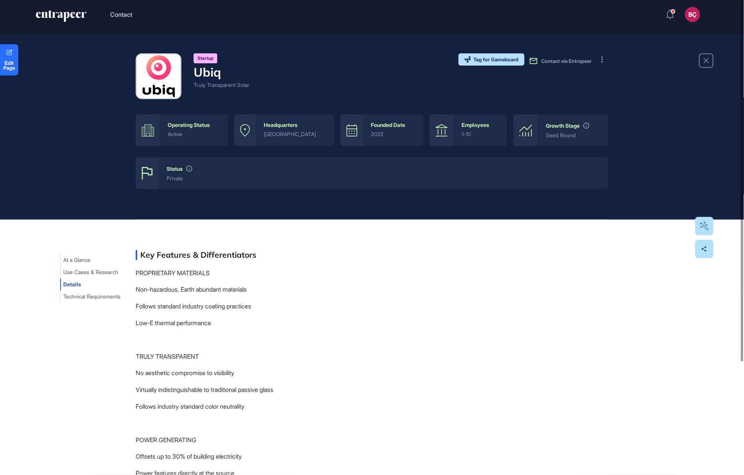
scroll to position [0, 0]
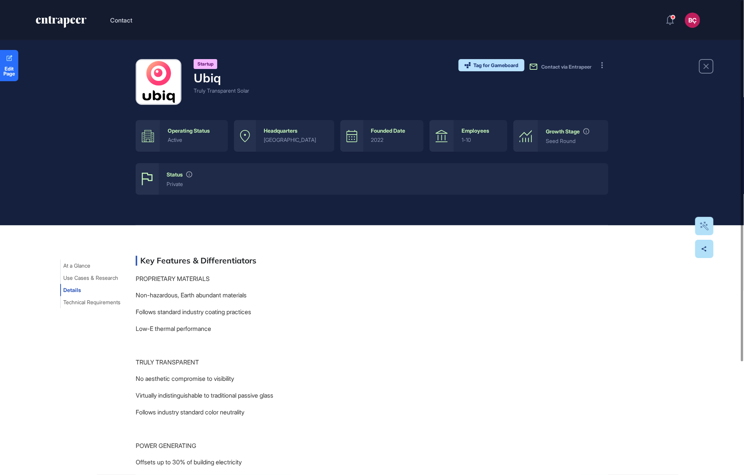
click at [575, 73] on div "Startup Ubiq Truly Transparent Solar Tag for Gameboard Build Partner Invest Acq…" at bounding box center [372, 82] width 473 height 46
click at [575, 64] on span "Contact via Entrapeer" at bounding box center [566, 67] width 50 height 6
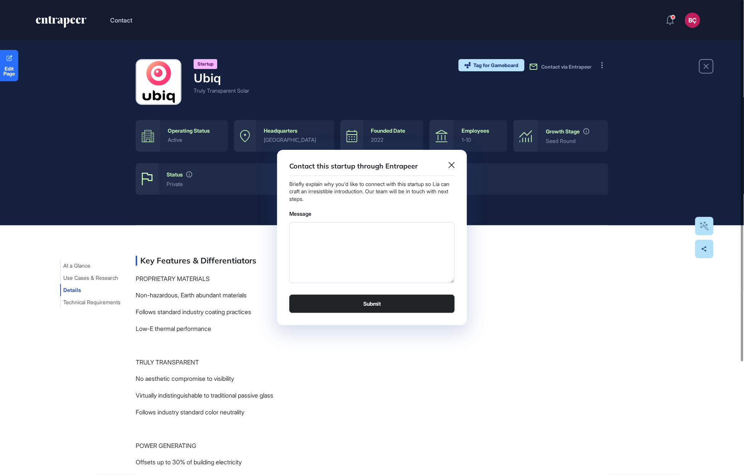
click at [452, 164] on icon at bounding box center [452, 165] width 6 height 6
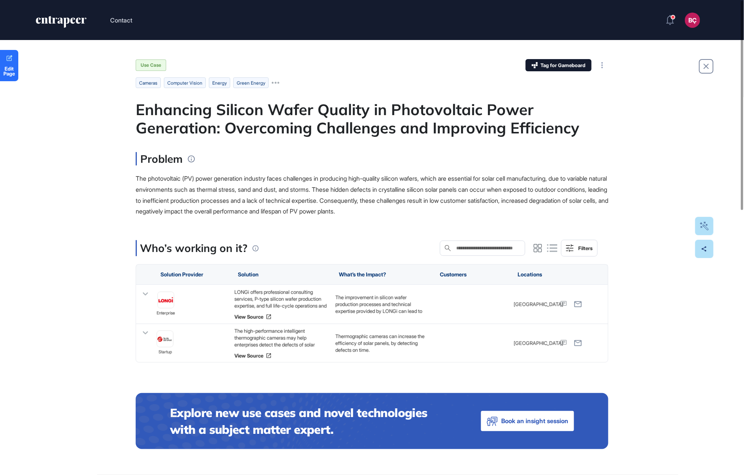
click at [74, 24] on icon "entrapeer-logo" at bounding box center [61, 22] width 52 height 12
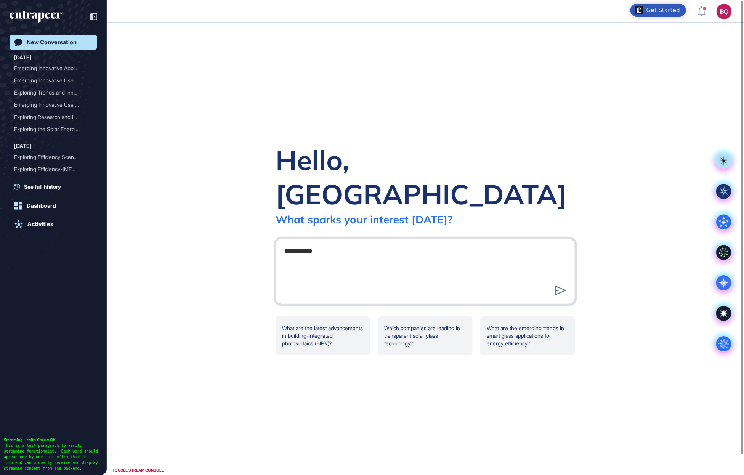
type textarea "**********"
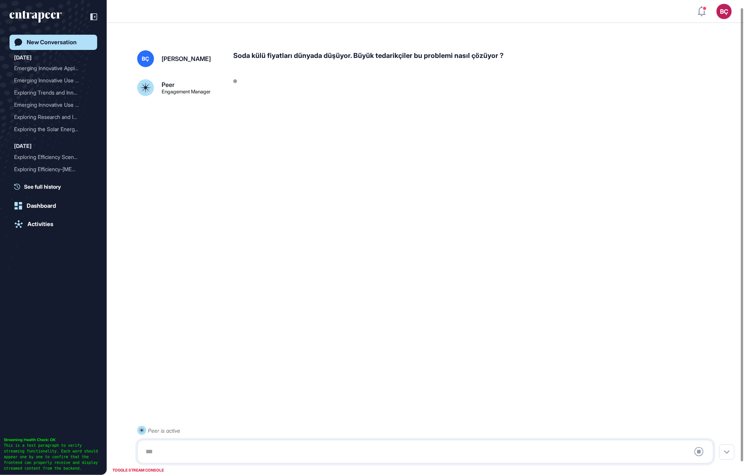
scroll to position [21, 0]
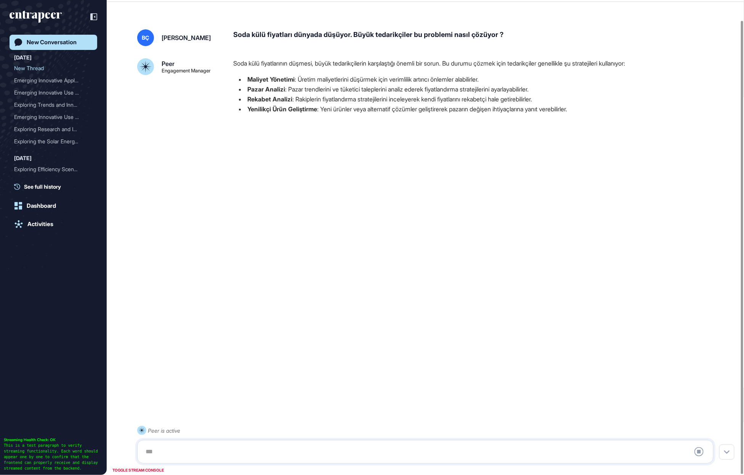
click at [345, 64] on p "Soda külü fiyatlarının düşmesi, büyük tedarikçilerin karşılaştığı önemli bir so…" at bounding box center [476, 63] width 486 height 10
click at [239, 451] on textarea at bounding box center [425, 451] width 568 height 15
type textarea "**********"
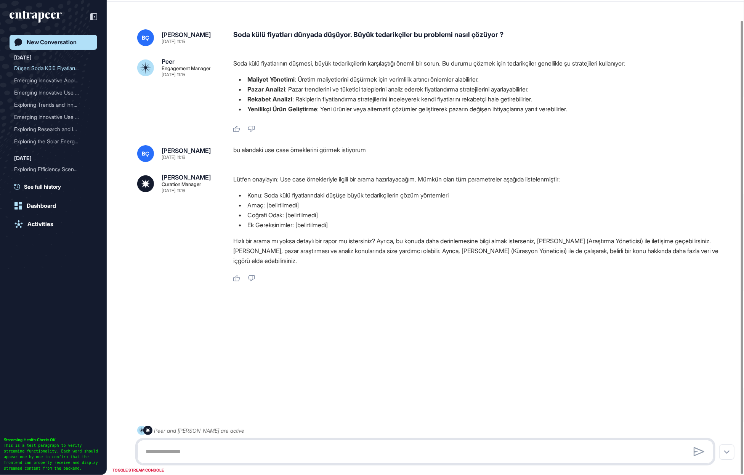
click at [177, 451] on textarea at bounding box center [425, 451] width 568 height 15
type textarea "**********"
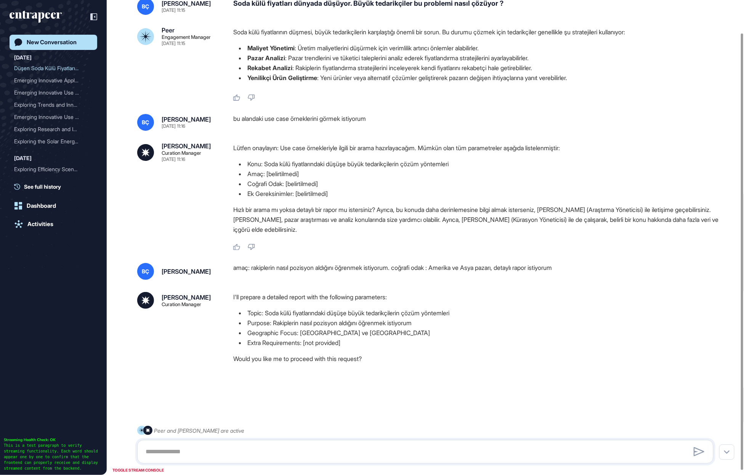
scroll to position [40, 0]
click at [244, 446] on textarea at bounding box center [425, 451] width 568 height 15
type textarea "*******"
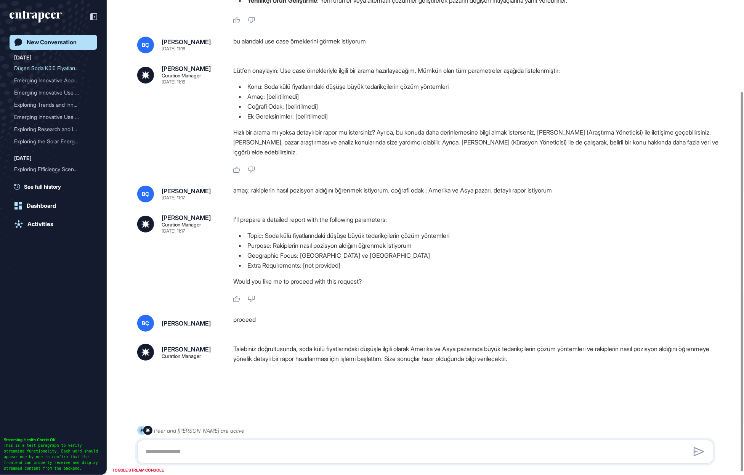
scroll to position [117, 0]
click at [486, 357] on p "Talebiniz doğrultusunda, soda külü fiyatlarındaki düşüşle ilgili olarak Amerika…" at bounding box center [476, 354] width 486 height 20
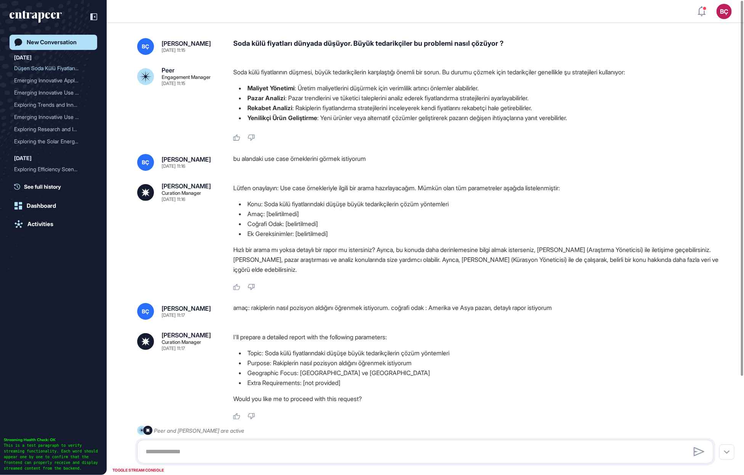
click at [305, 111] on li "Rekabet Analizi : Rakiplerin fiyatlandırma stratejilerini inceleyerek kendi fiy…" at bounding box center [476, 108] width 486 height 10
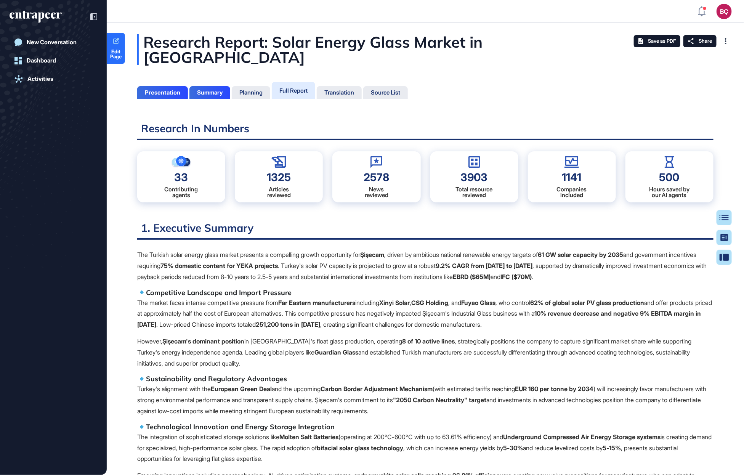
scroll to position [3, 0]
click at [97, 17] on icon at bounding box center [93, 16] width 7 height 7
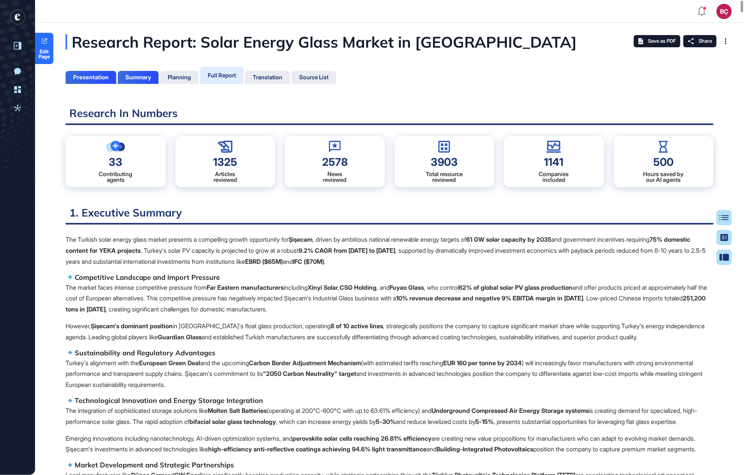
click at [255, 291] on b "Far Eastern manufacturers" at bounding box center [245, 288] width 77 height 8
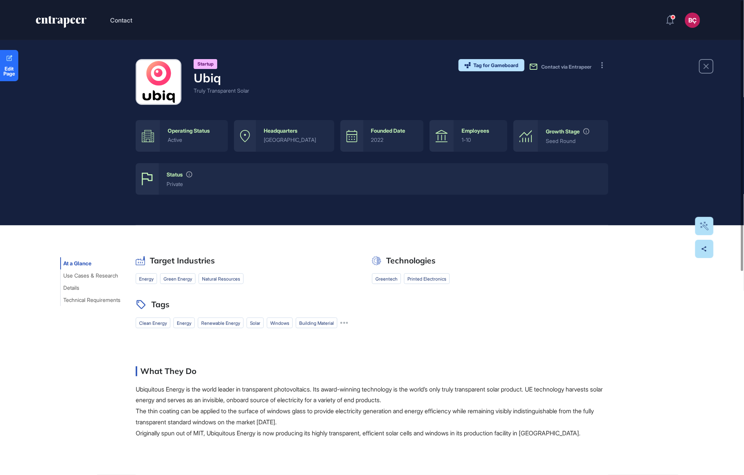
click at [62, 345] on div "At a Glance Use Cases & Research Details Technical Requirements Target Industri…" at bounding box center [372, 470] width 744 height 490
click at [598, 67] on button at bounding box center [602, 65] width 12 height 12
click at [600, 78] on link "Visit Website" at bounding box center [623, 80] width 48 height 10
click at [105, 173] on div "Startup Ubiq Truly Transparent Solar Tag for Gameboard Build Partner Invest Acq…" at bounding box center [372, 132] width 744 height 185
click at [253, 96] on div "Startup Ubiq Truly Transparent Solar Tag for Gameboard Build Partner Invest Acq…" at bounding box center [372, 82] width 473 height 46
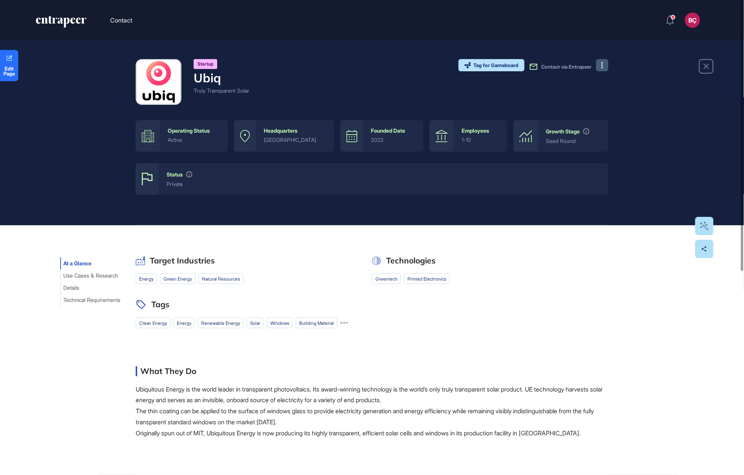
click at [253, 96] on div "Startup Ubiq Truly Transparent Solar Tag for Gameboard Build Partner Invest Acq…" at bounding box center [372, 82] width 473 height 46
copy div "Truly Transparent Solar"
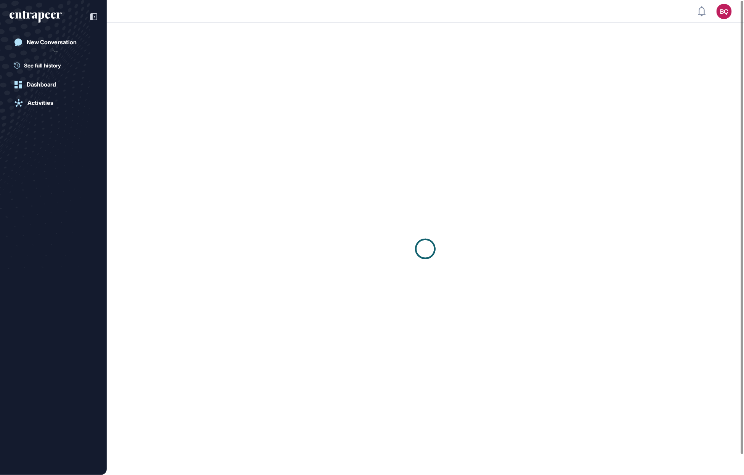
scroll to position [0, 0]
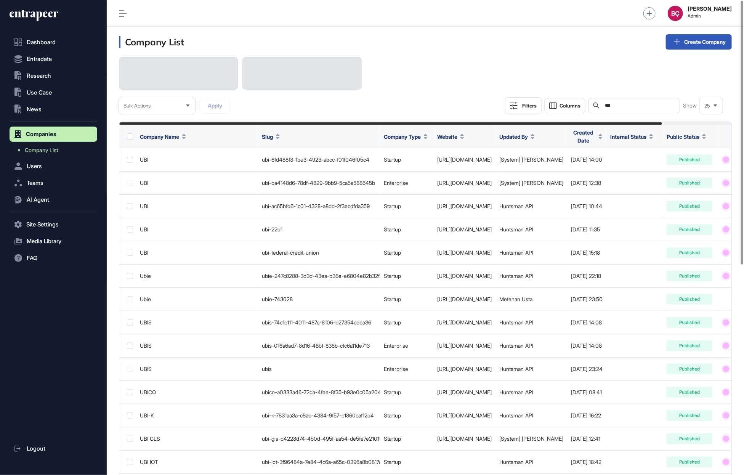
scroll to position [8, 0]
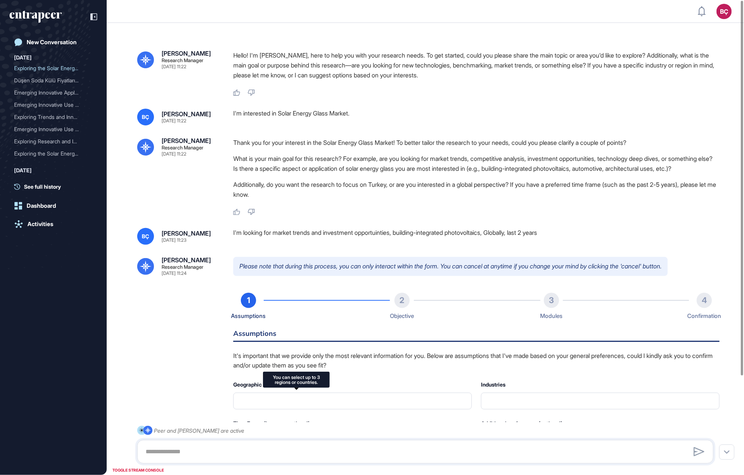
type input "**********"
type input "*"
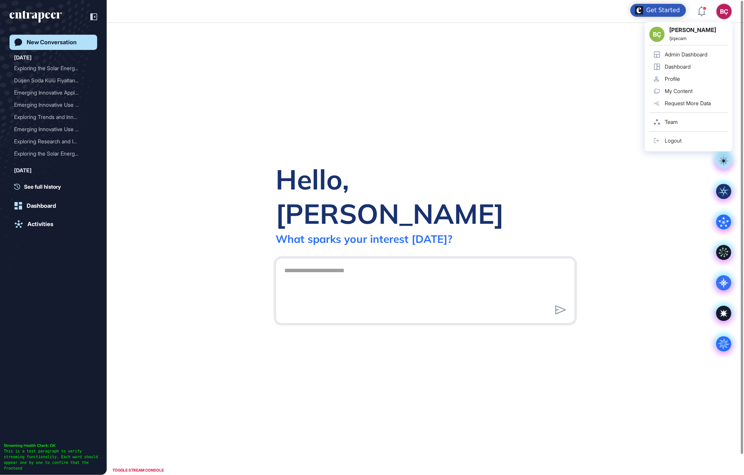
click at [691, 54] on div "Admin Dashboard" at bounding box center [686, 54] width 43 height 6
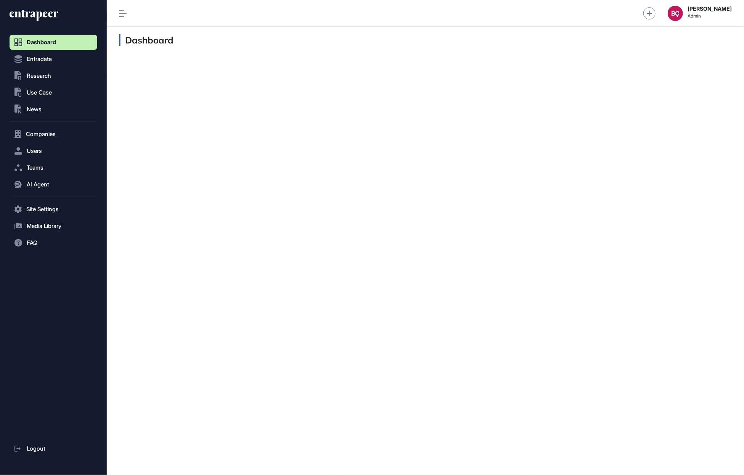
scroll to position [0, 0]
click at [48, 77] on span "Research" at bounding box center [39, 76] width 24 height 6
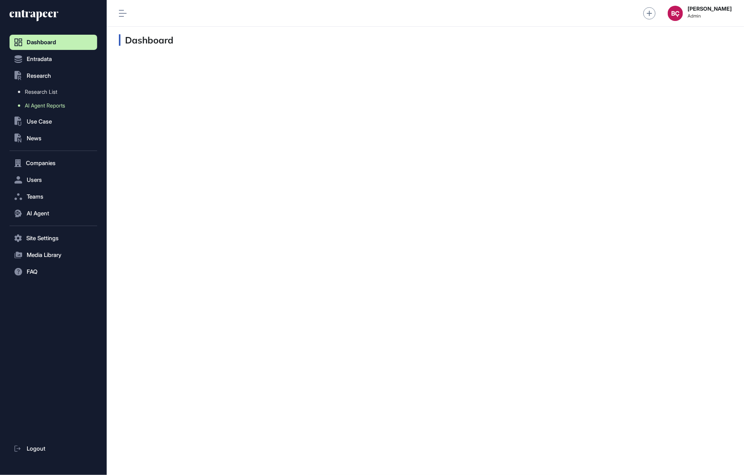
click at [42, 105] on span "AI Agent Reports" at bounding box center [45, 106] width 40 height 6
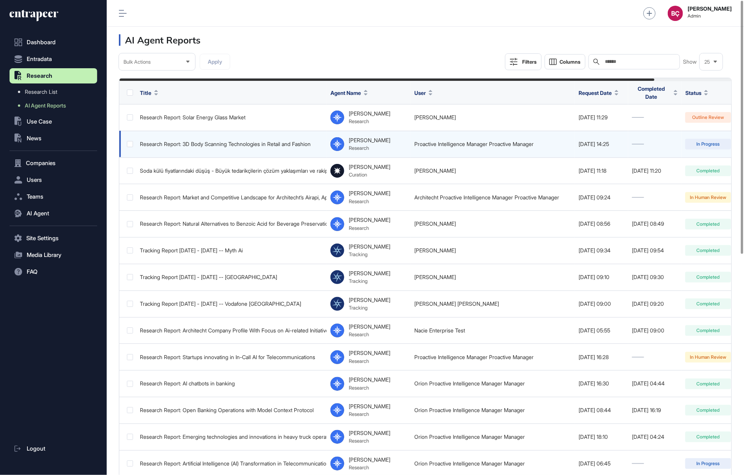
scroll to position [475, 637]
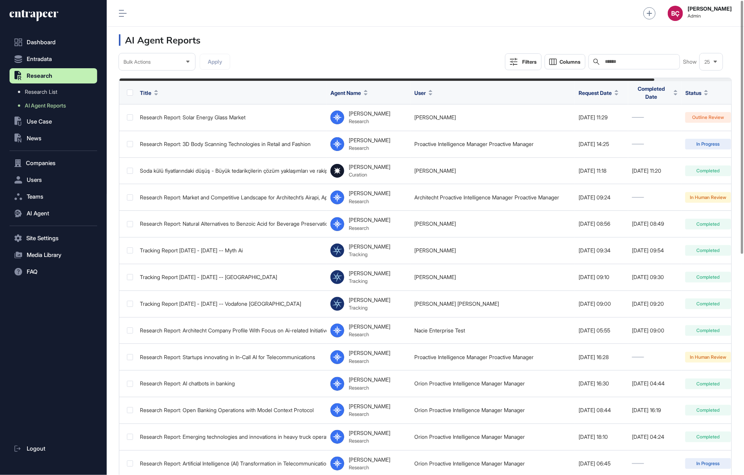
click at [623, 66] on div "Search" at bounding box center [633, 61] width 91 height 15
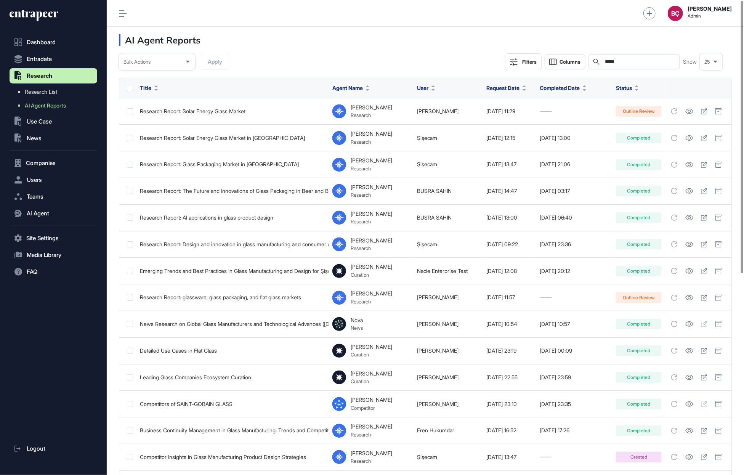
scroll to position [475, 637]
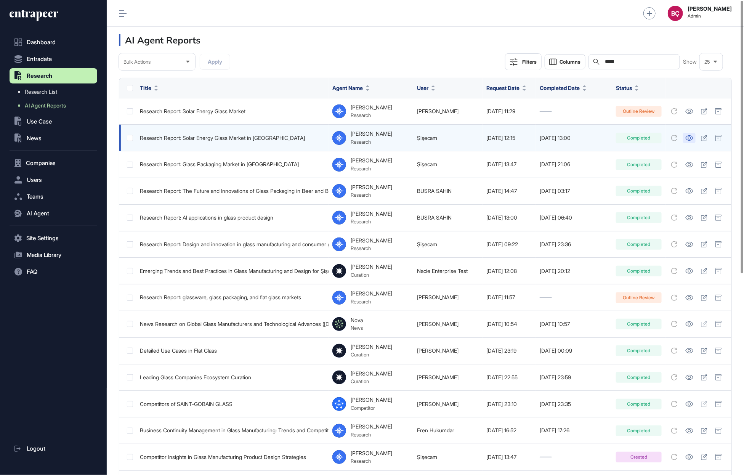
type input "*****"
click at [689, 136] on icon at bounding box center [690, 137] width 8 height 5
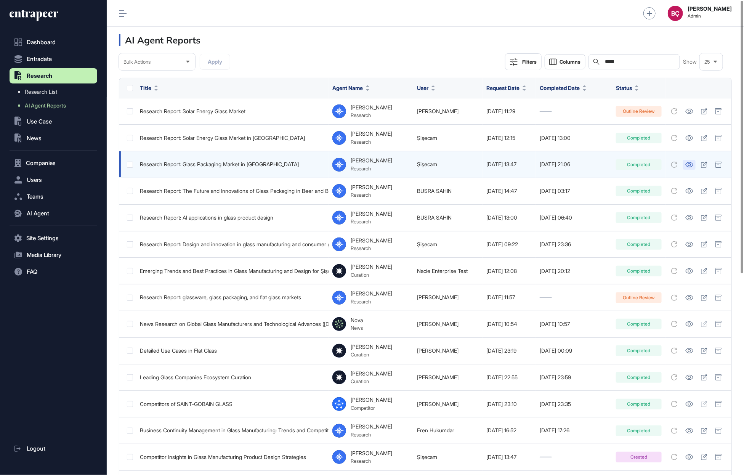
click at [688, 164] on icon at bounding box center [689, 164] width 8 height 5
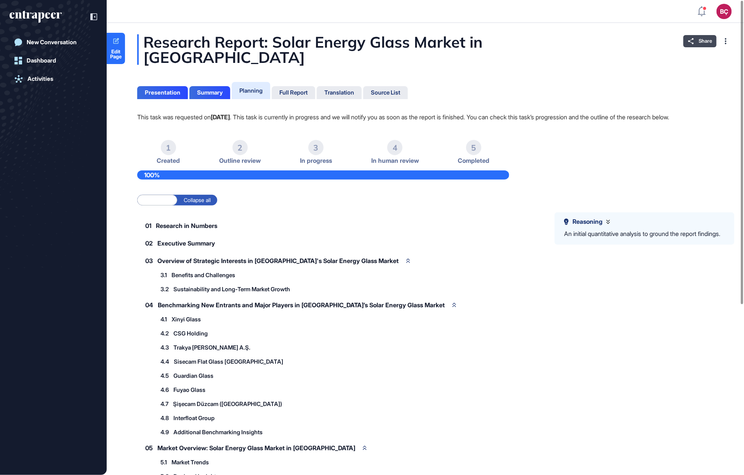
click at [692, 43] on icon at bounding box center [690, 41] width 5 height 6
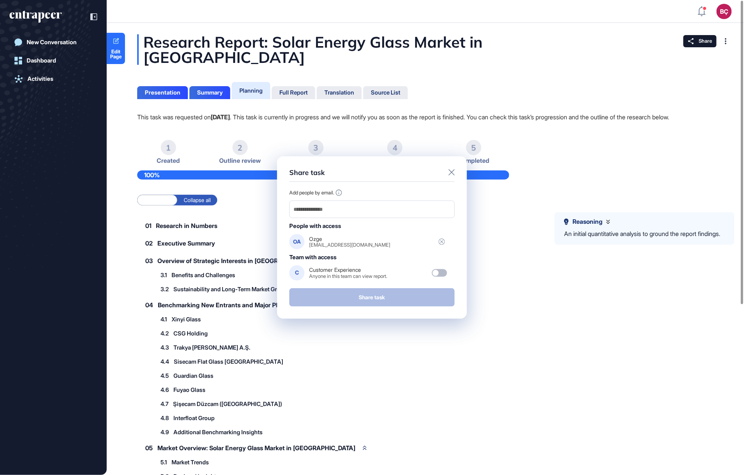
click at [354, 244] on div "[EMAIL_ADDRESS][DOMAIN_NAME]" at bounding box center [349, 244] width 81 height 5
copy div "[EMAIL_ADDRESS][DOMAIN_NAME]"
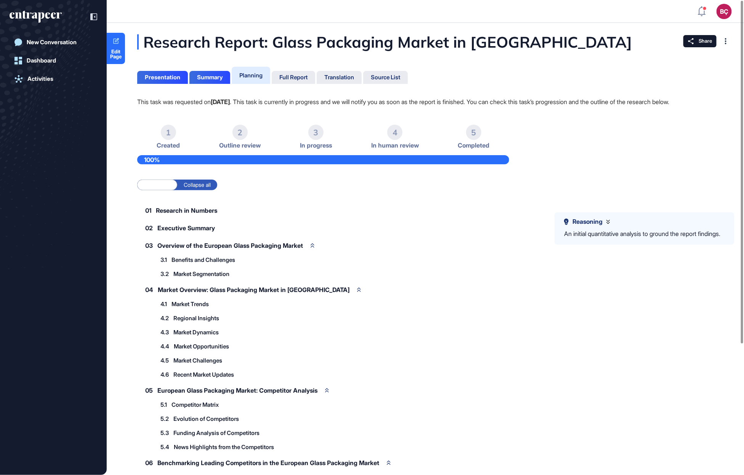
click at [386, 45] on div "Research Report: Glass Packaging Market in [GEOGRAPHIC_DATA]" at bounding box center [422, 41] width 571 height 15
click at [705, 45] on div "Share" at bounding box center [699, 41] width 33 height 12
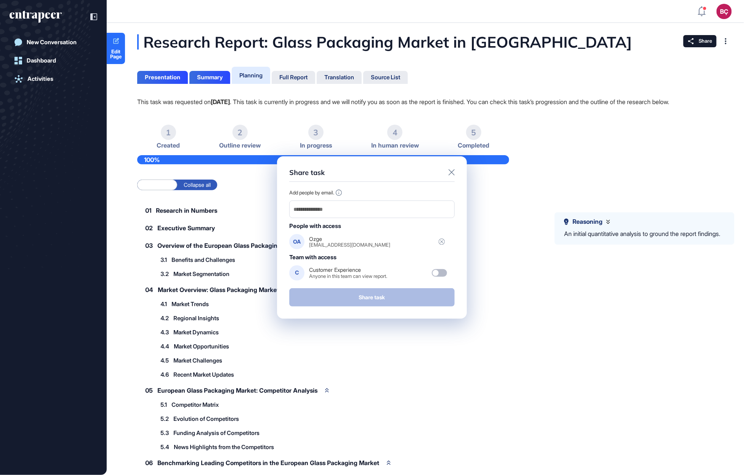
drag, startPoint x: 453, startPoint y: 174, endPoint x: 452, endPoint y: 170, distance: 3.8
click at [453, 174] on icon at bounding box center [452, 172] width 6 height 6
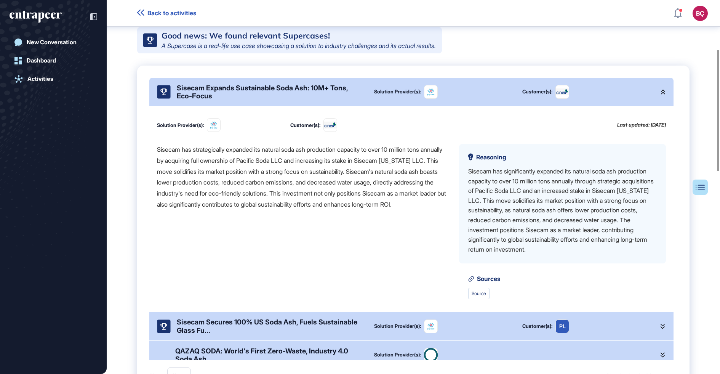
scroll to position [151, 0]
click at [240, 99] on div "Sisecam Expands Sustainable Soda Ash: 10M+ Tons, Eco-Focus" at bounding box center [269, 91] width 185 height 16
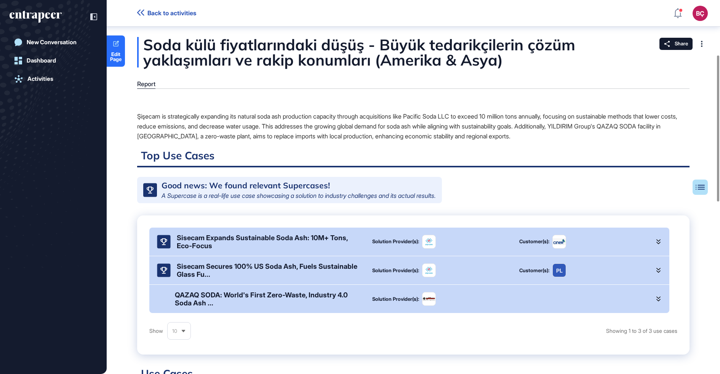
scroll to position [0, 0]
